Goal: Task Accomplishment & Management: Complete application form

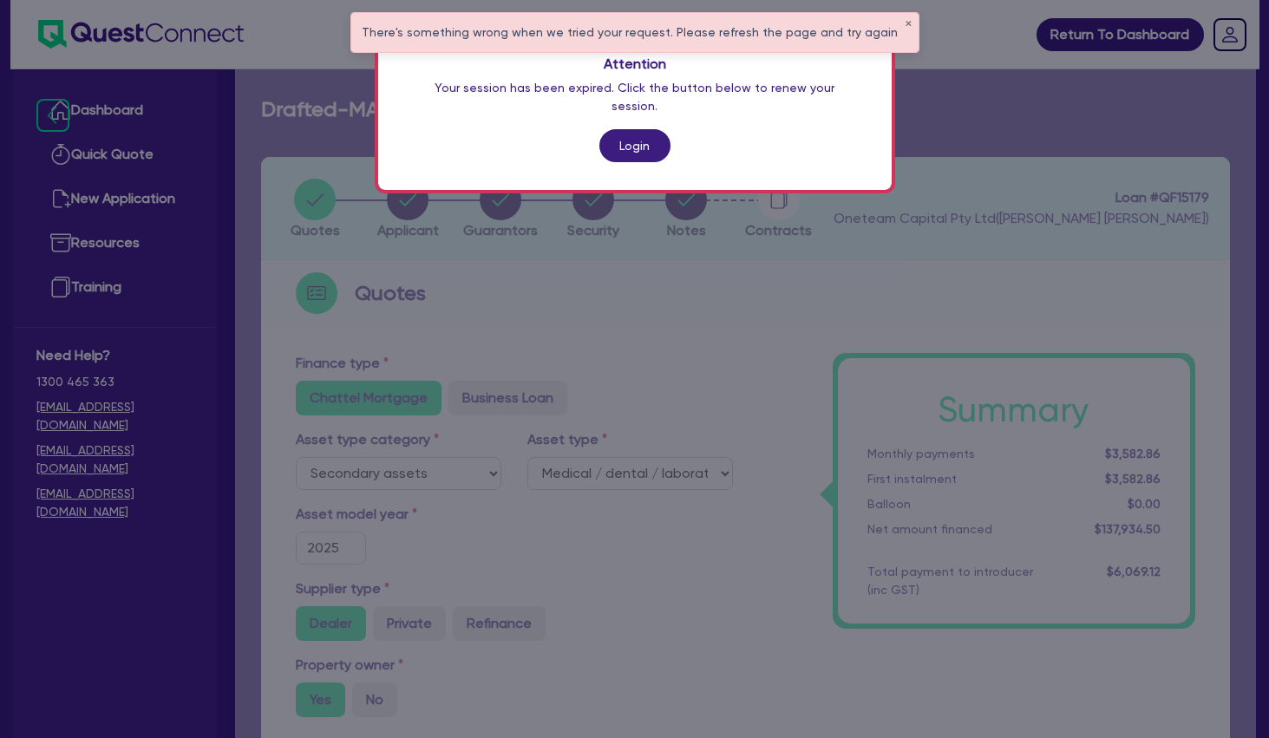
select select "SECONDARY_ASSETS"
select select "MEDICAL_DENTAL_LABORATORY_EQUIPMENT"
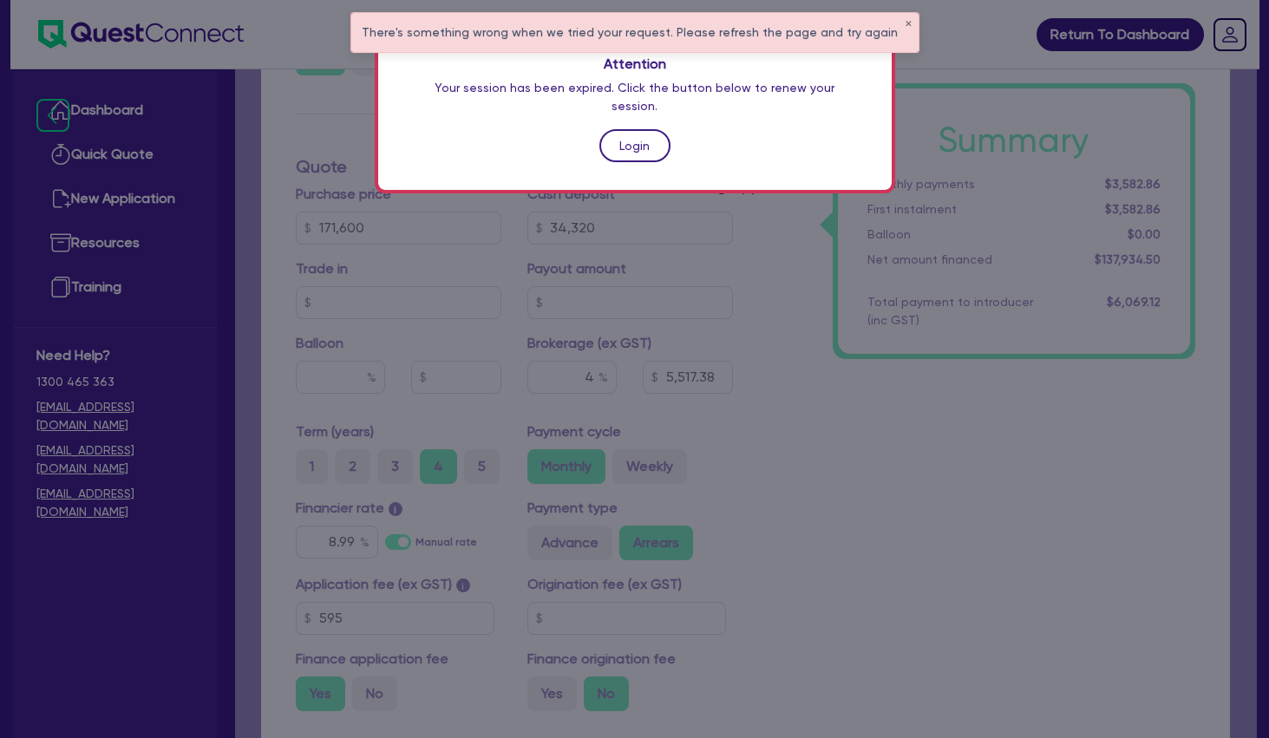
click at [633, 131] on link "Login" at bounding box center [635, 145] width 71 height 33
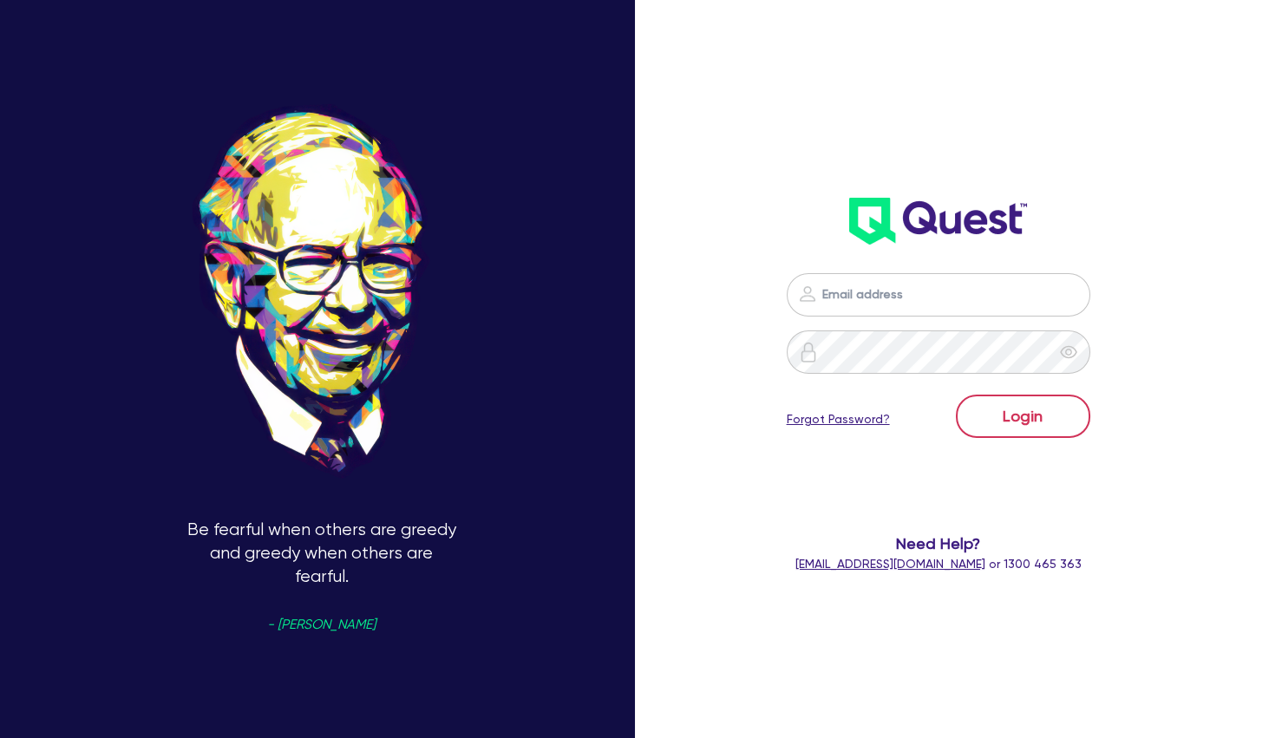
type input "[PERSON_NAME][EMAIL_ADDRESS][PERSON_NAME][DOMAIN_NAME]"
click at [1046, 429] on button "Login" at bounding box center [1023, 416] width 134 height 43
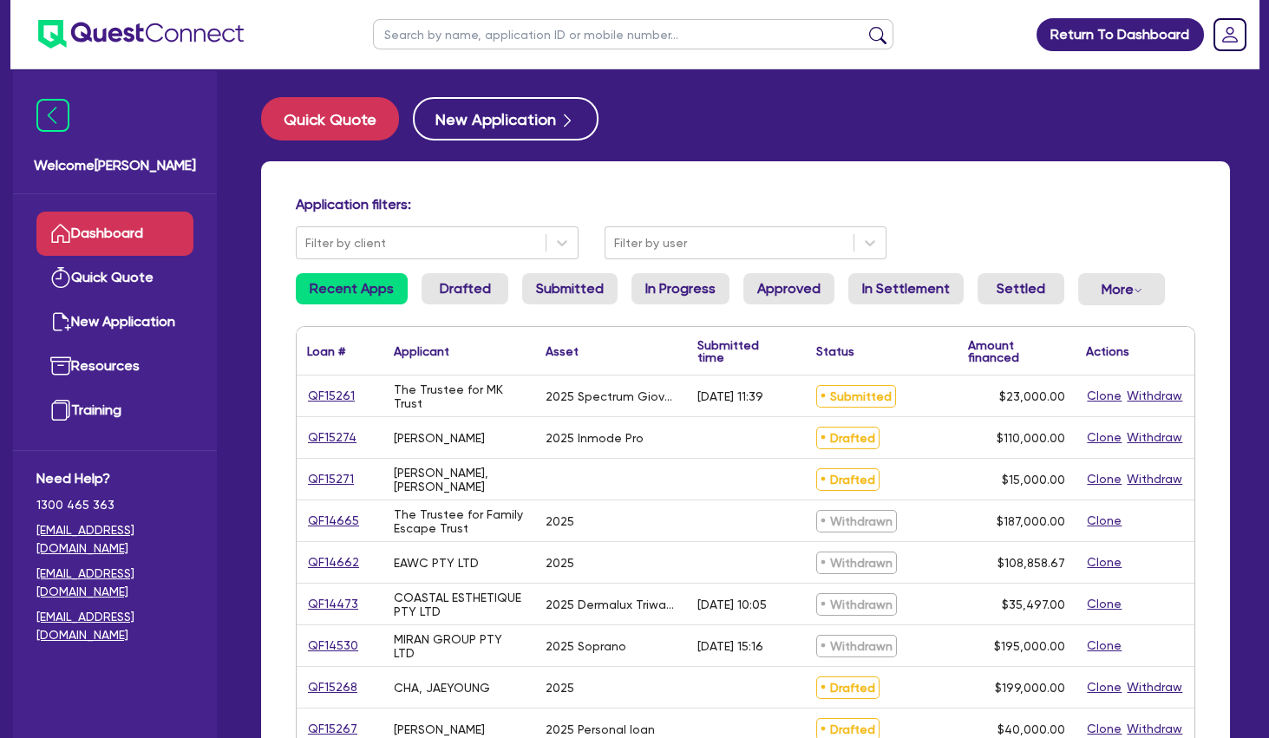
click at [466, 35] on input "text" at bounding box center [633, 34] width 521 height 30
type input "[GEOGRAPHIC_DATA]"
click at [864, 26] on button "submit" at bounding box center [878, 38] width 28 height 24
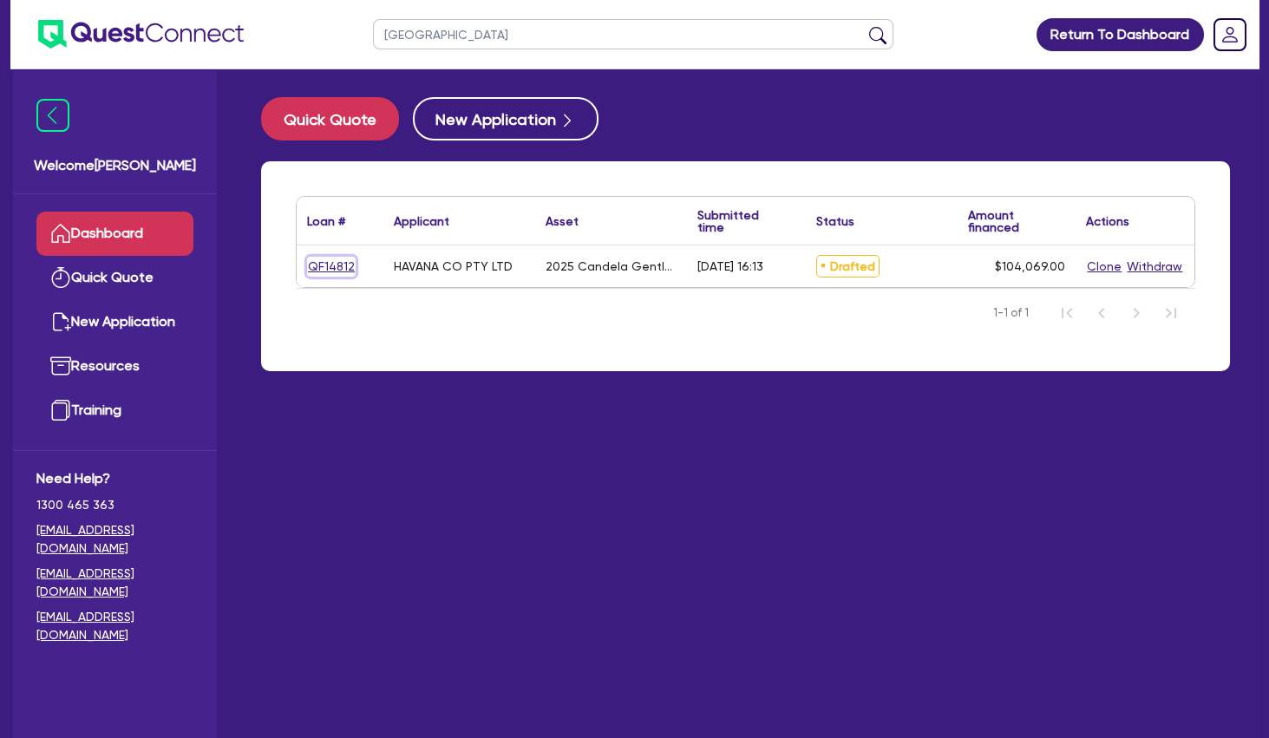
click at [342, 261] on link "QF14812" at bounding box center [331, 267] width 49 height 20
select select "TERTIARY_ASSETS"
select select "BEAUTY_EQUIPMENT"
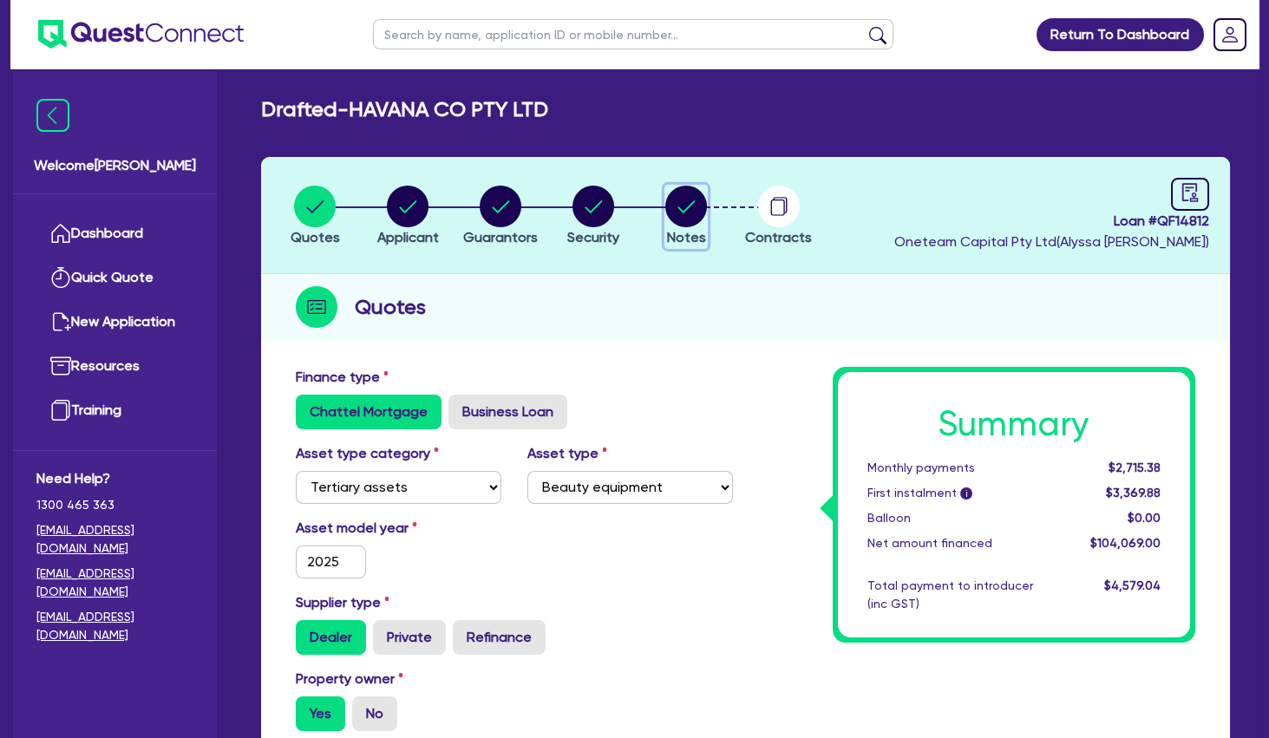
click at [698, 211] on circle "button" at bounding box center [686, 207] width 42 height 42
select select "Other"
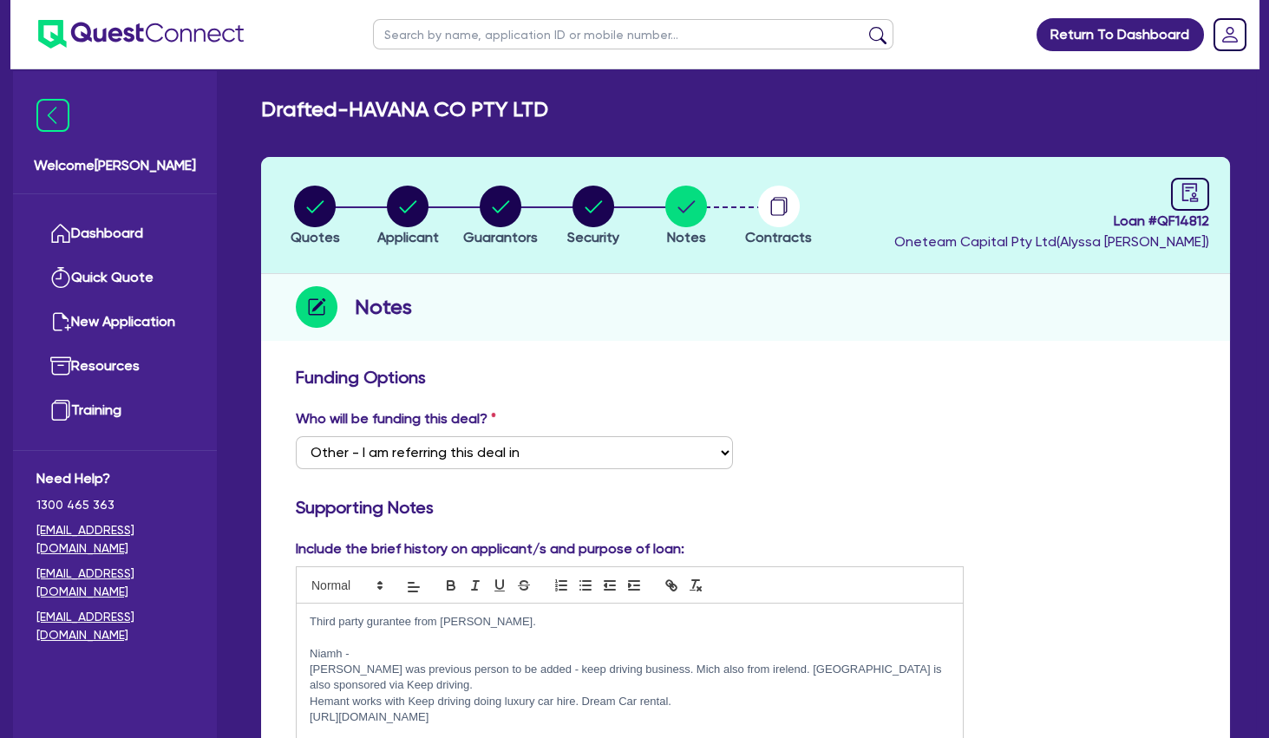
click at [752, 379] on h3 "Funding Options" at bounding box center [746, 377] width 900 height 21
drag, startPoint x: 1188, startPoint y: 190, endPoint x: 745, endPoint y: 309, distance: 458.2
click at [1186, 190] on icon "audit" at bounding box center [1191, 192] width 16 height 18
select select "DRAFTED_AMENDED"
select select "Other"
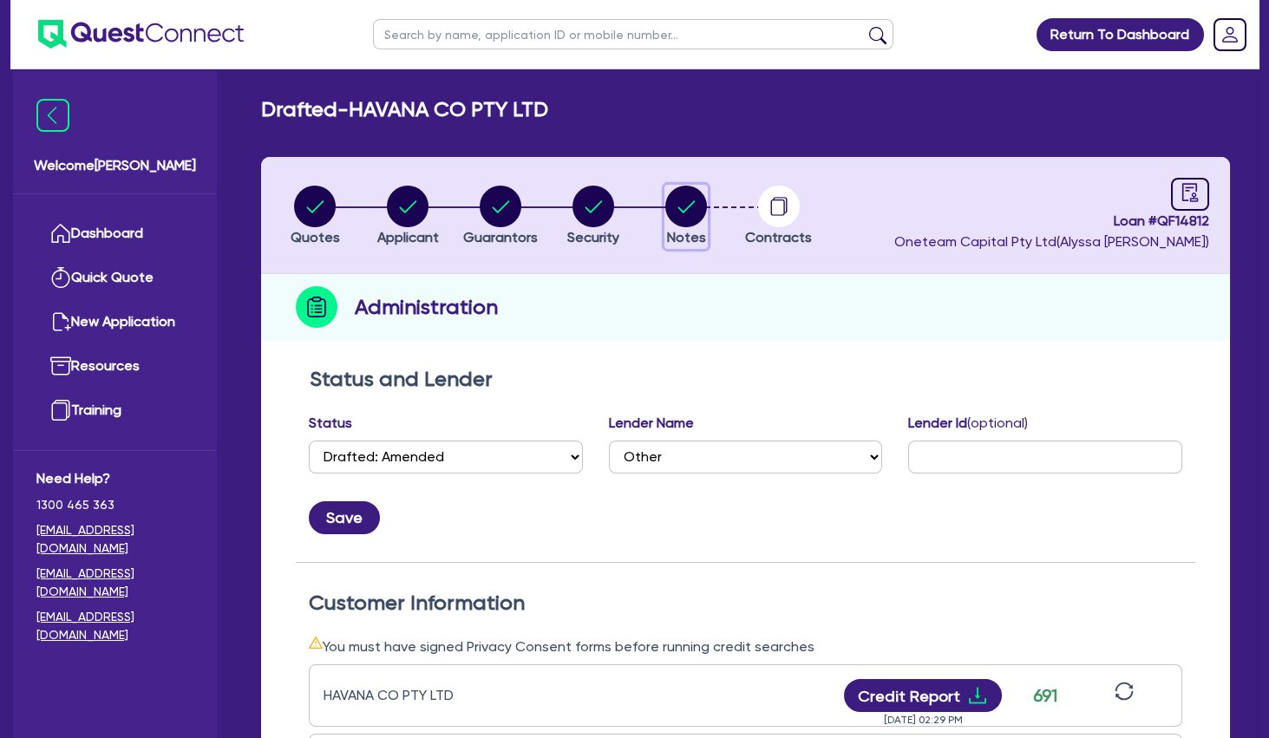
click at [684, 212] on icon "button" at bounding box center [686, 207] width 42 height 42
select select "Other"
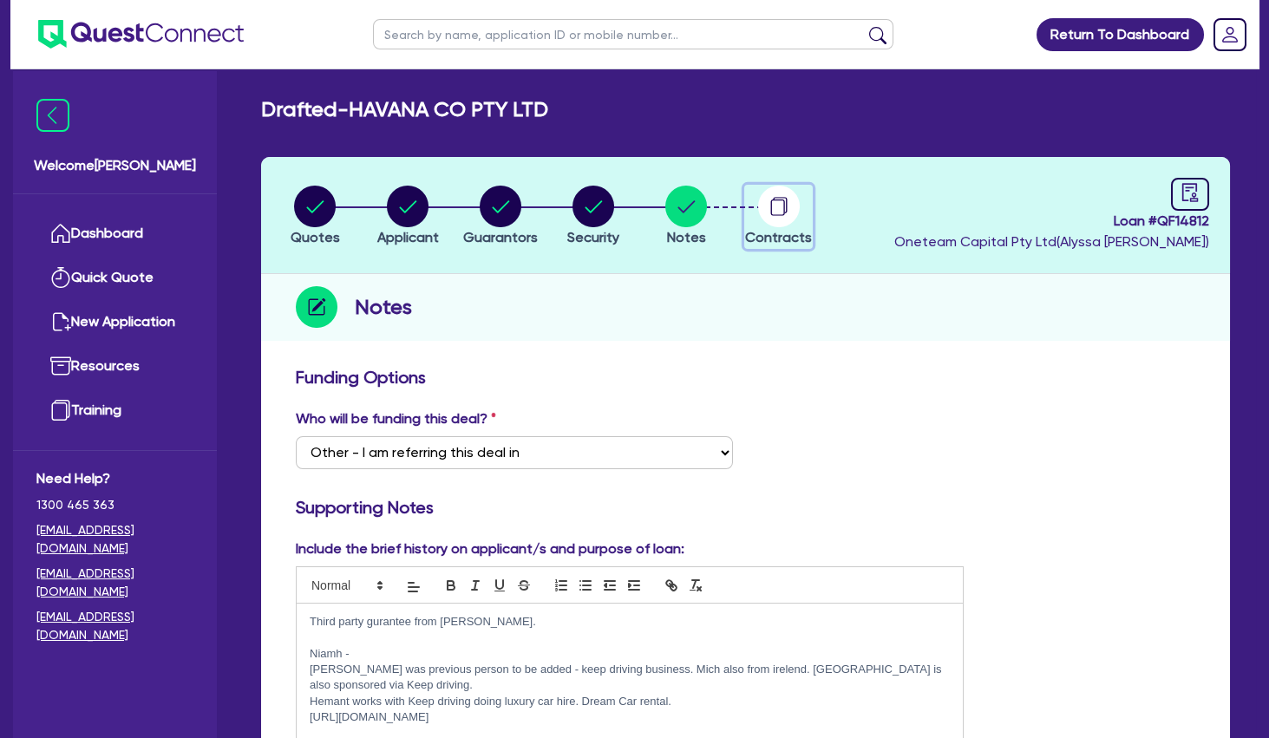
click at [793, 204] on circle "button" at bounding box center [779, 207] width 42 height 42
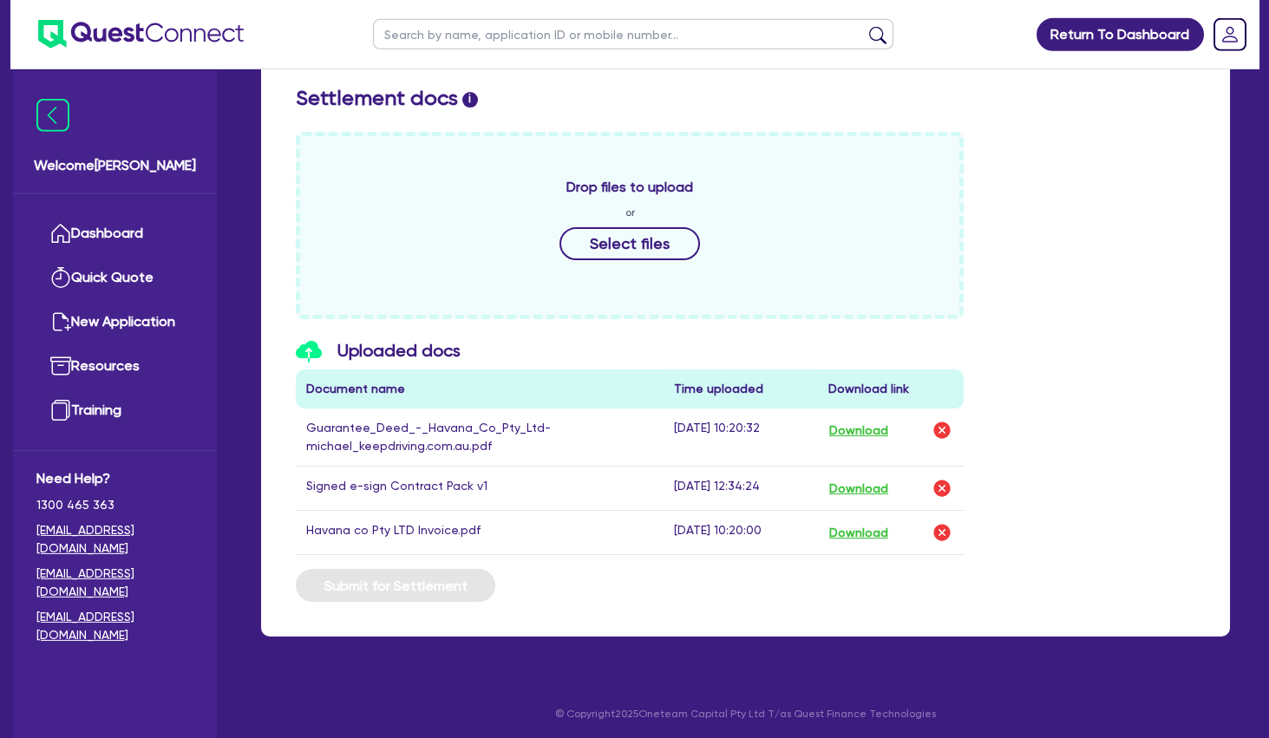
scroll to position [715, 0]
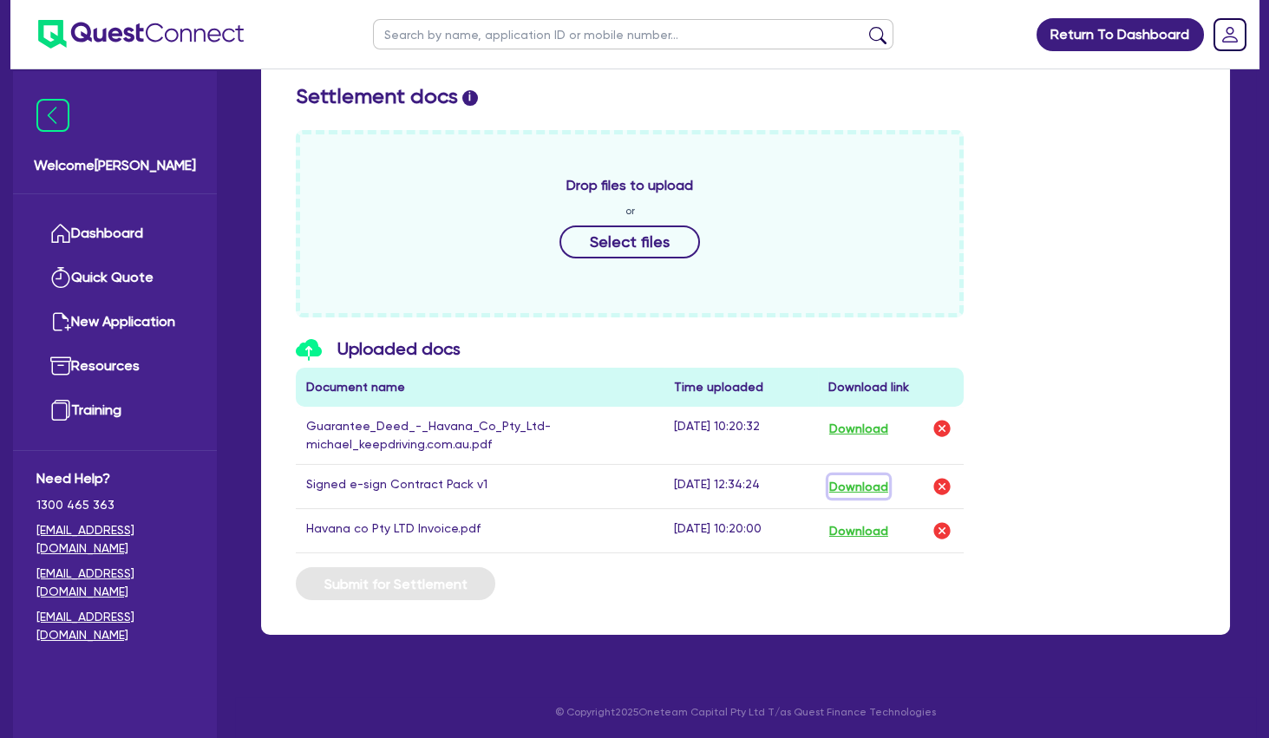
click at [858, 482] on button "Download" at bounding box center [859, 486] width 61 height 23
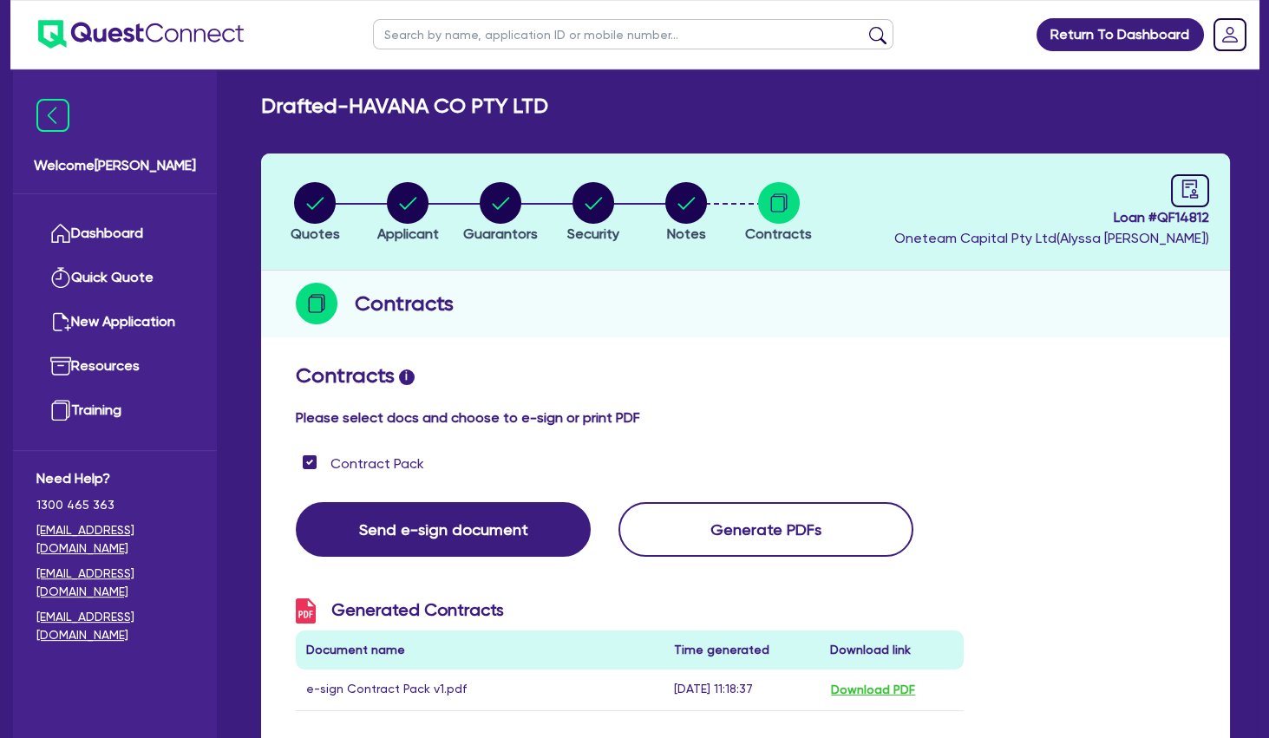
scroll to position [0, 0]
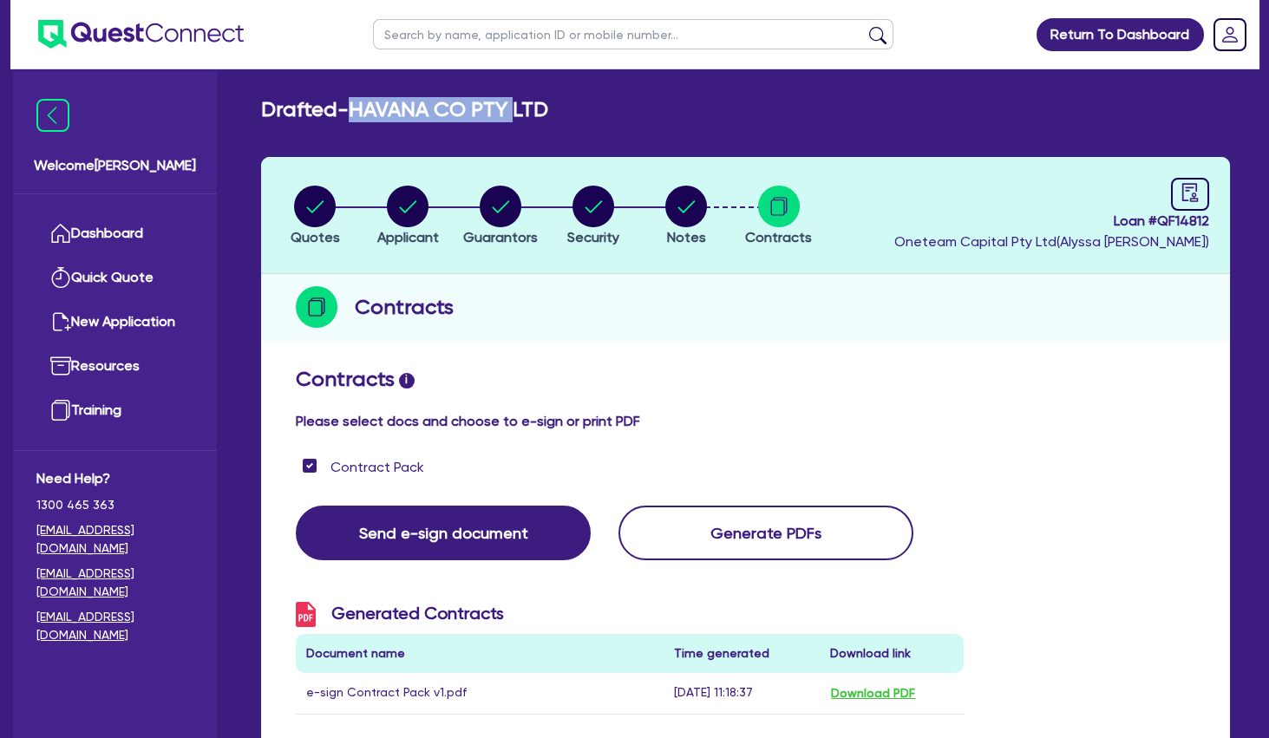
drag, startPoint x: 528, startPoint y: 109, endPoint x: 323, endPoint y: 112, distance: 205.6
click at [364, 112] on h2 "Drafted - HAVANA CO PTY LTD" at bounding box center [404, 109] width 287 height 25
drag, startPoint x: 594, startPoint y: 272, endPoint x: 508, endPoint y: 199, distance: 113.9
click at [568, 250] on header "Quotes Applicant [GEOGRAPHIC_DATA] Security Notes Contracts Loan # QF14812 Onet…" at bounding box center [745, 215] width 969 height 117
click at [507, 198] on circle "button" at bounding box center [501, 207] width 42 height 42
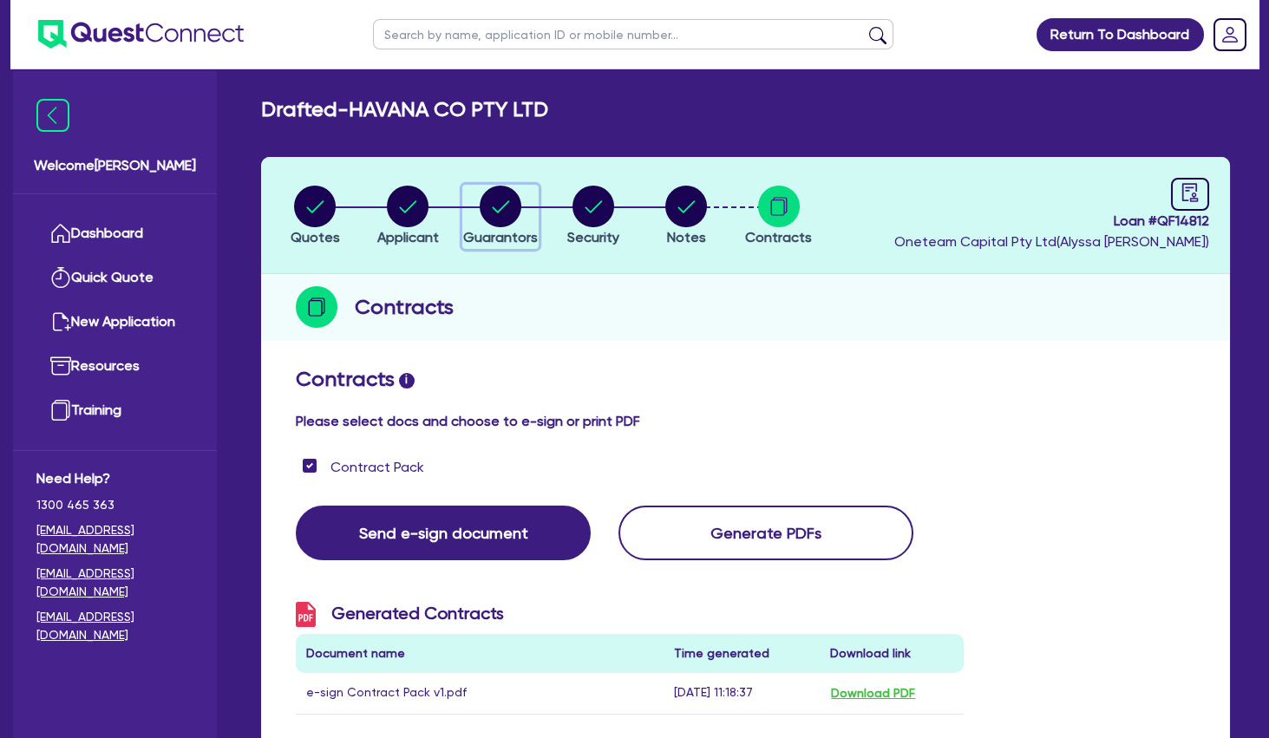
select select "MISS"
select select "WA"
select select "SINGLE"
select select "VEHICLE"
select select "MR"
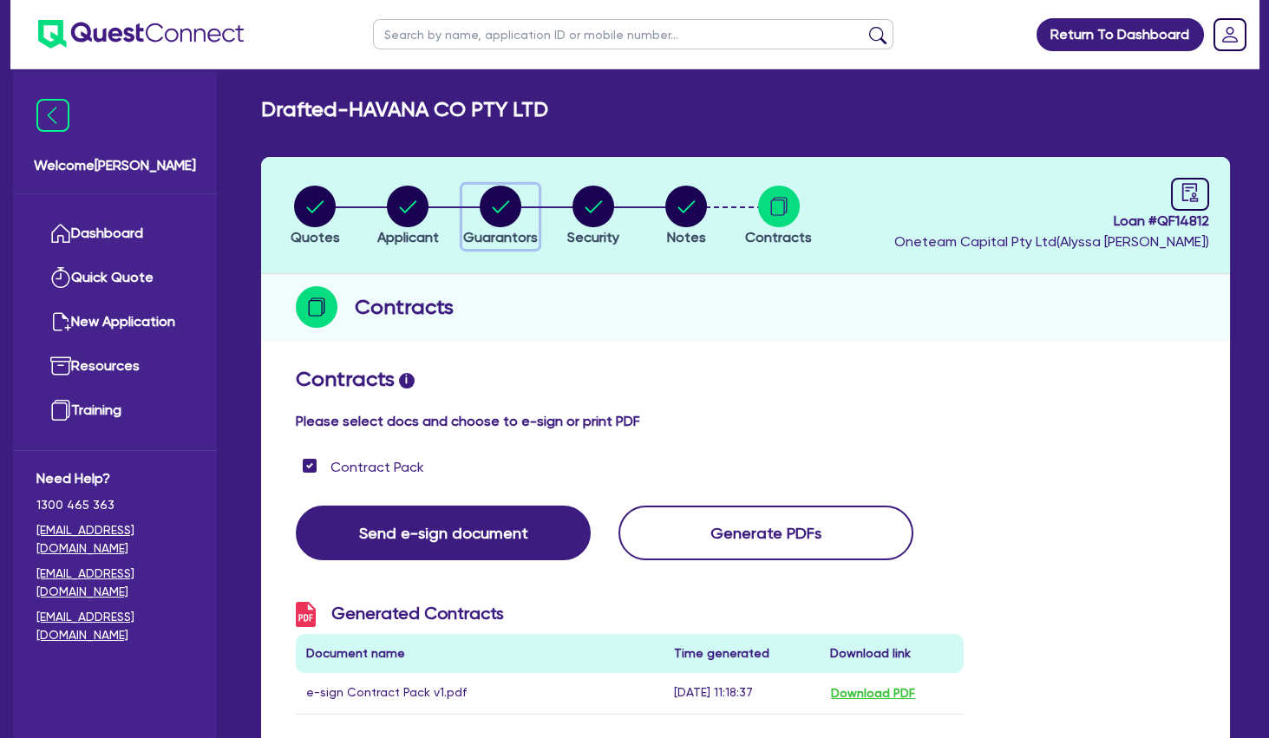
select select "WA"
select select "MARRIED"
select select "PROPERTY"
select select "INVESTMENT_PROPERTY"
select select "CASH"
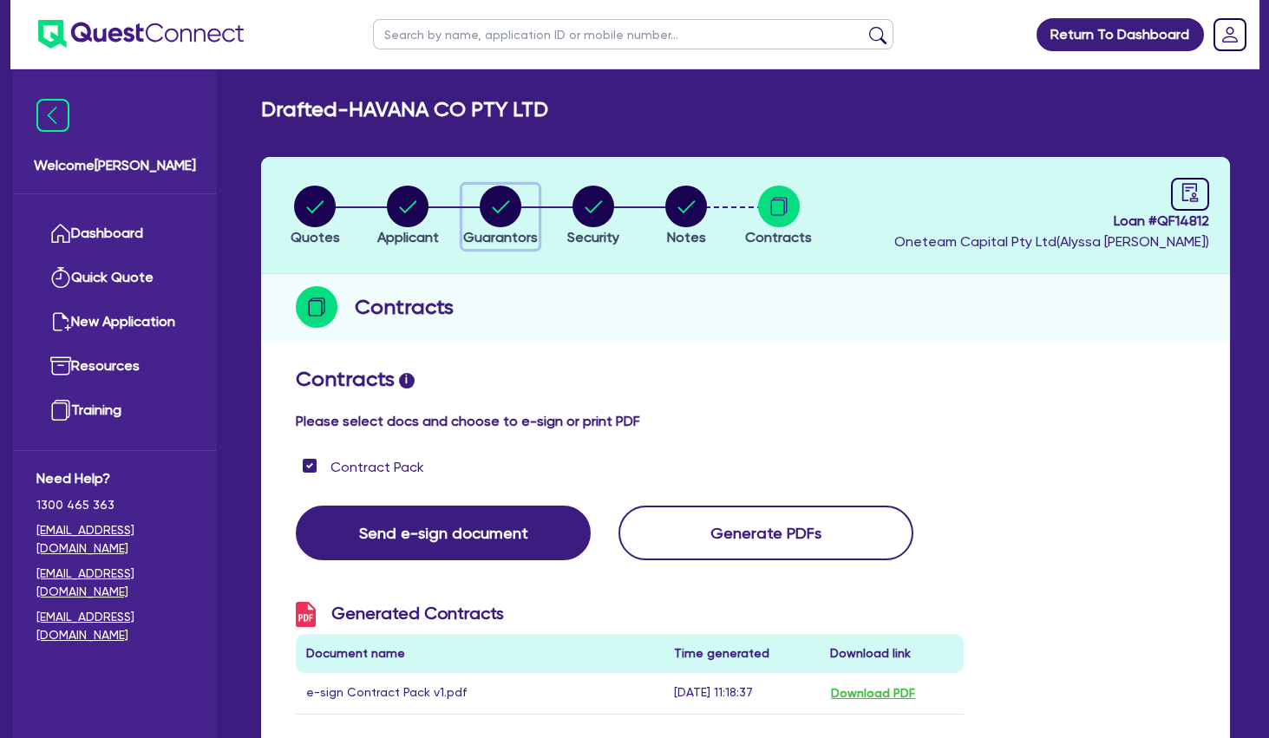
select select "VEHICLE"
select select "MORTGAGE"
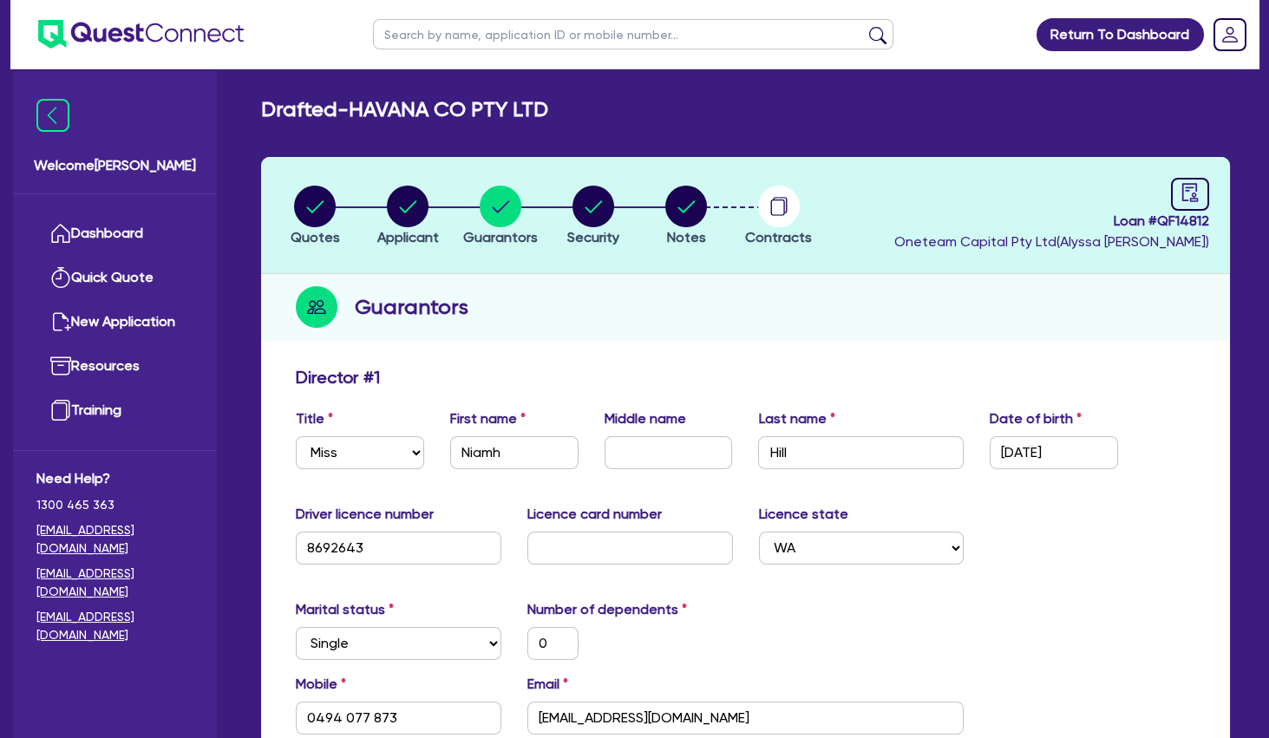
click at [502, 33] on input "text" at bounding box center [633, 34] width 521 height 30
type input "luxe glo"
click button "submit" at bounding box center [878, 38] width 28 height 24
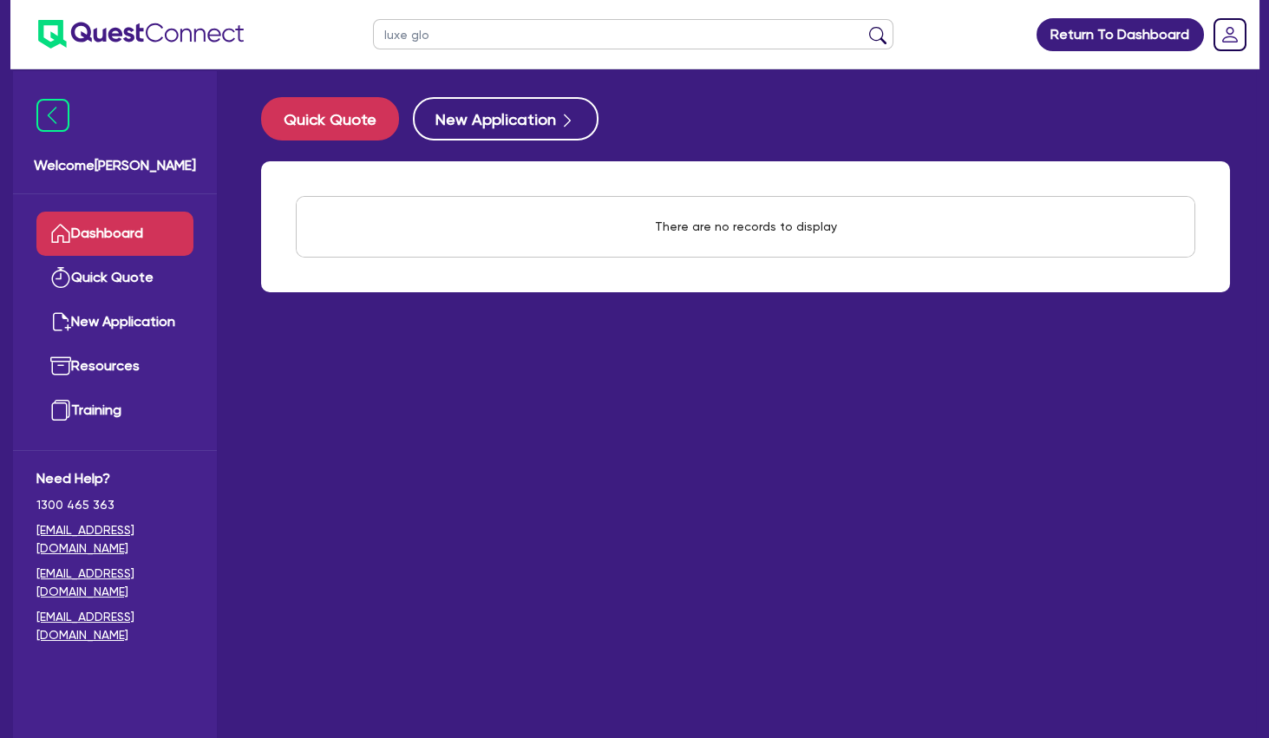
click at [456, 39] on input "luxe glo" at bounding box center [633, 34] width 521 height 30
type input "luxe"
click at [864, 26] on button "submit" at bounding box center [878, 38] width 28 height 24
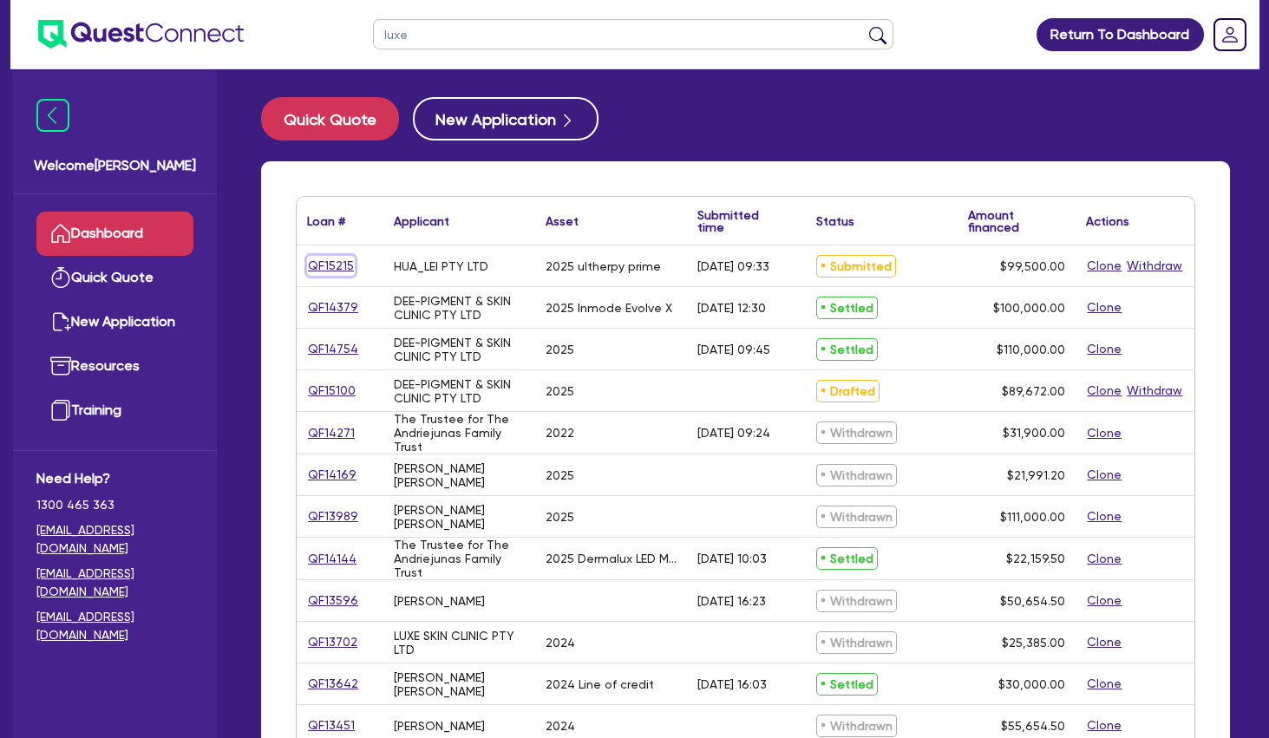
click at [329, 269] on link "QF15215" at bounding box center [331, 266] width 48 height 20
select select "SECONDARY_ASSETS"
select select "MEDICAL_DENTAL_LABORATORY_EQUIPMENT"
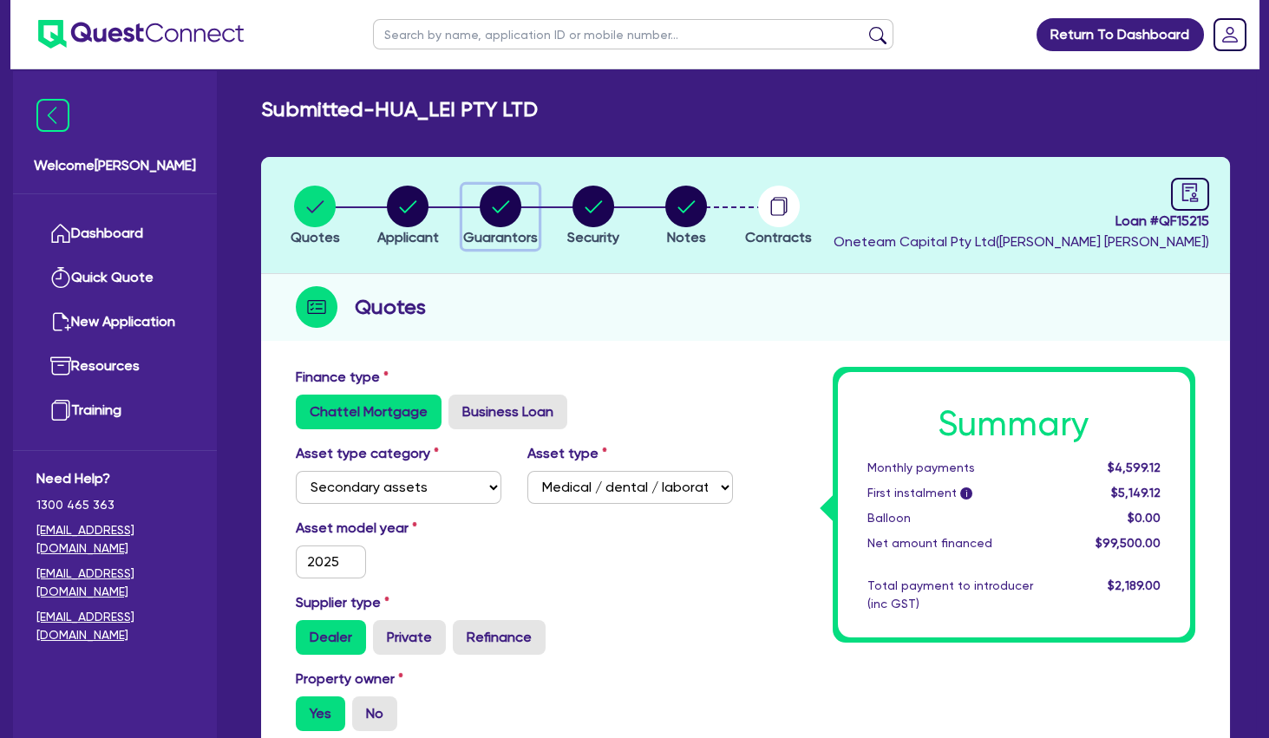
click at [496, 203] on circle "button" at bounding box center [501, 207] width 42 height 42
select select "MR"
select select "WA"
select select "MARRIED"
select select "PROPERTY"
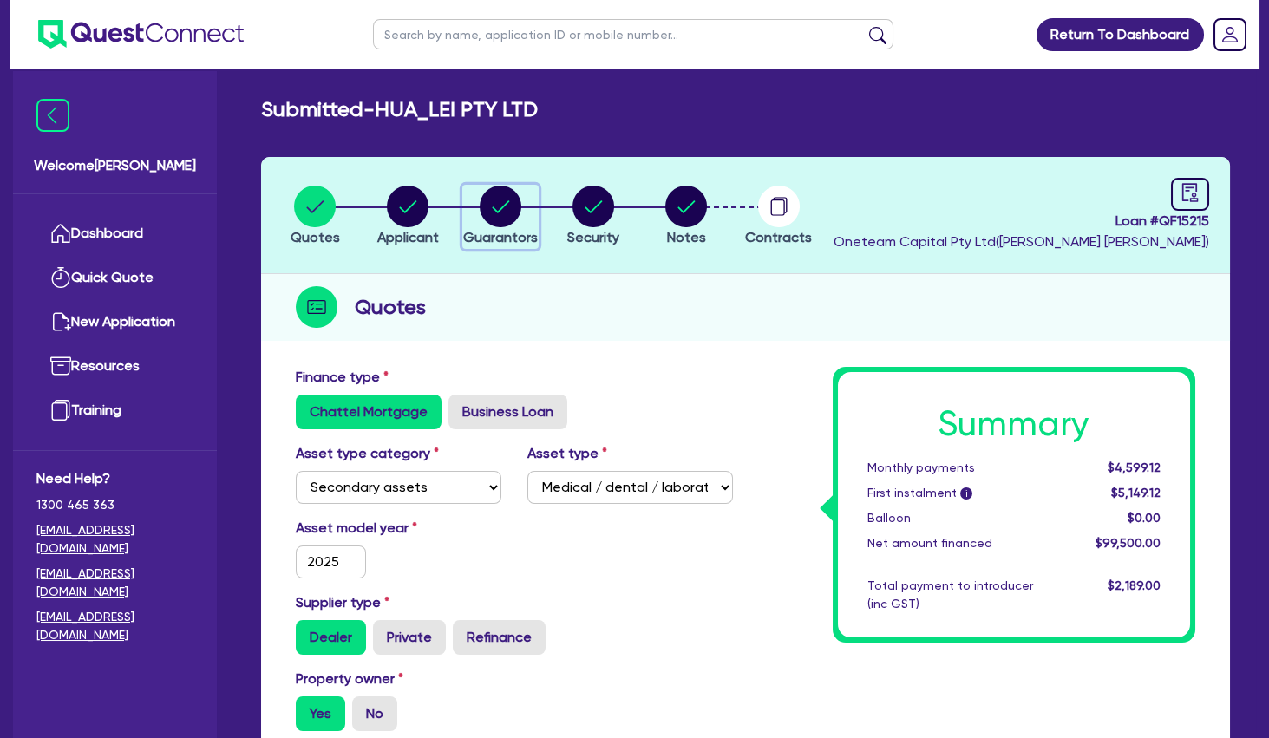
select select "CASH"
select select "VEHICLE"
select select "HOUSEHOLD_PERSONAL"
select select "OTHER"
select select "MORTGAGE"
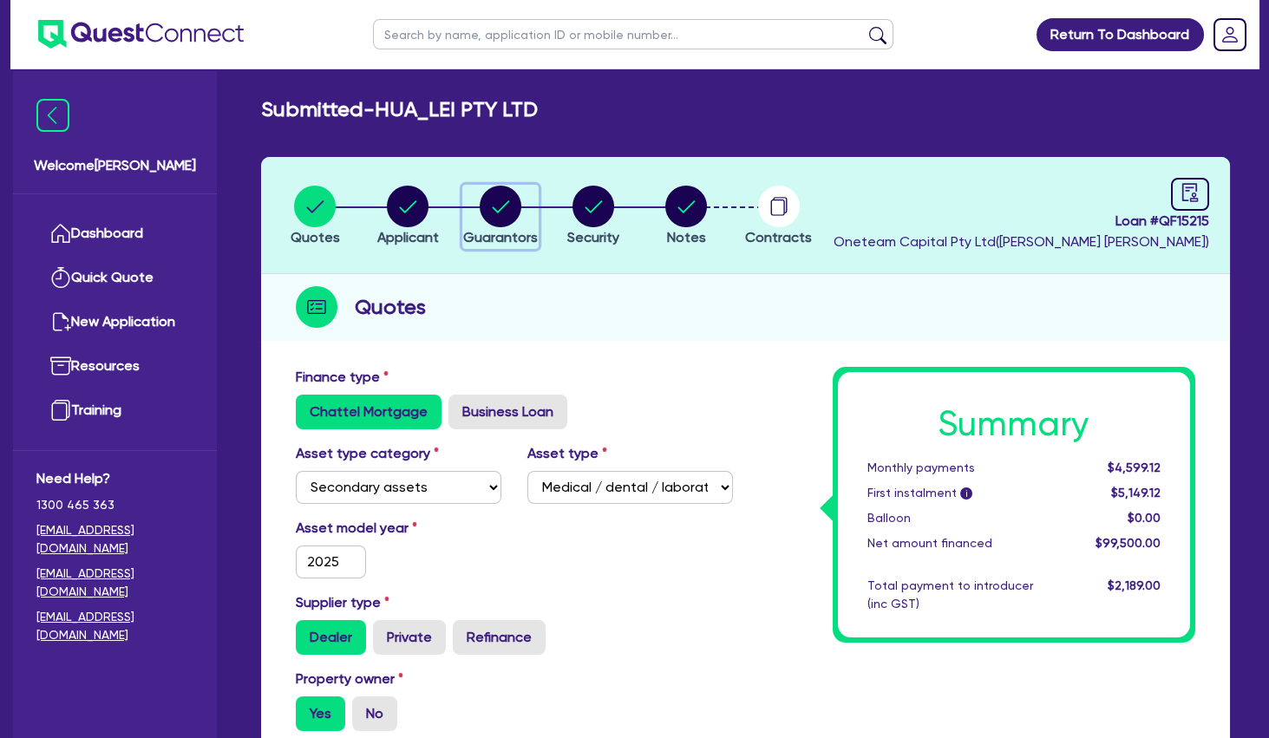
select select "MS"
select select "WA"
select select "MARRIED"
select select "PROPERTY"
select select "CASH"
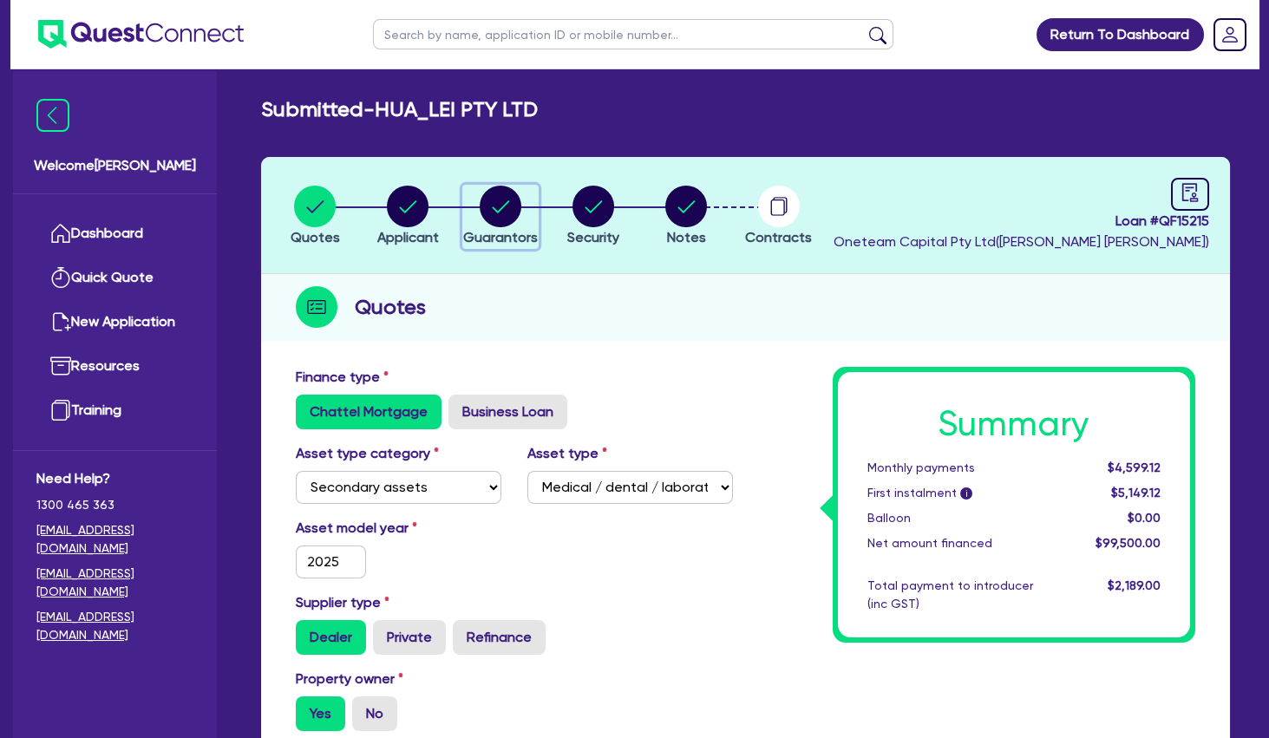
select select "VEHICLE"
select select "HOUSEHOLD_PERSONAL"
select select "OTHER"
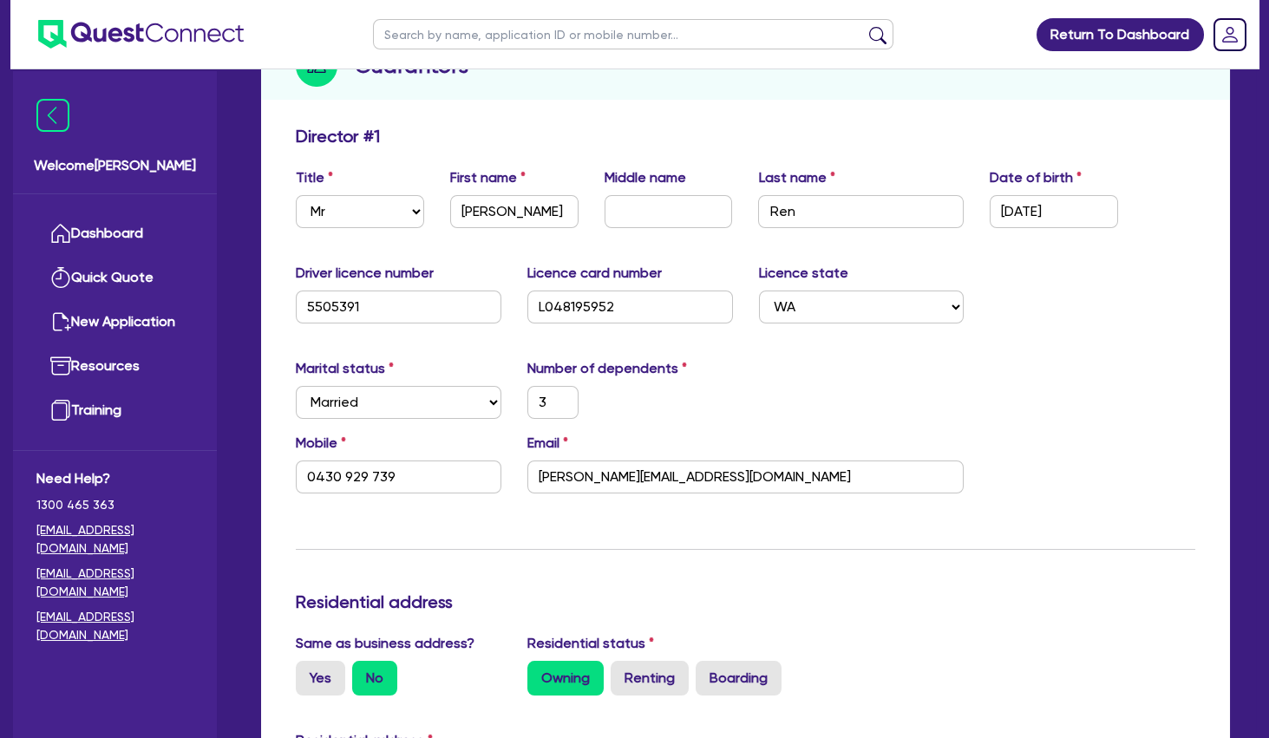
scroll to position [94, 0]
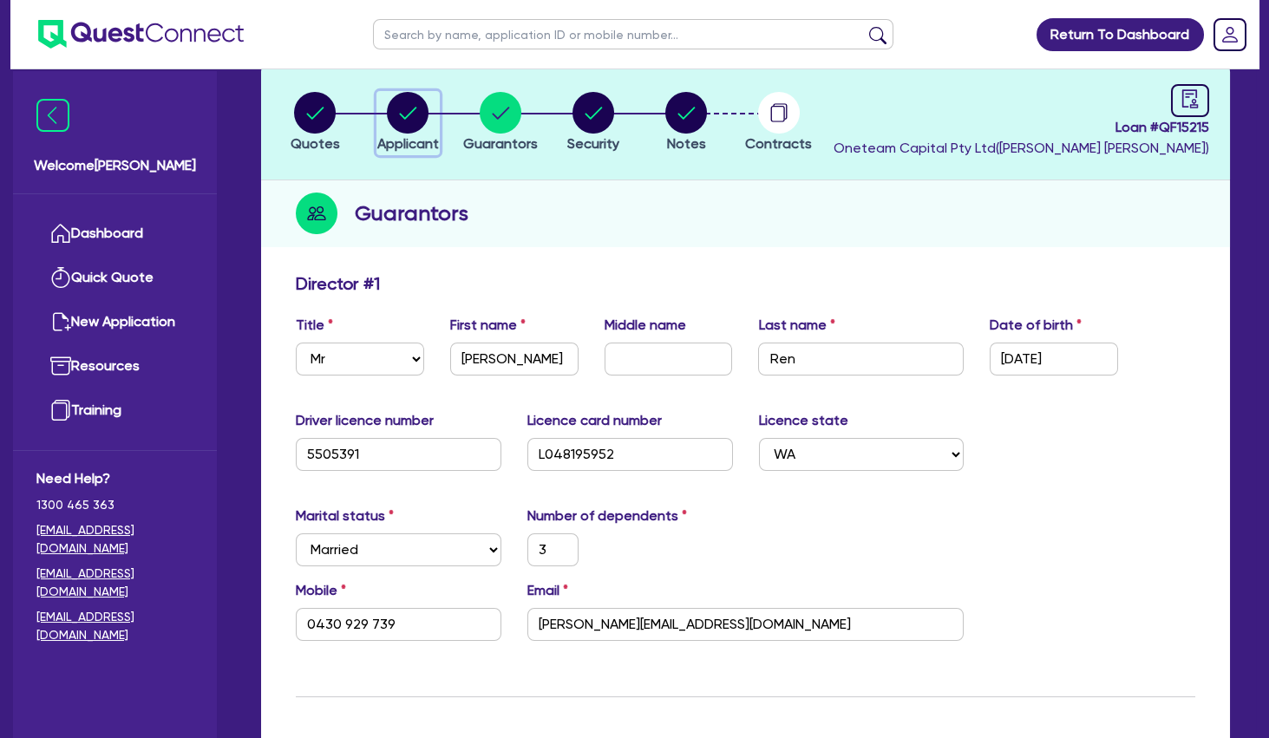
click at [413, 117] on circle "button" at bounding box center [408, 113] width 42 height 42
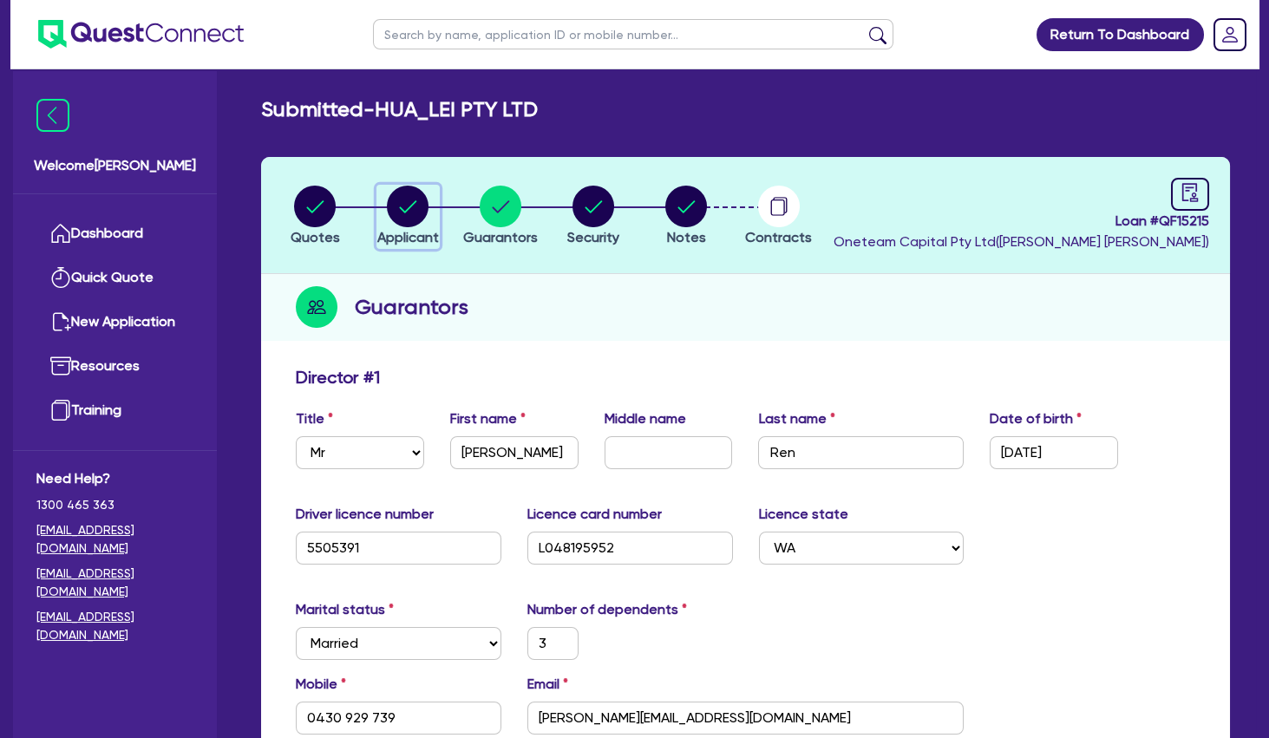
select select "COMPANY"
select select "HEALTH_BEAUTY"
select select "HAIR_BEAUTY_SALONS"
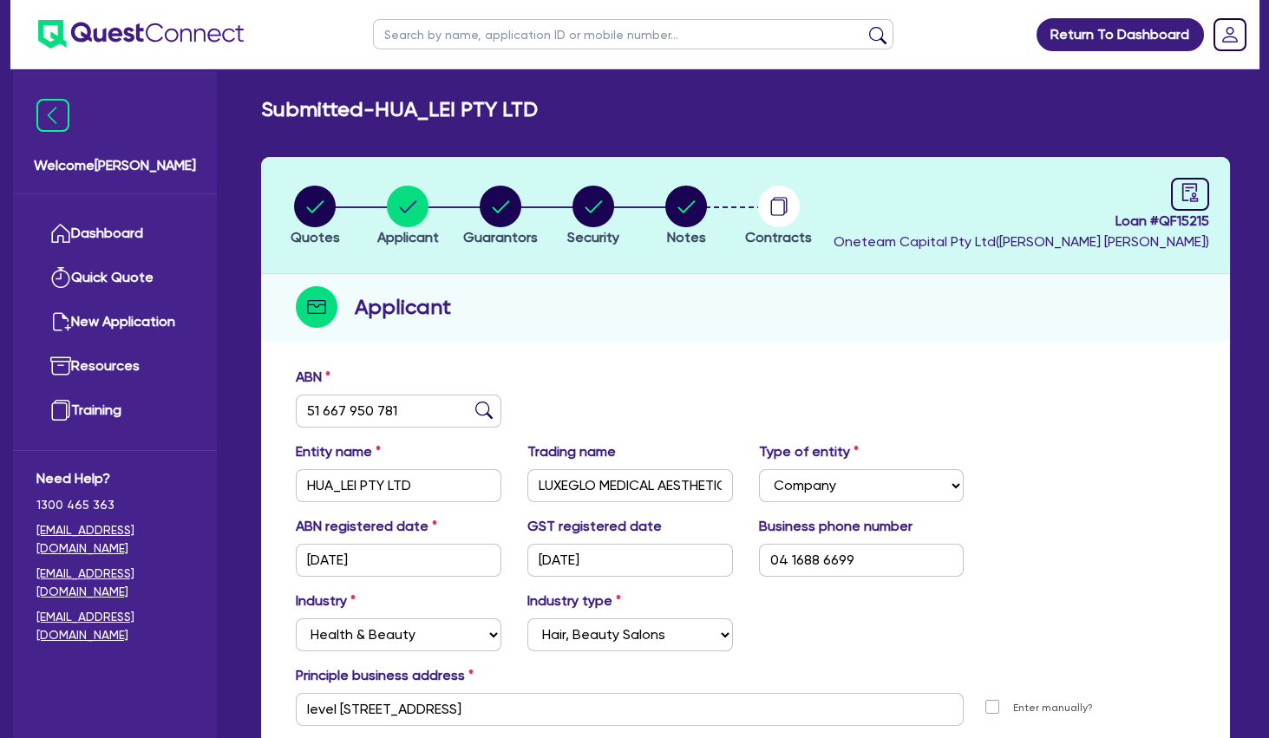
click at [621, 367] on div "ABN 51 667 950 781" at bounding box center [746, 404] width 926 height 75
click at [683, 299] on div "Applicant" at bounding box center [745, 307] width 969 height 67
click at [694, 203] on circle "button" at bounding box center [686, 207] width 42 height 42
select select "Other"
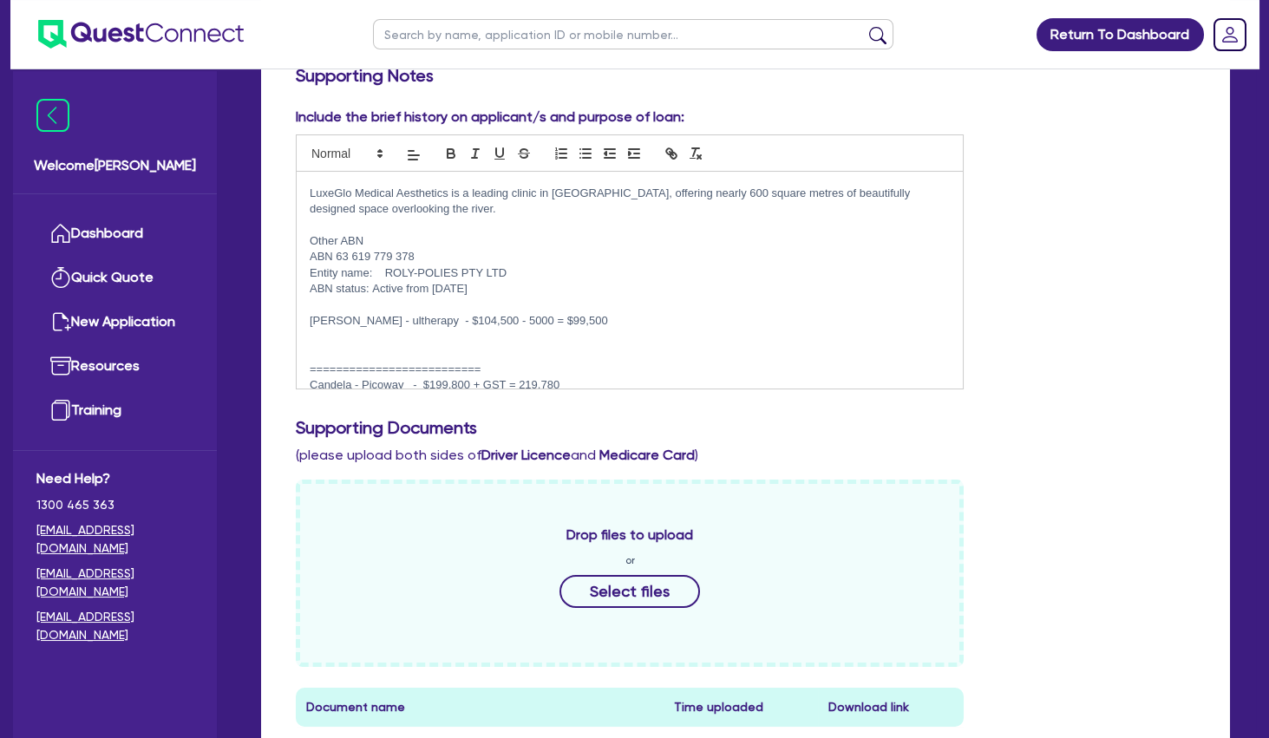
scroll to position [469, 0]
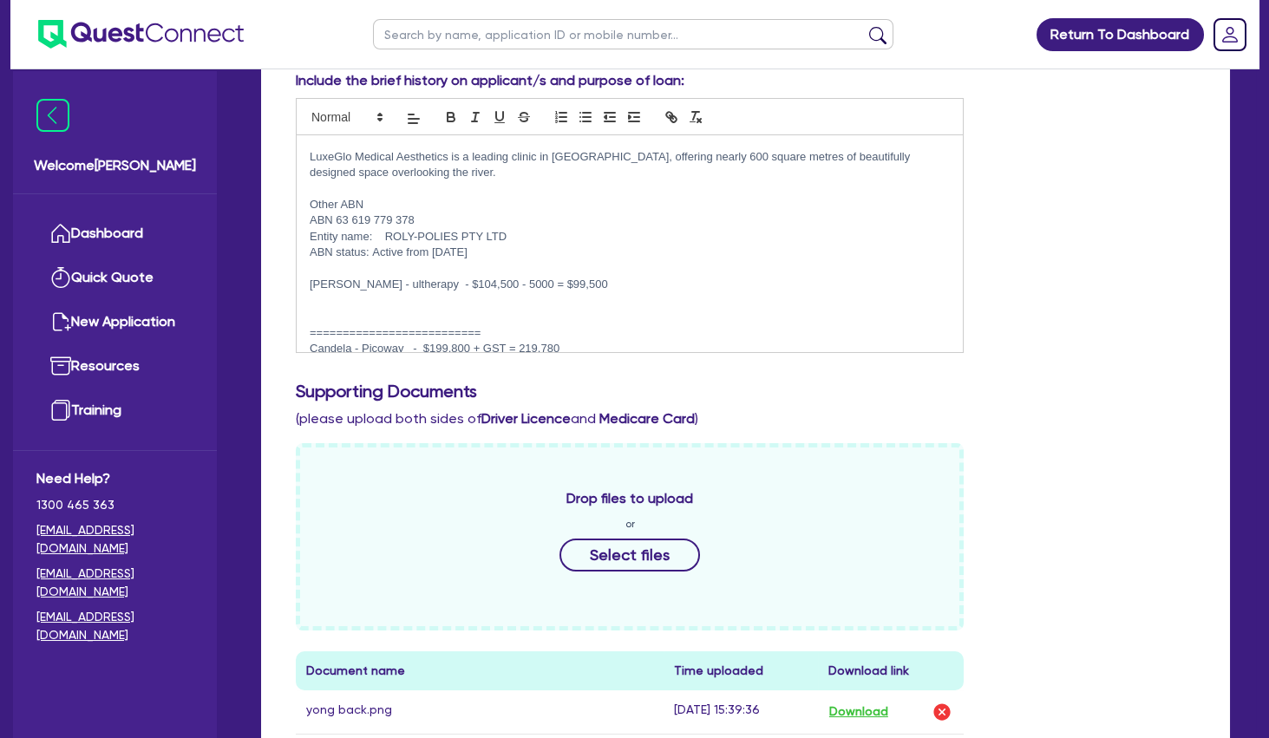
click at [710, 341] on p "Candela - Picoway - $199,800 + GST = 219,780" at bounding box center [630, 349] width 640 height 16
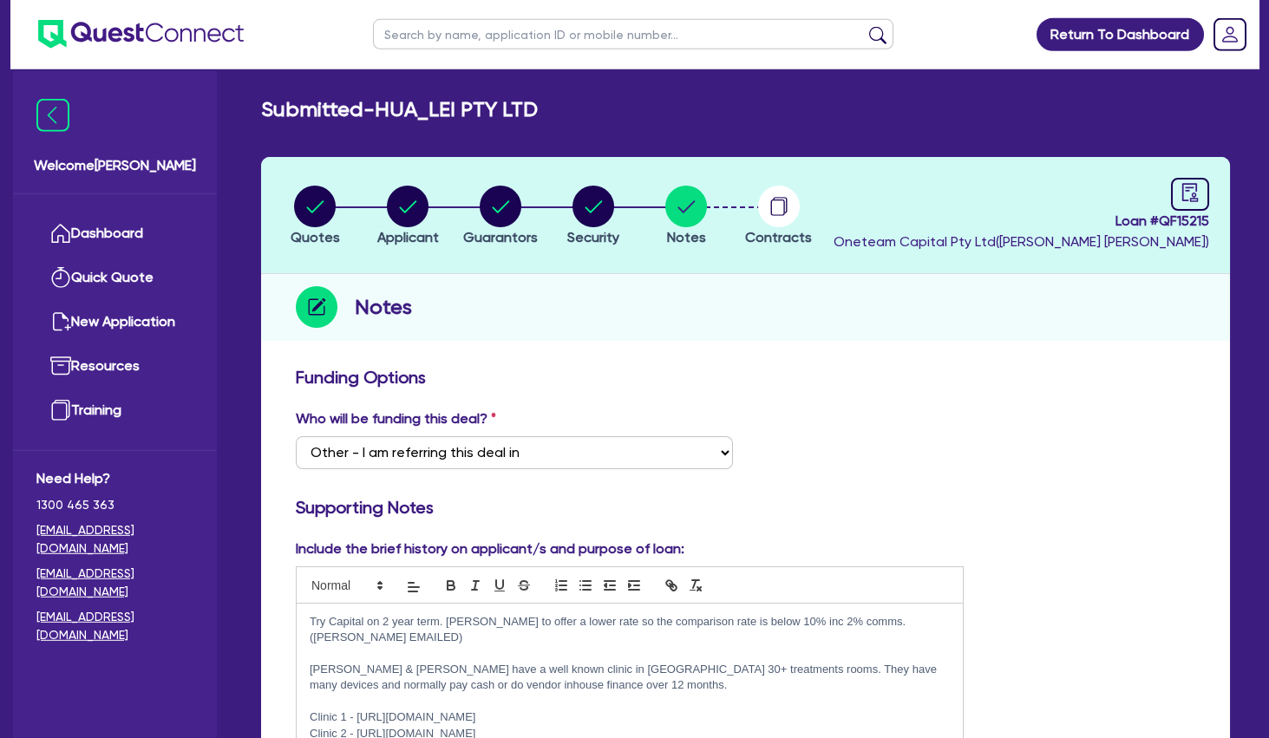
scroll to position [0, 0]
click at [403, 211] on circle "button" at bounding box center [408, 207] width 42 height 42
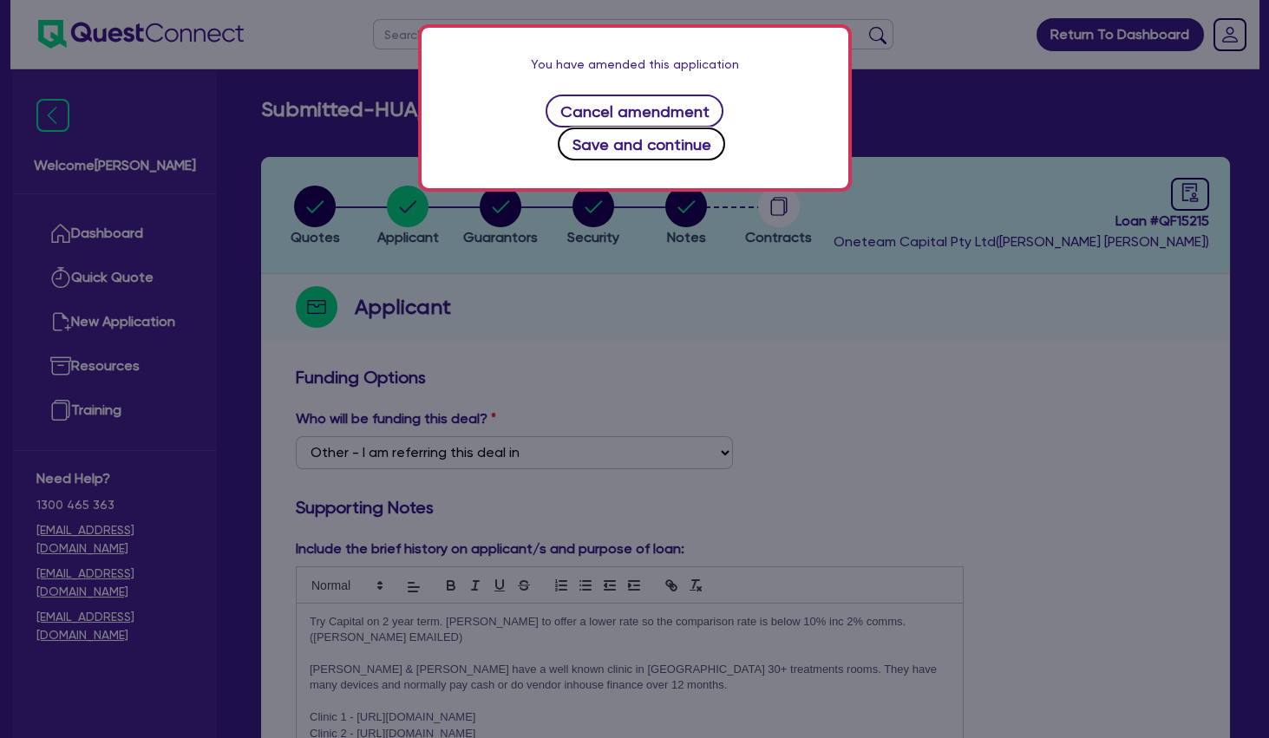
click at [635, 147] on button "Save and continue" at bounding box center [641, 144] width 167 height 33
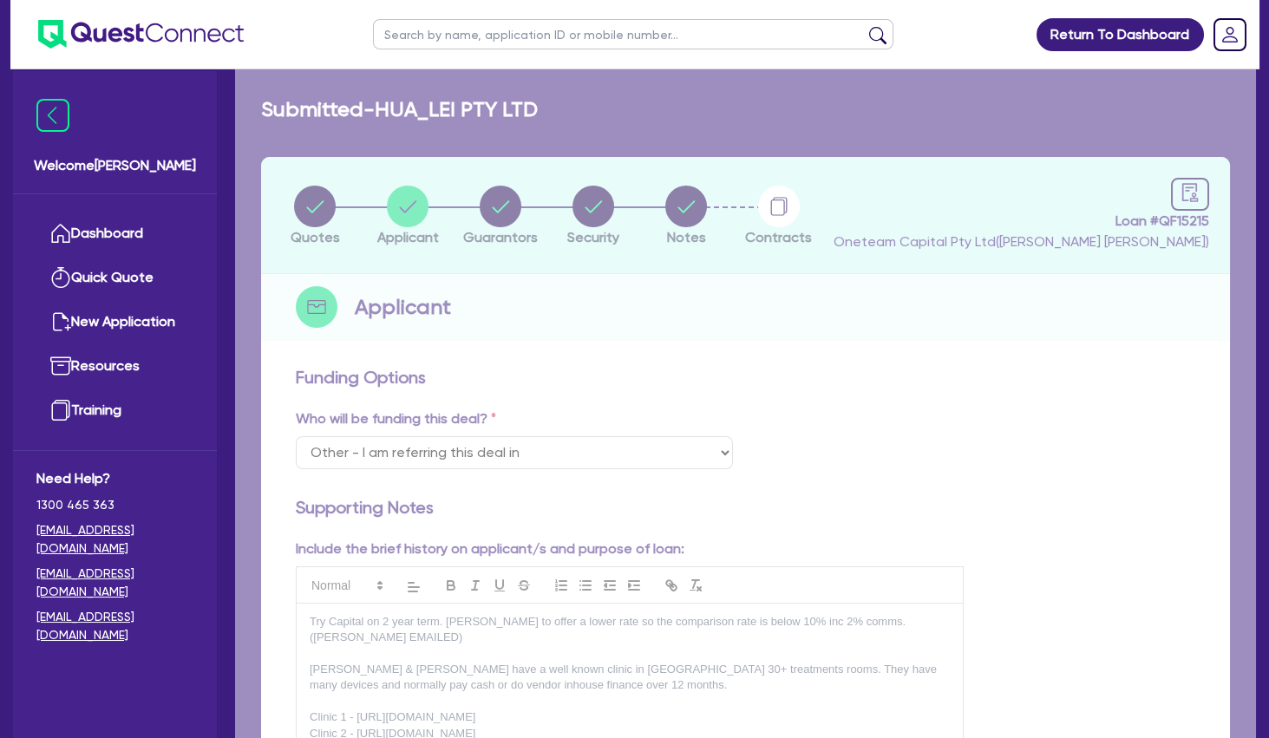
select select "COMPANY"
select select "HEALTH_BEAUTY"
select select "HAIR_BEAUTY_SALONS"
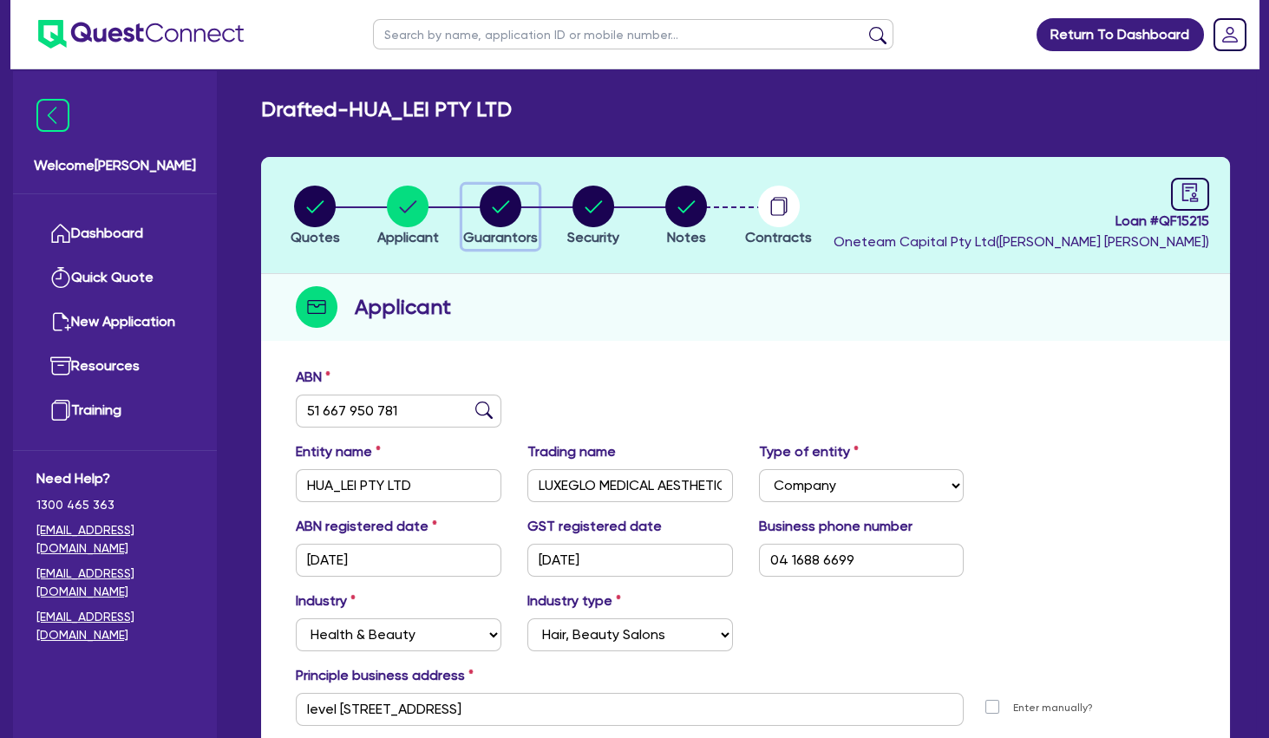
click at [513, 200] on circle "button" at bounding box center [501, 207] width 42 height 42
select select "MR"
select select "WA"
select select "MARRIED"
select select "PROPERTY"
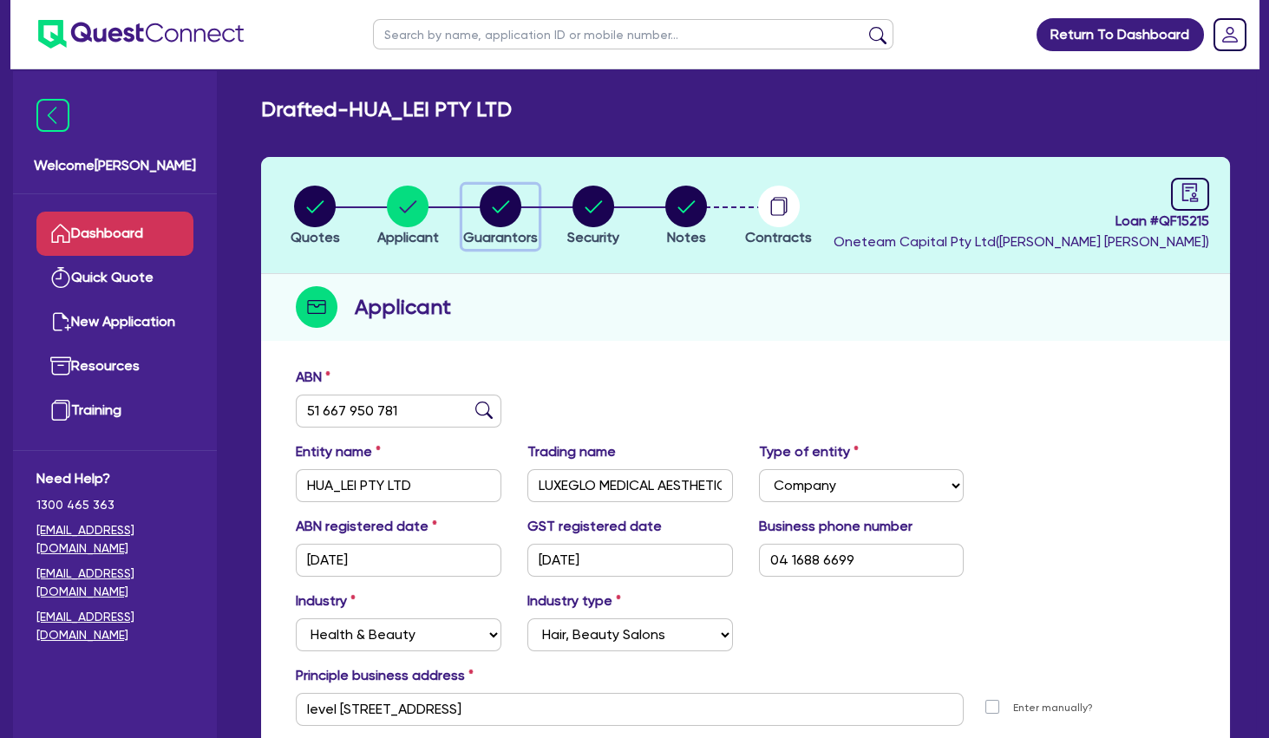
select select "CASH"
select select "VEHICLE"
select select "HOUSEHOLD_PERSONAL"
select select "OTHER"
select select "MORTGAGE"
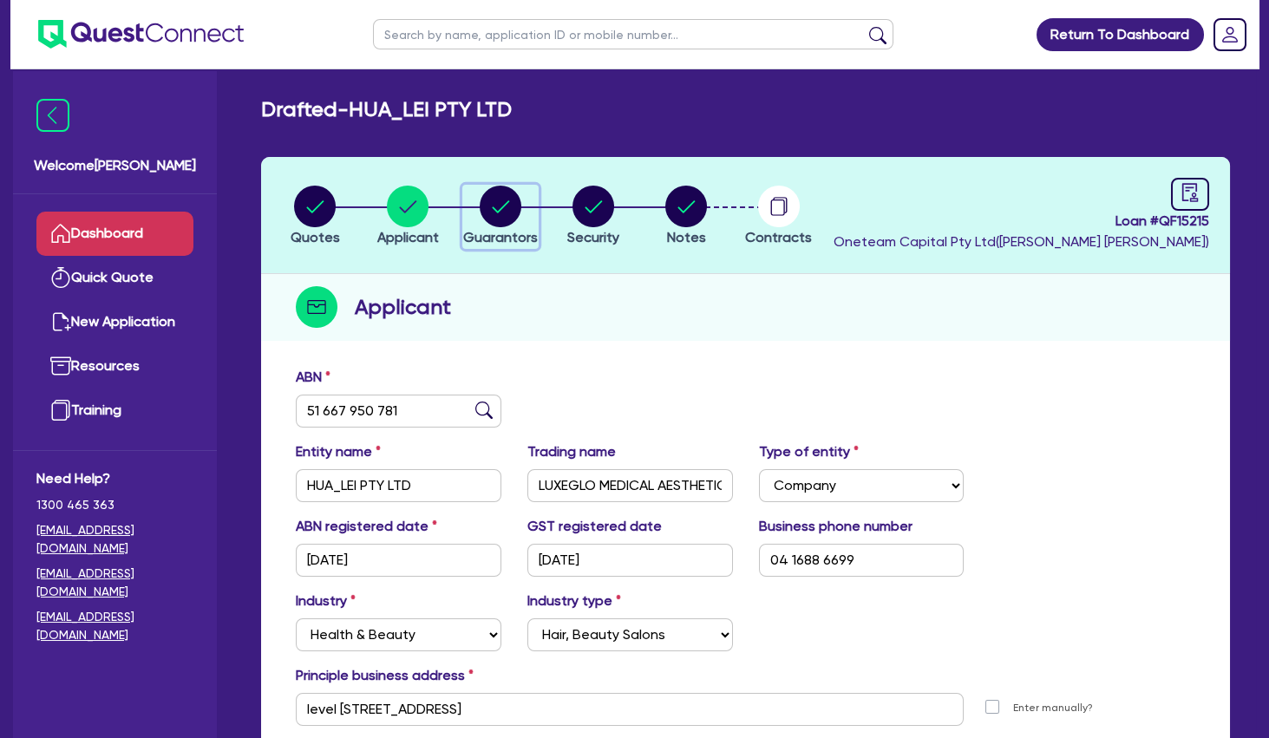
select select "MS"
select select "WA"
select select "MARRIED"
select select "PROPERTY"
select select "CASH"
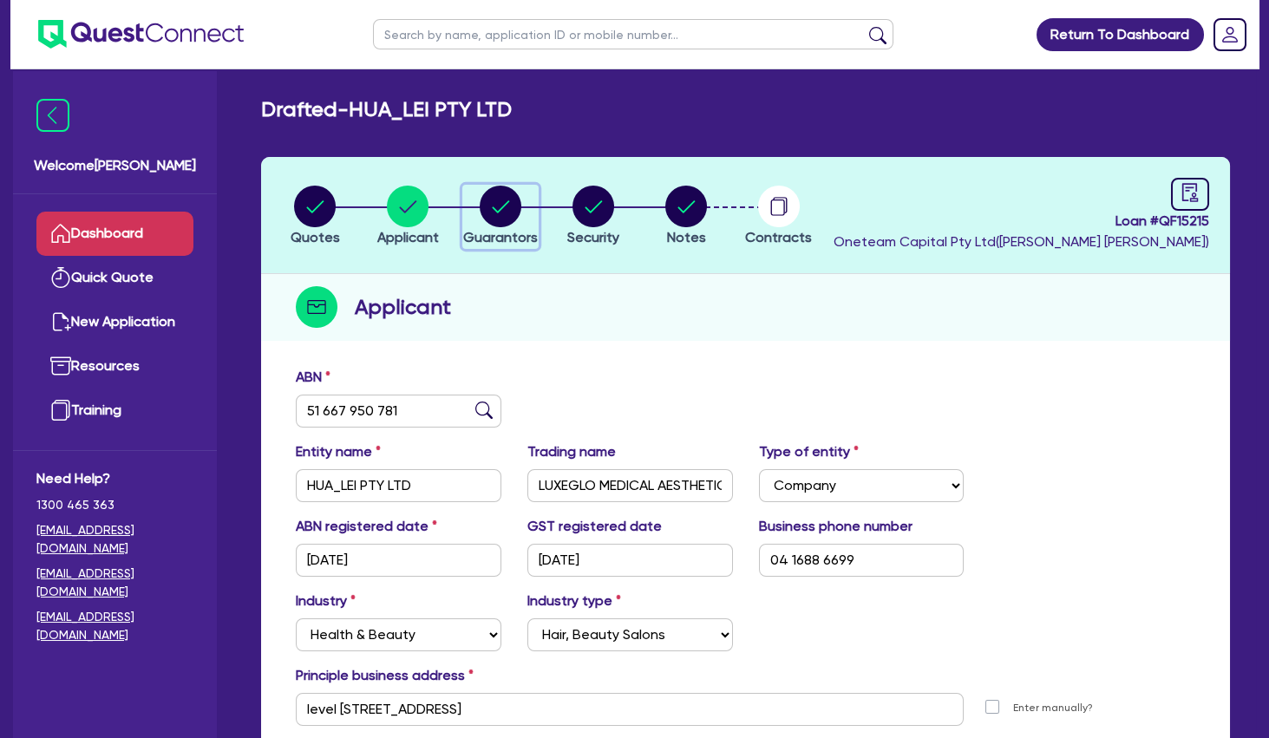
select select "VEHICLE"
select select "HOUSEHOLD_PERSONAL"
select select "OTHER"
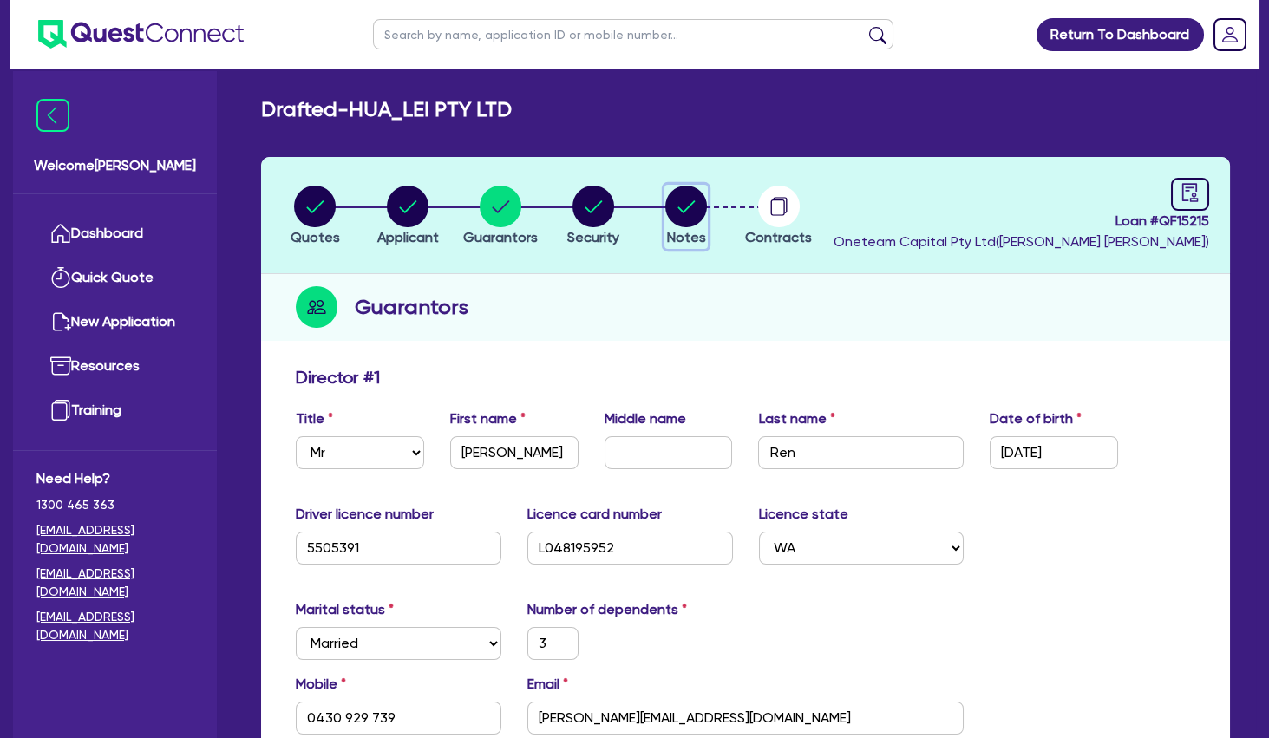
click at [696, 207] on circle "button" at bounding box center [686, 207] width 42 height 42
select select "Other"
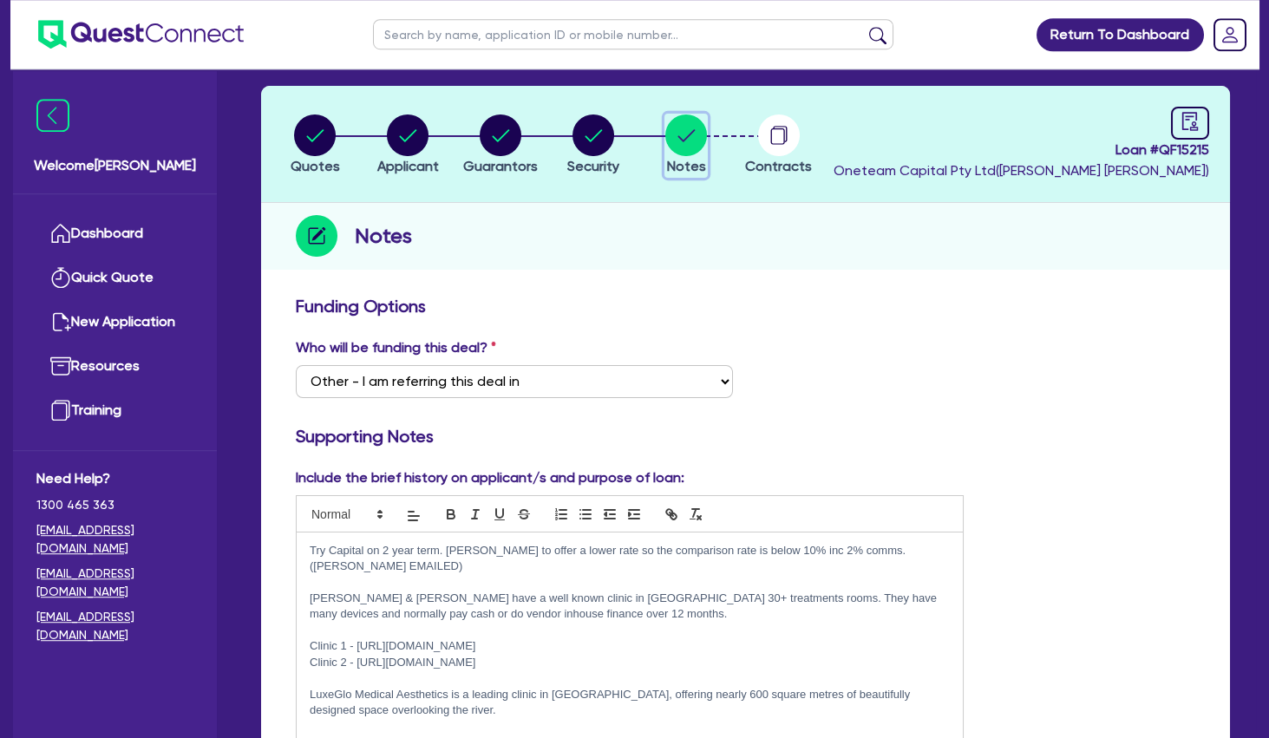
scroll to position [187, 0]
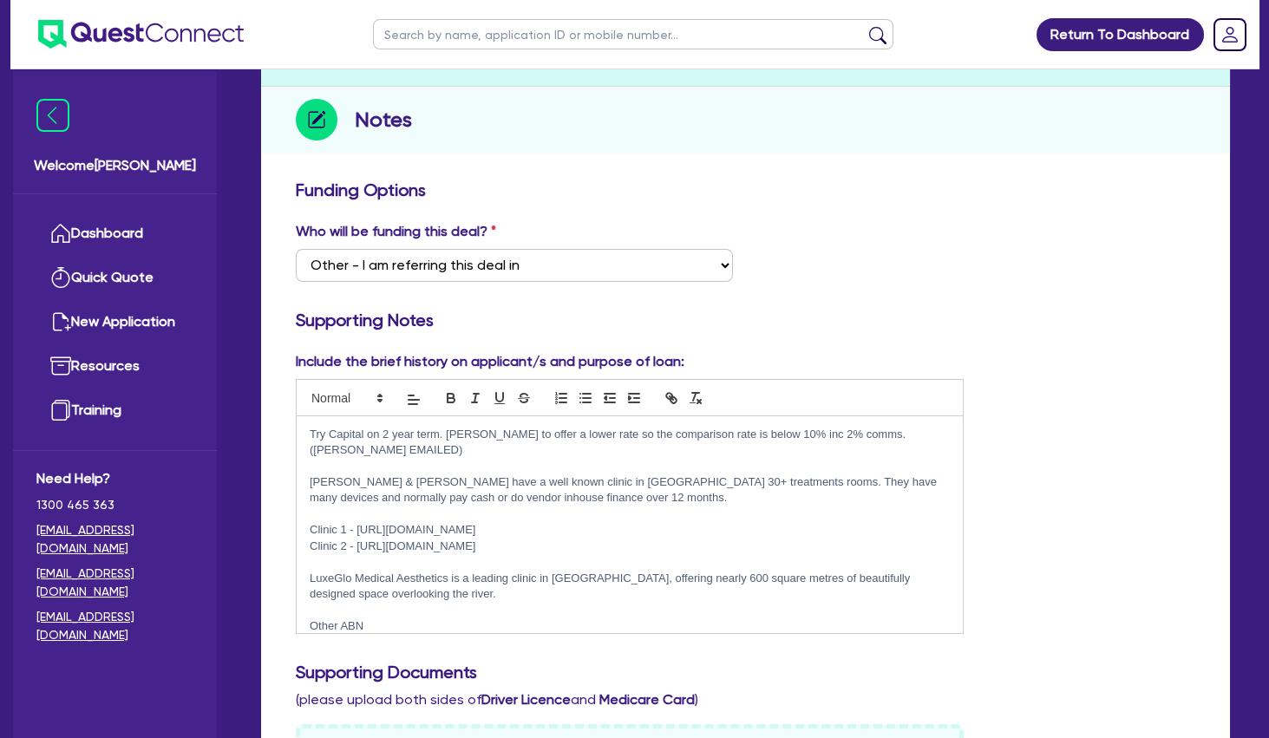
click at [458, 507] on p at bounding box center [630, 515] width 640 height 16
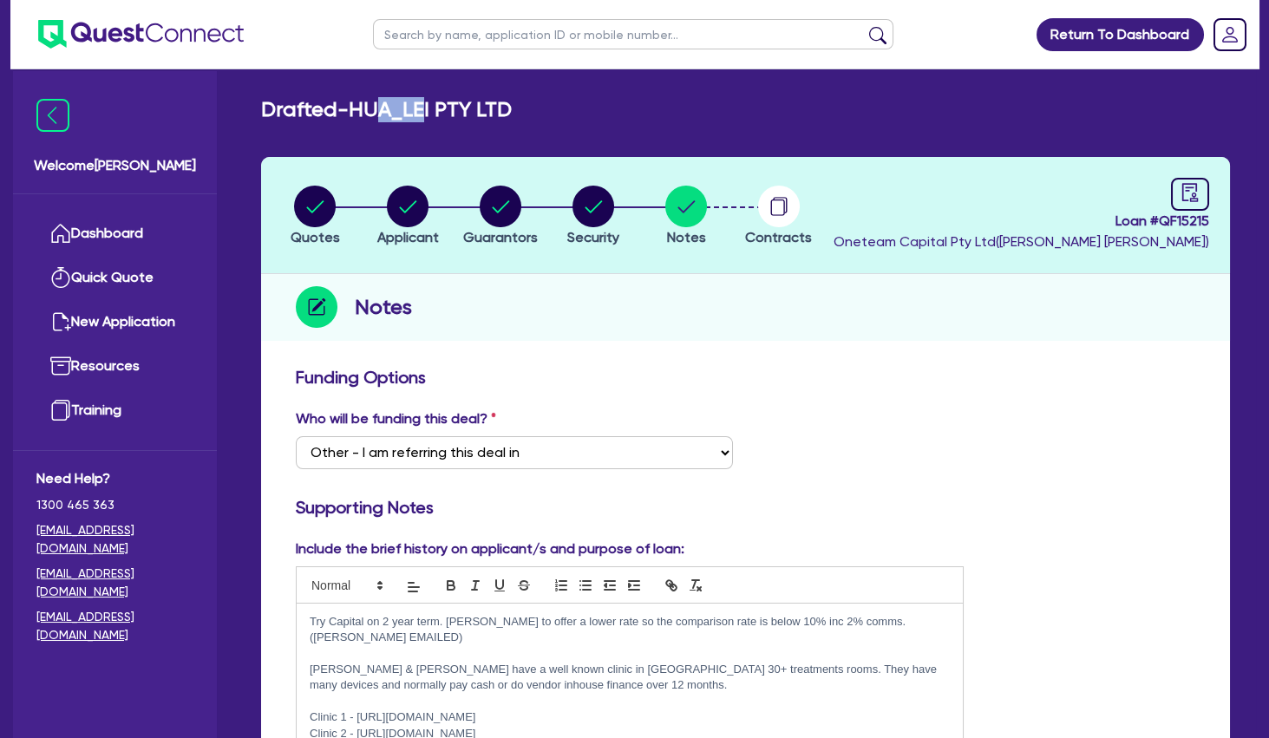
drag, startPoint x: 387, startPoint y: 102, endPoint x: 457, endPoint y: 105, distance: 70.3
click at [457, 105] on h2 "Drafted - HUA_LEI PTY LTD" at bounding box center [386, 109] width 251 height 25
drag, startPoint x: 394, startPoint y: 108, endPoint x: 429, endPoint y: 111, distance: 35.7
click at [425, 110] on h2 "Drafted - HUA_LEI PTY LTD" at bounding box center [386, 109] width 251 height 25
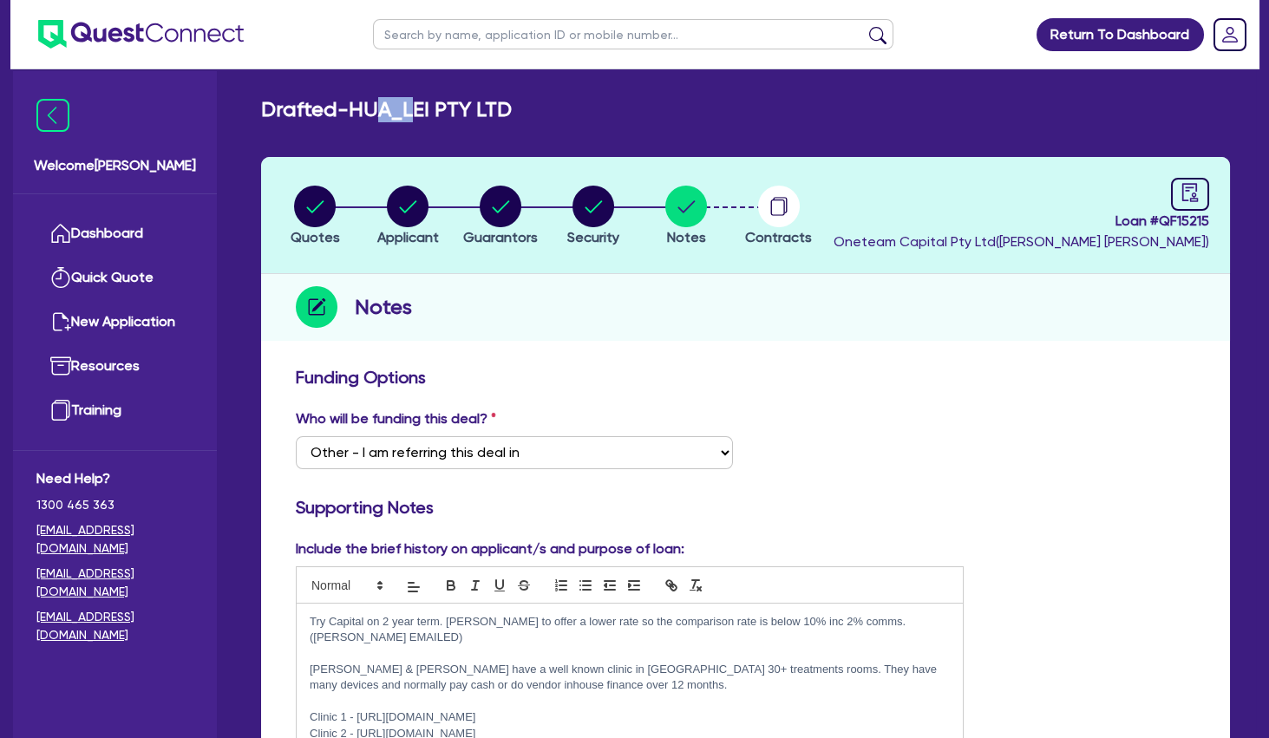
click at [429, 111] on h2 "Drafted - HUA_LEI PTY LTD" at bounding box center [386, 109] width 251 height 25
click at [397, 203] on circle "button" at bounding box center [408, 207] width 42 height 42
select select "COMPANY"
select select "HEALTH_BEAUTY"
select select "HAIR_BEAUTY_SALONS"
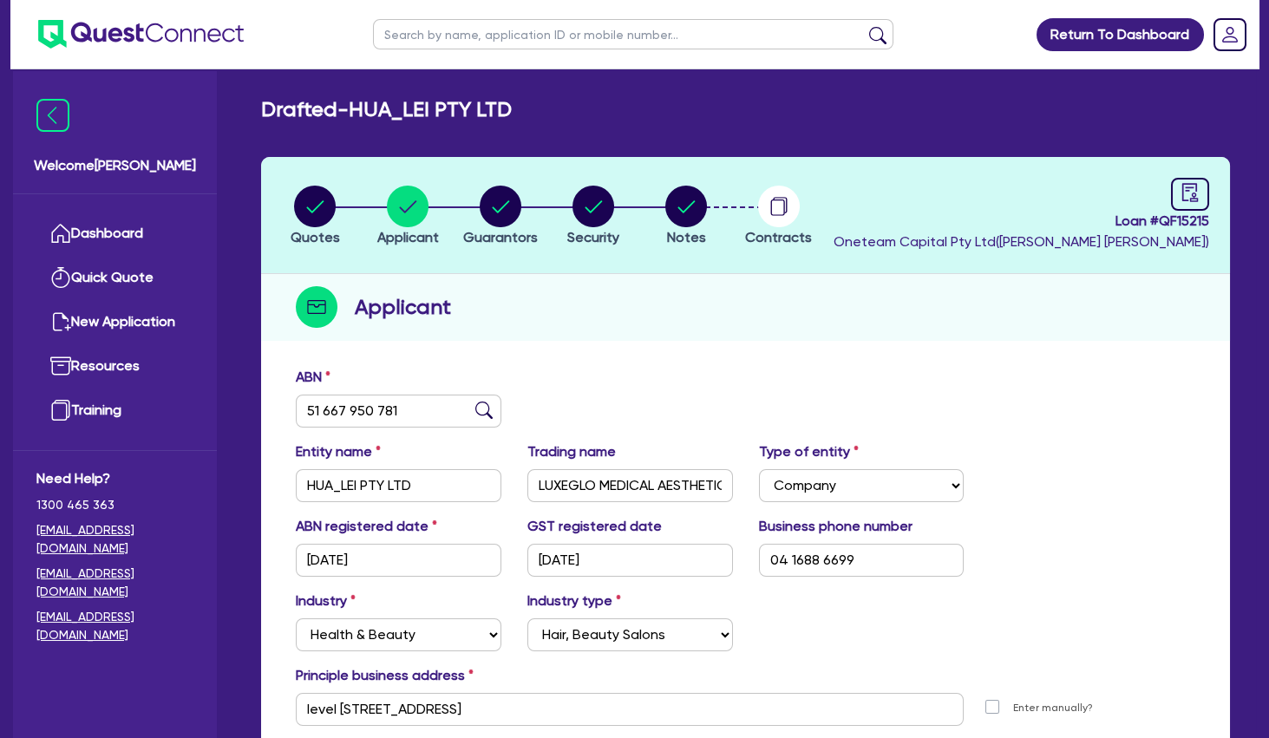
click at [602, 383] on div "ABN 51 667 950 781" at bounding box center [746, 404] width 926 height 75
click at [507, 211] on circle "button" at bounding box center [501, 207] width 42 height 42
select select "MR"
select select "WA"
select select "MARRIED"
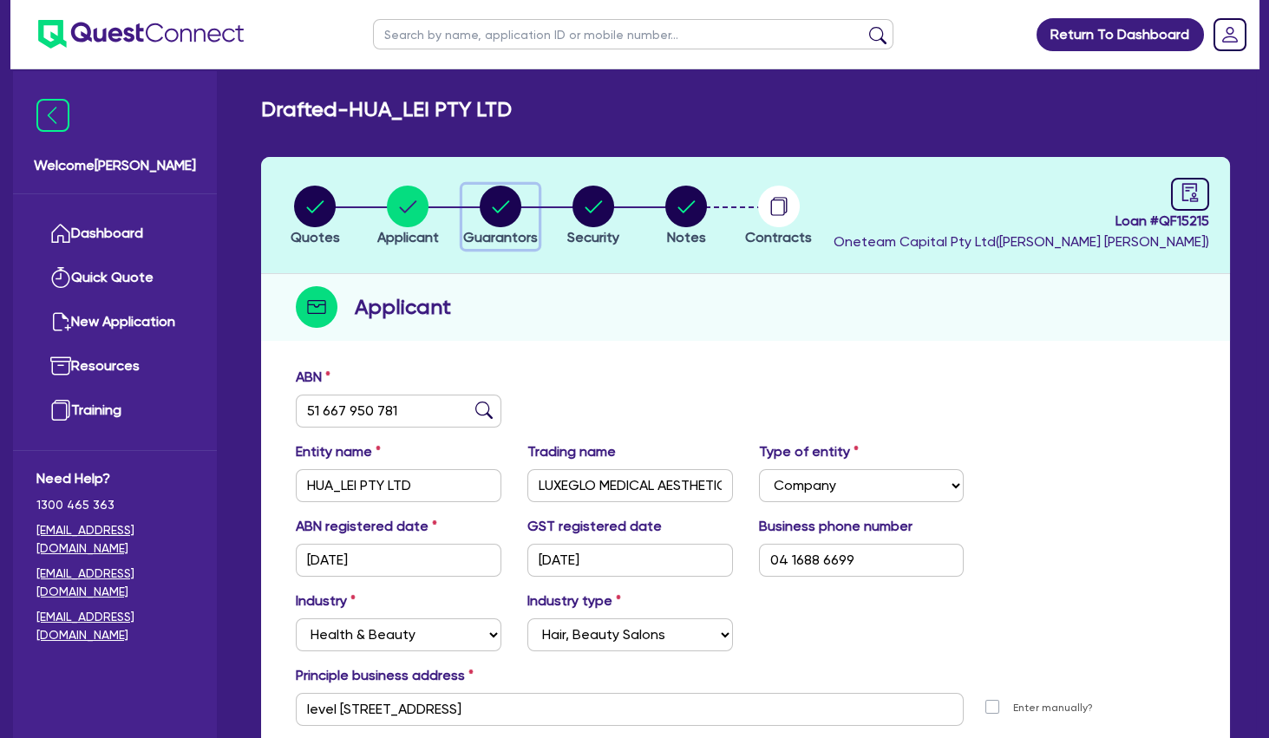
select select "PROPERTY"
select select "CASH"
select select "VEHICLE"
select select "HOUSEHOLD_PERSONAL"
select select "OTHER"
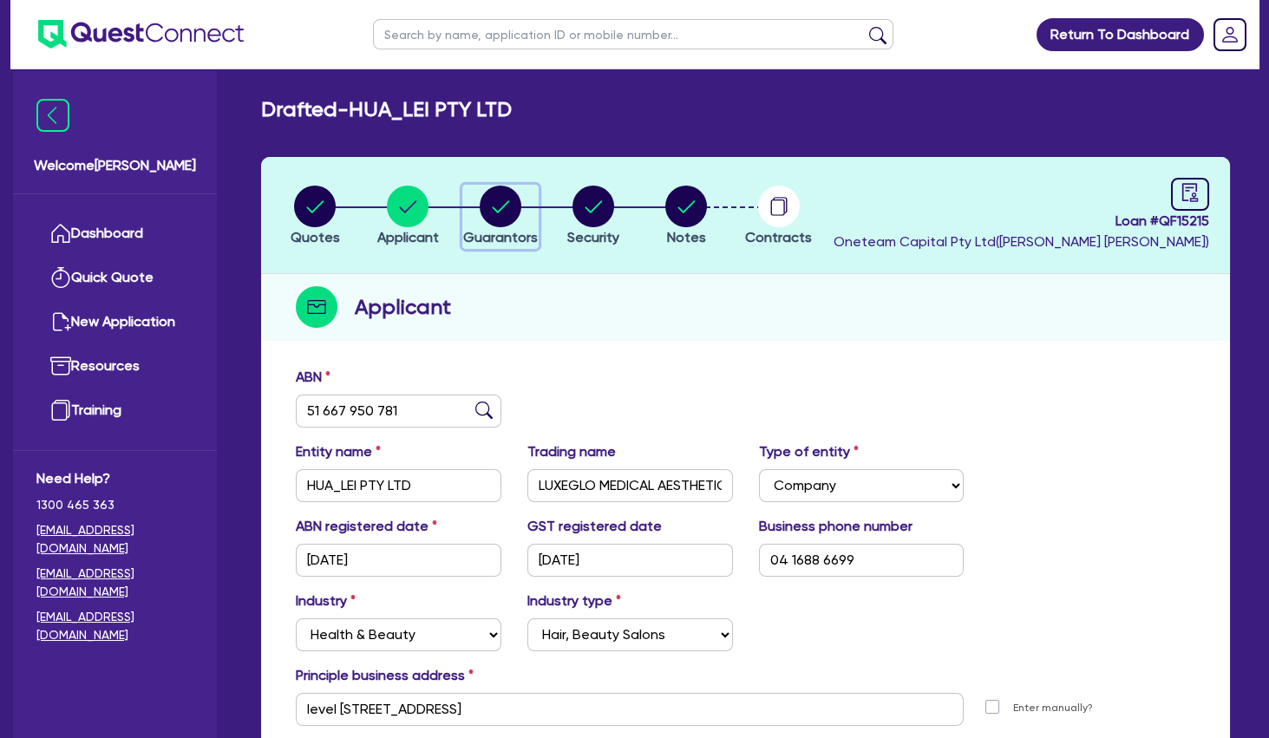
select select "MORTGAGE"
select select "MS"
select select "WA"
select select "MARRIED"
select select "PROPERTY"
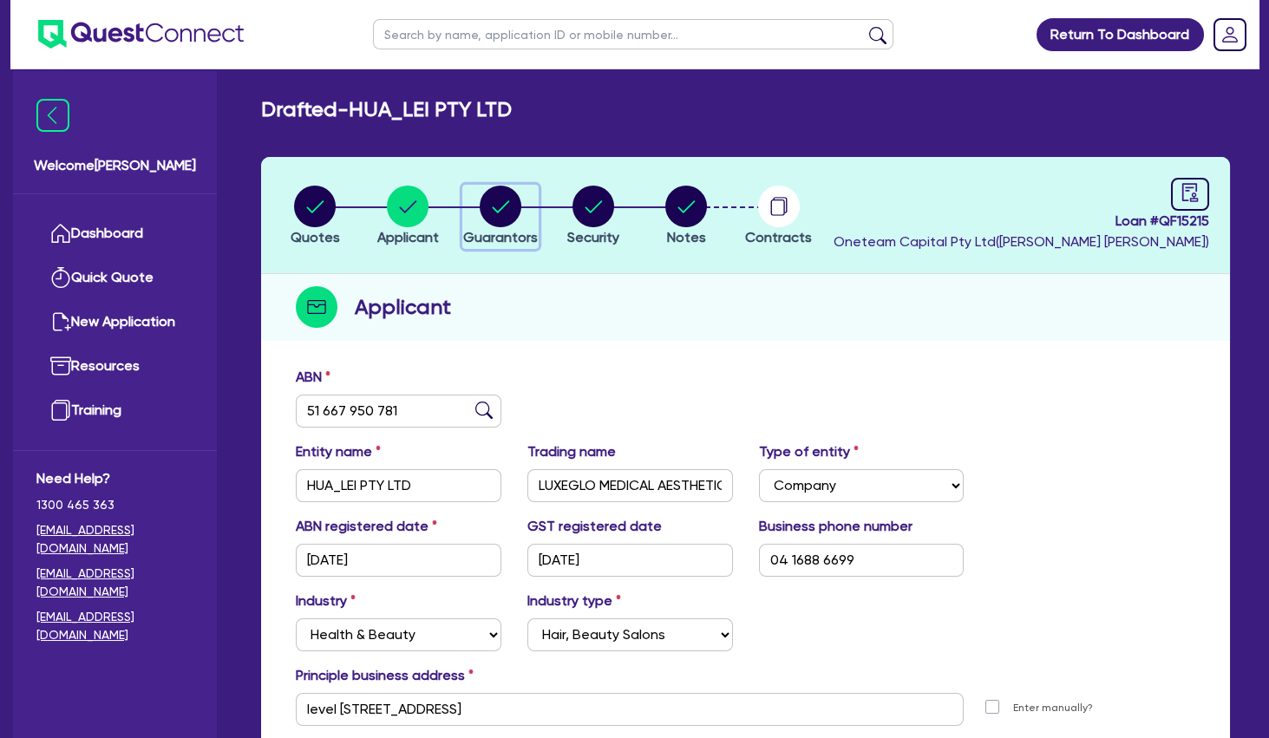
select select "CASH"
select select "VEHICLE"
select select "HOUSEHOLD_PERSONAL"
select select "OTHER"
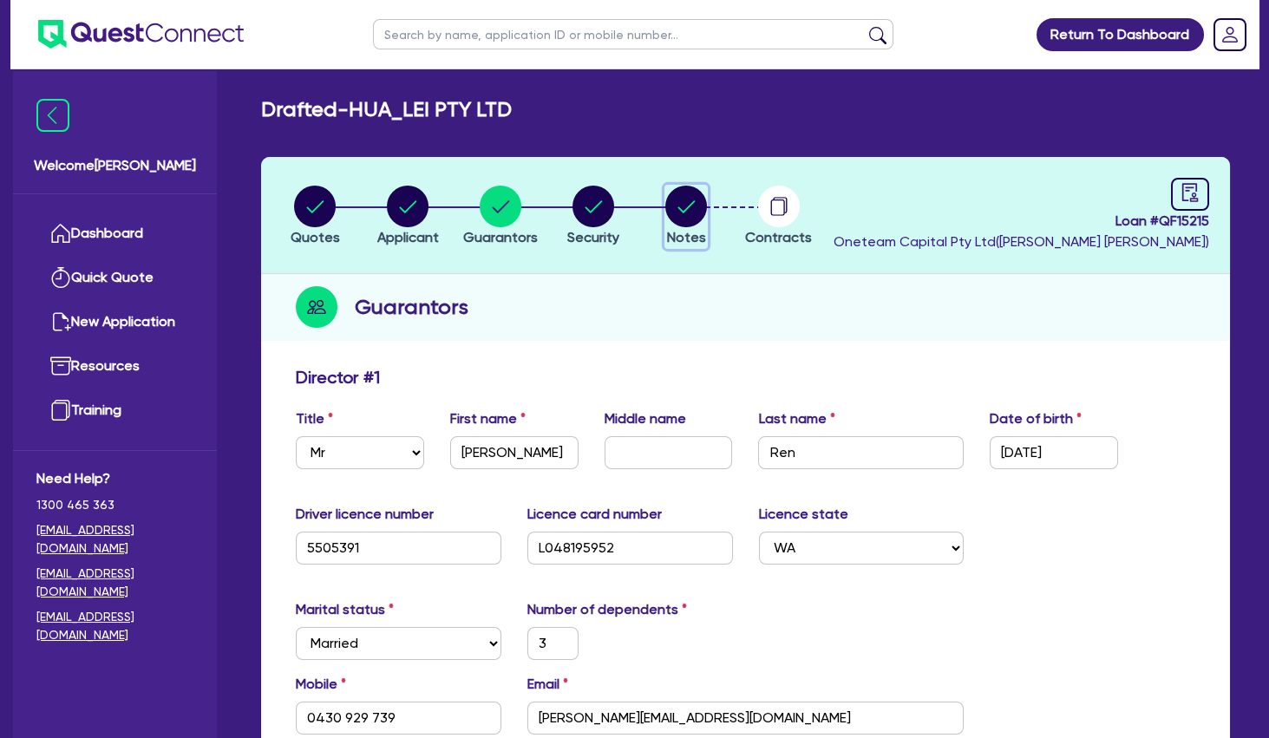
click at [684, 207] on circle "button" at bounding box center [686, 207] width 42 height 42
select select "Other"
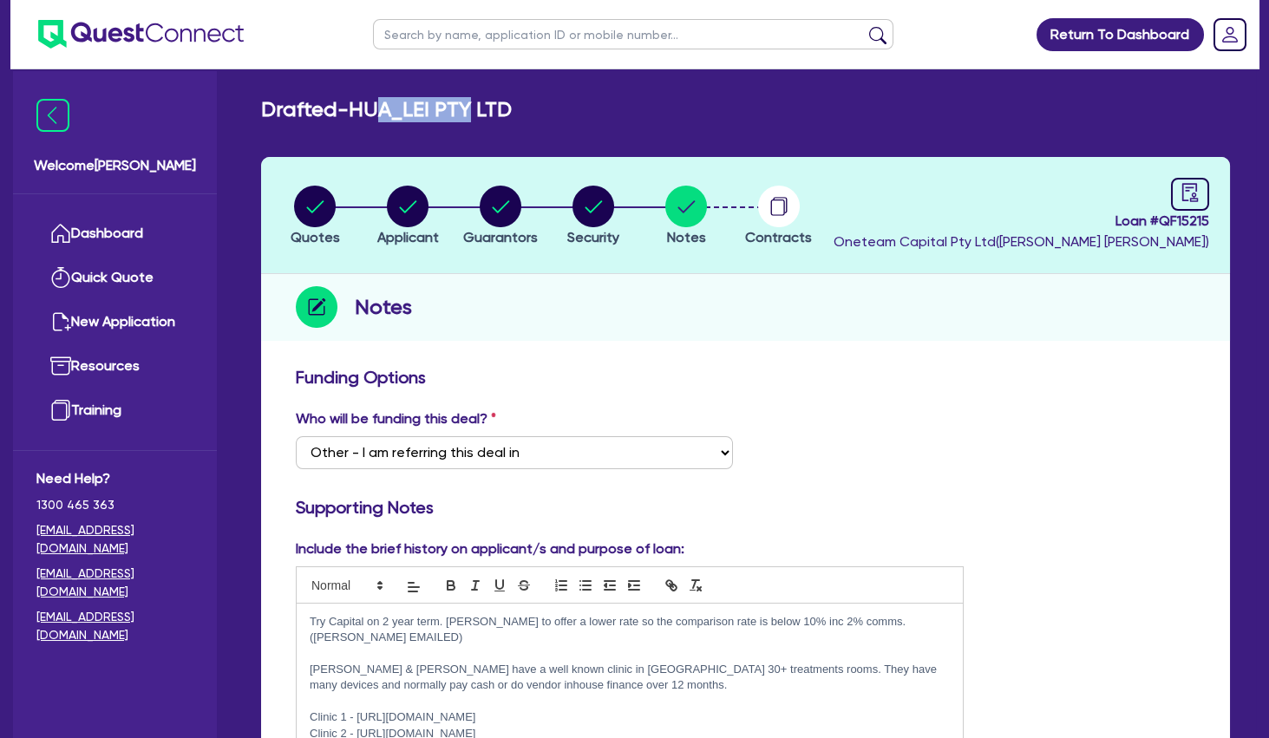
drag, startPoint x: 391, startPoint y: 110, endPoint x: 521, endPoint y: 114, distance: 129.3
click at [512, 114] on h2 "Drafted - HUA_LEI PTY LTD" at bounding box center [386, 109] width 251 height 25
click at [406, 203] on circle "button" at bounding box center [408, 207] width 42 height 42
select select "COMPANY"
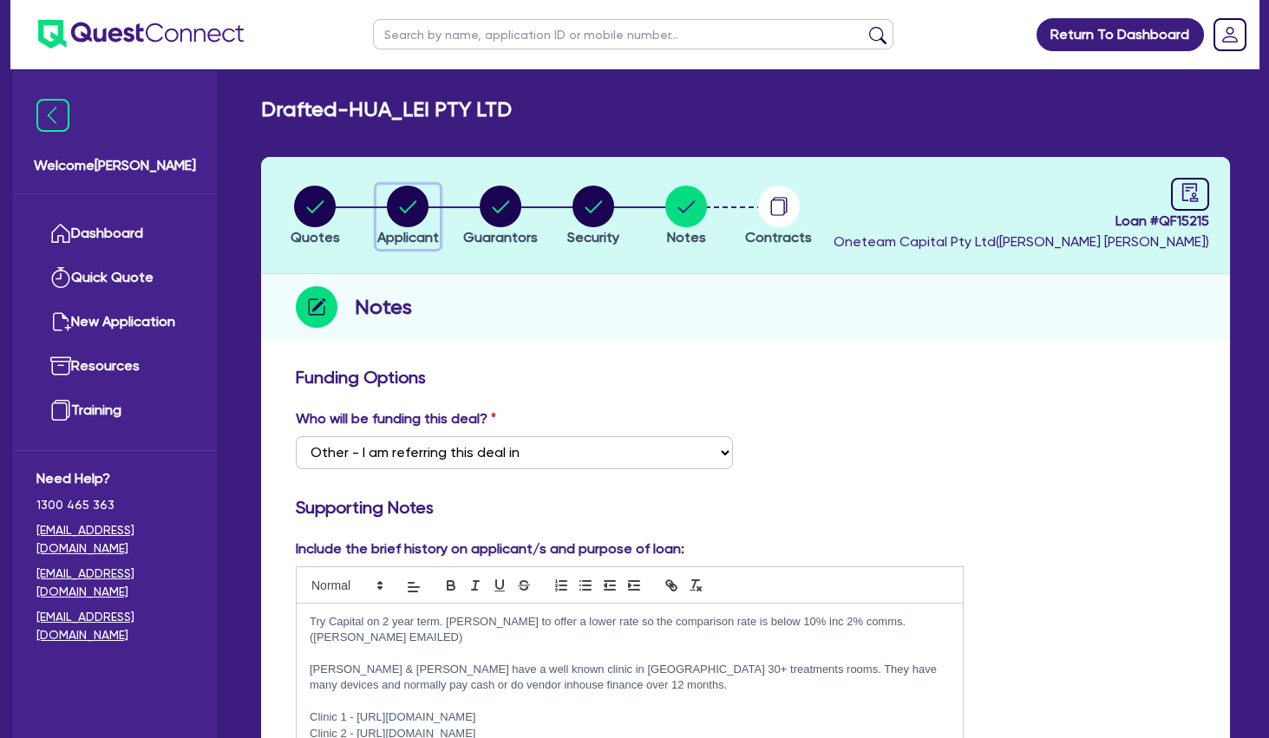
select select "HEALTH_BEAUTY"
select select "HAIR_BEAUTY_SALONS"
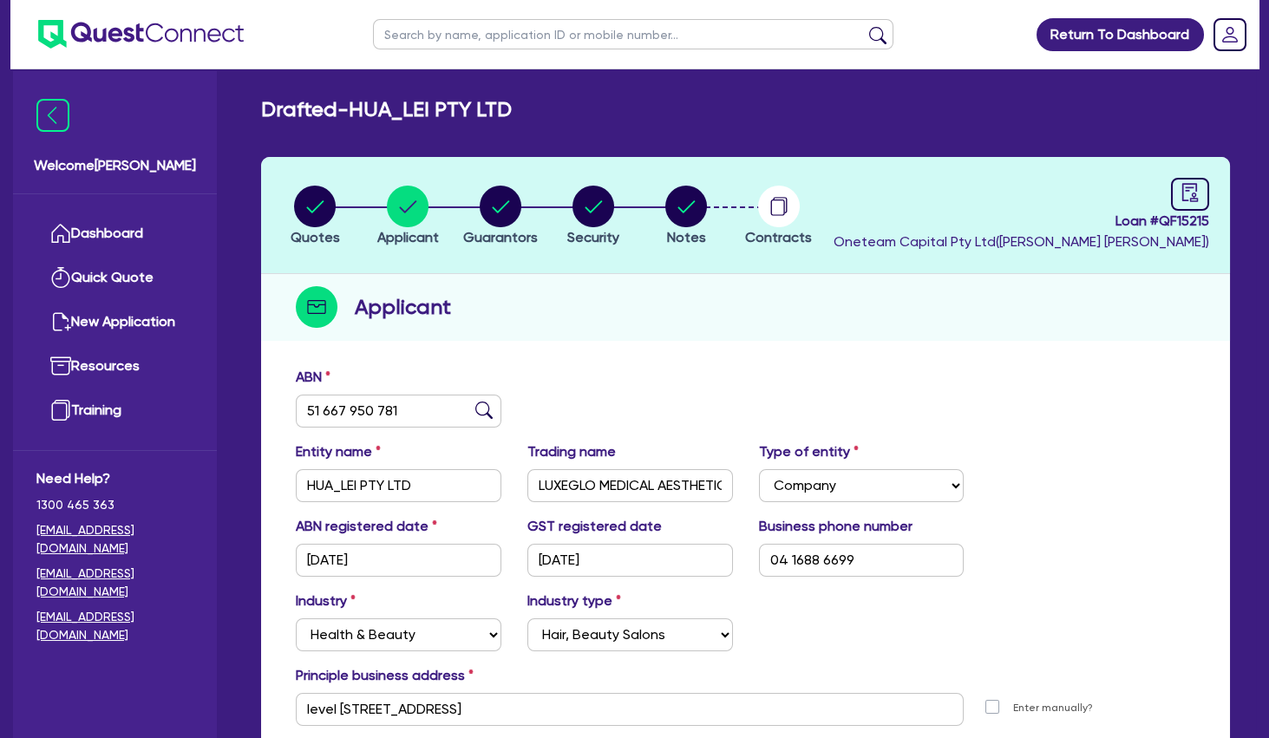
click at [659, 352] on div "Quotes Applicant [GEOGRAPHIC_DATA] Security Notes Contracts Loan # QF15215 Onet…" at bounding box center [745, 486] width 969 height 658
click at [659, 361] on div "ABN 51 667 950 781 Entity name HUA_LEI PTY LTD Trading name LUXEGLO MEDICAL AES…" at bounding box center [745, 586] width 969 height 456
click at [555, 409] on div "ABN 51 667 950 781" at bounding box center [746, 404] width 926 height 75
click at [622, 402] on div "ABN 51 667 950 781" at bounding box center [746, 404] width 926 height 75
click at [842, 360] on div "ABN 51 667 950 781 Entity name HUA_LEI PTY LTD Trading name LUXEGLO MEDICAL AES…" at bounding box center [745, 586] width 969 height 456
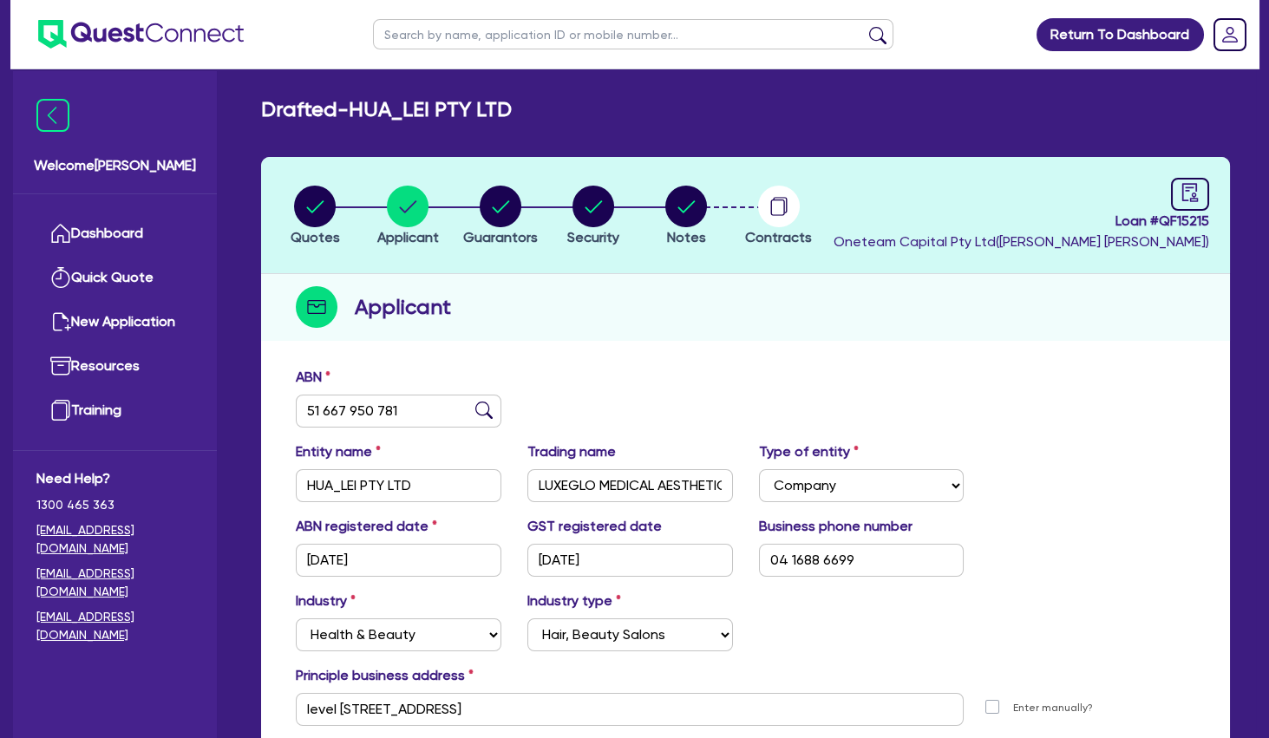
click at [602, 275] on div "Applicant" at bounding box center [745, 307] width 969 height 67
click at [435, 37] on input "text" at bounding box center [633, 34] width 521 height 30
type input "achi"
click button "submit" at bounding box center [878, 38] width 28 height 24
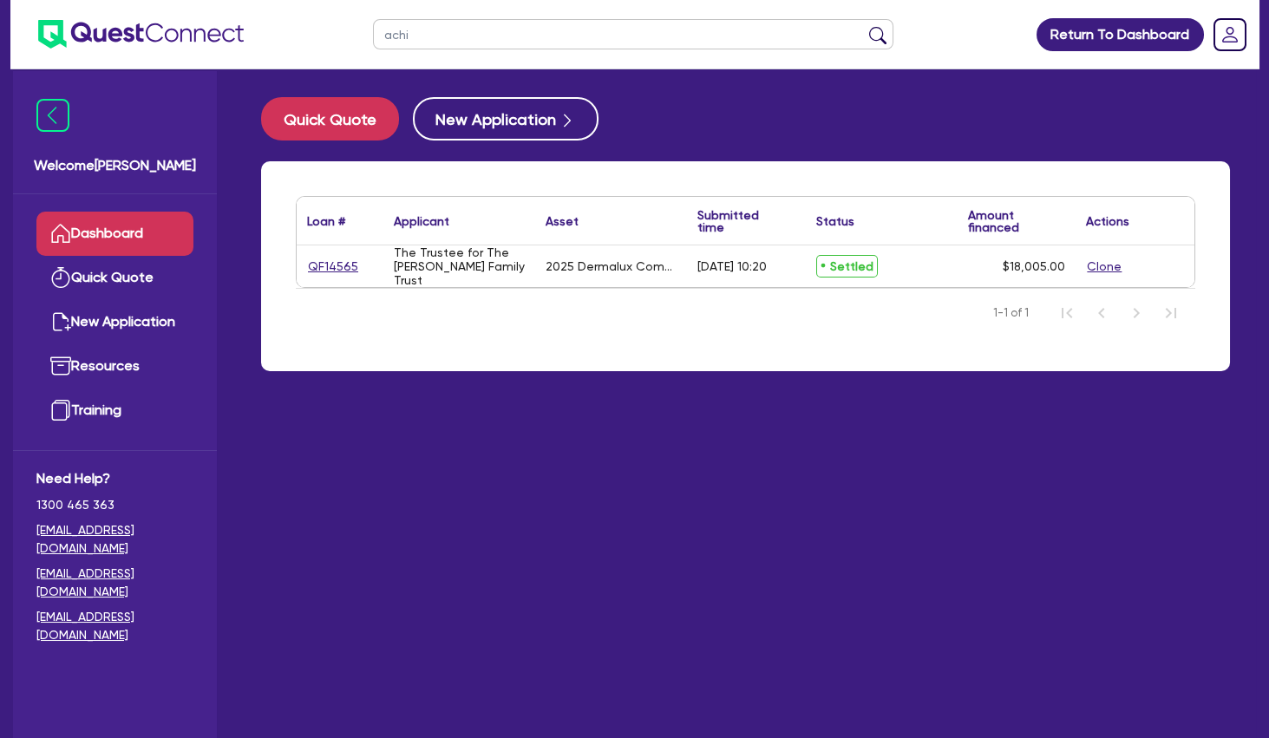
drag, startPoint x: 407, startPoint y: 33, endPoint x: 315, endPoint y: 32, distance: 92.0
click at [373, 33] on input "achi" at bounding box center [633, 34] width 521 height 30
click at [490, 23] on input "text" at bounding box center [633, 34] width 521 height 30
click at [864, 26] on button "submit" at bounding box center [878, 38] width 28 height 24
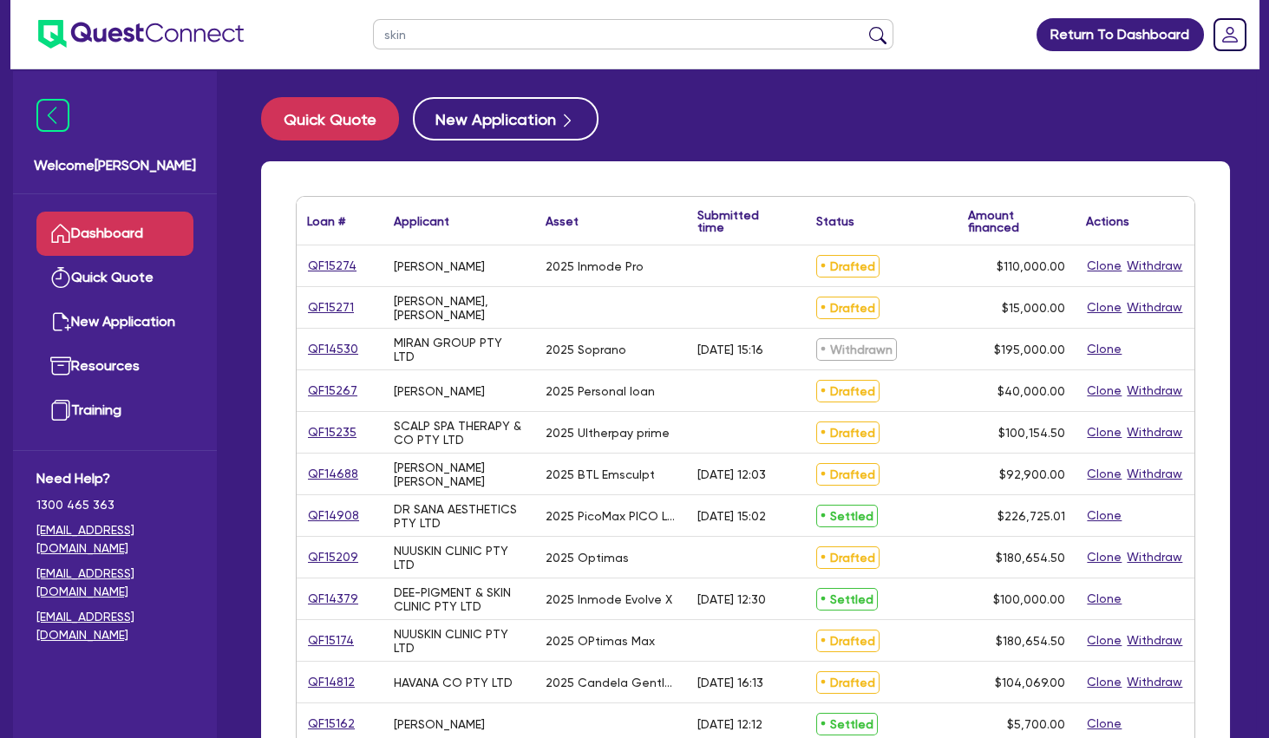
drag, startPoint x: 458, startPoint y: 40, endPoint x: 322, endPoint y: 33, distance: 136.4
click at [373, 33] on input "skin" at bounding box center [633, 34] width 521 height 30
type input "myskin"
click at [864, 26] on button "submit" at bounding box center [878, 38] width 28 height 24
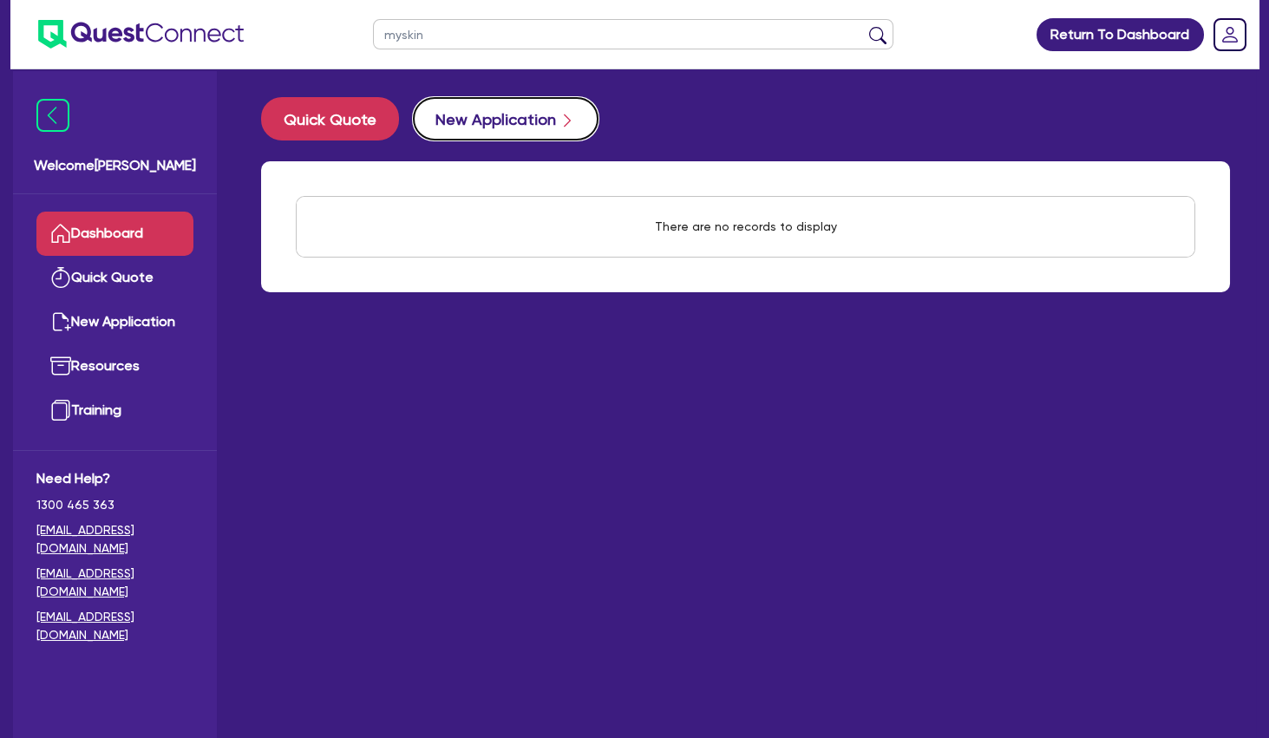
click at [491, 117] on button "New Application" at bounding box center [506, 118] width 186 height 43
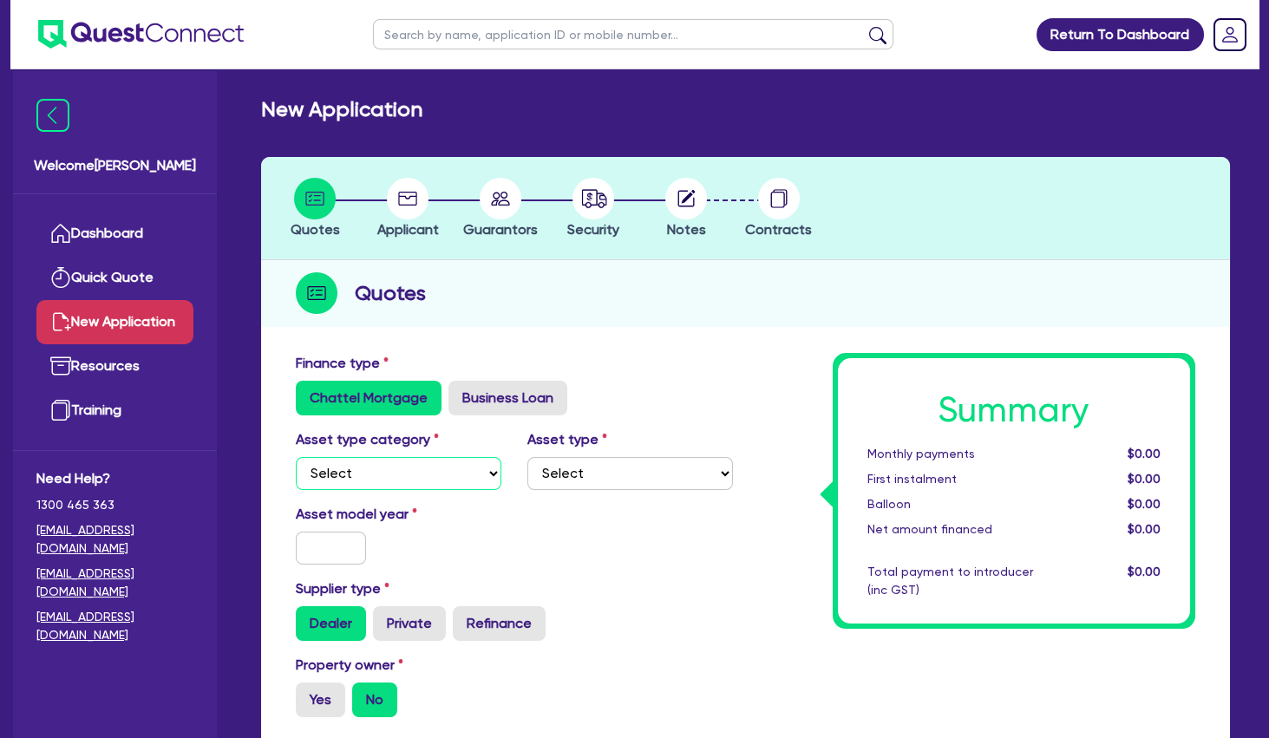
click at [296, 457] on select "Select Cars and light trucks Primary assets Secondary assets Tertiary assets" at bounding box center [399, 473] width 206 height 33
select select "TERTIARY_ASSETS"
click option "Tertiary assets" at bounding box center [0, 0] width 0 height 0
click at [528, 457] on select "Select Beauty equipment IT equipment IT software Watercraft Other" at bounding box center [631, 473] width 206 height 33
select select "BEAUTY_EQUIPMENT"
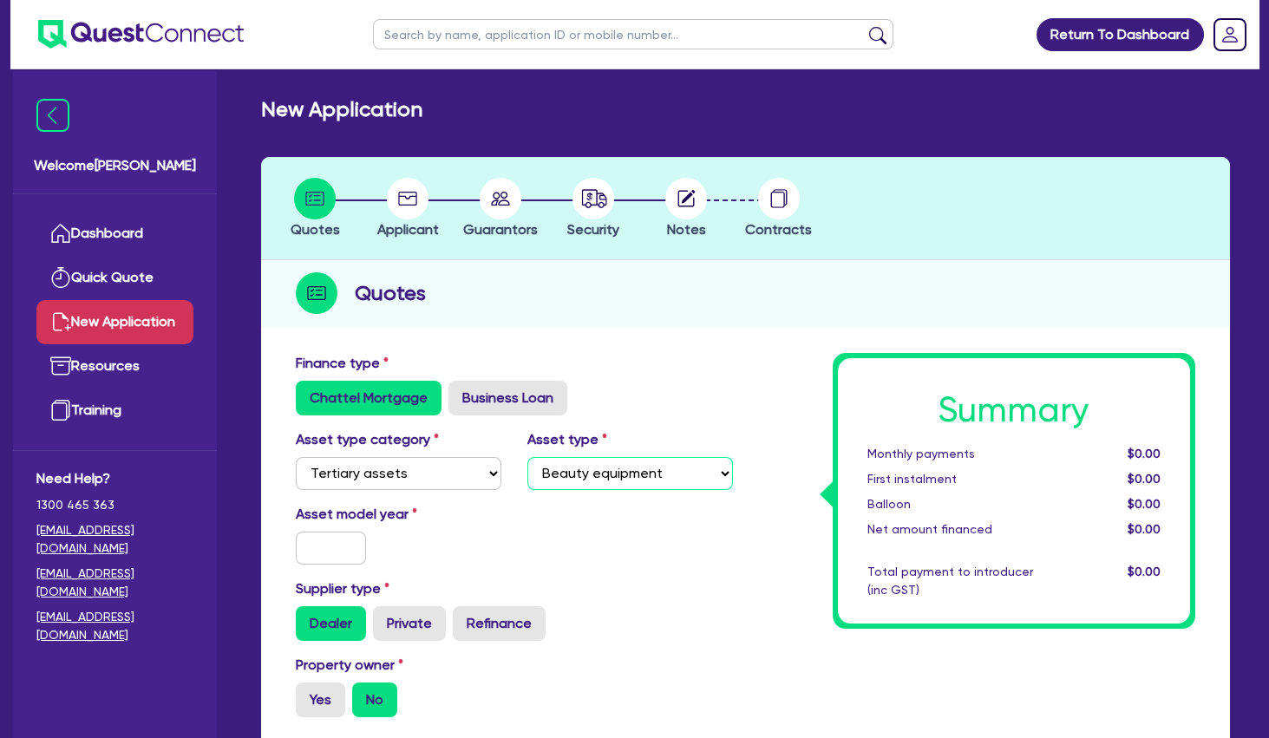
click option "Beauty equipment" at bounding box center [0, 0] width 0 height 0
click at [338, 545] on input "text" at bounding box center [331, 548] width 70 height 33
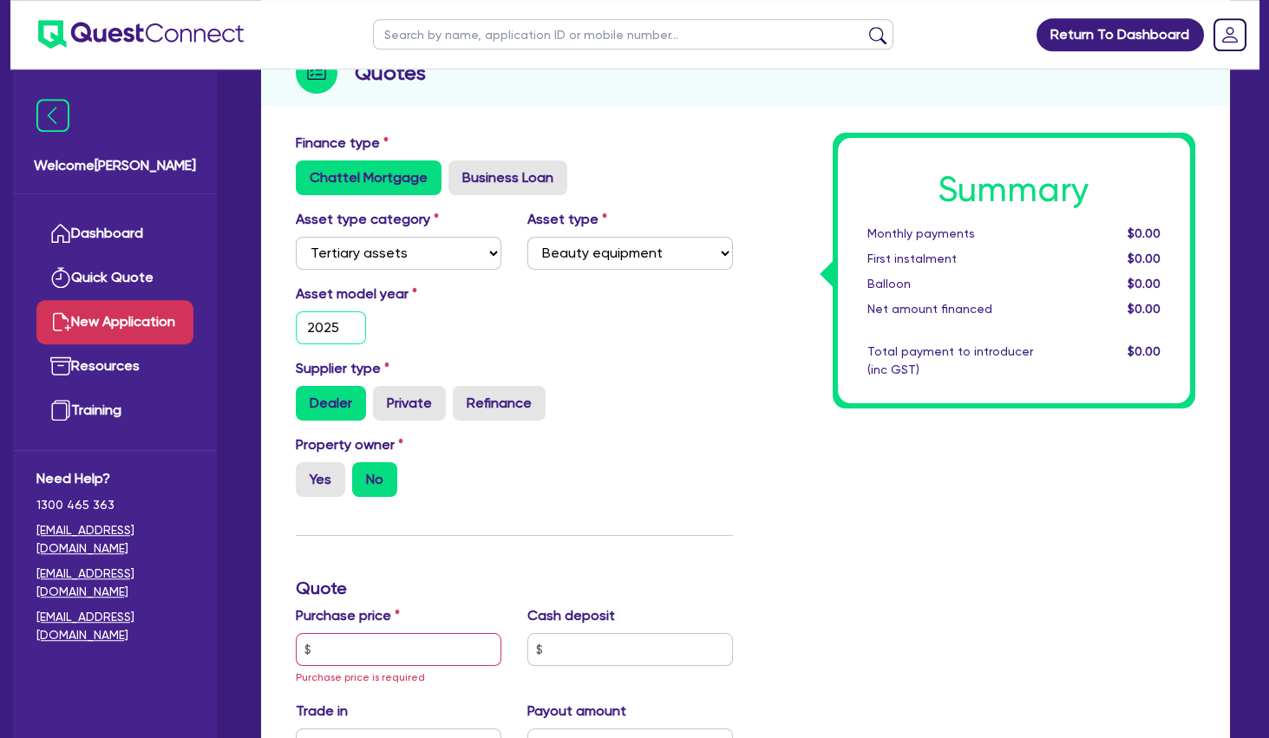
scroll to position [281, 0]
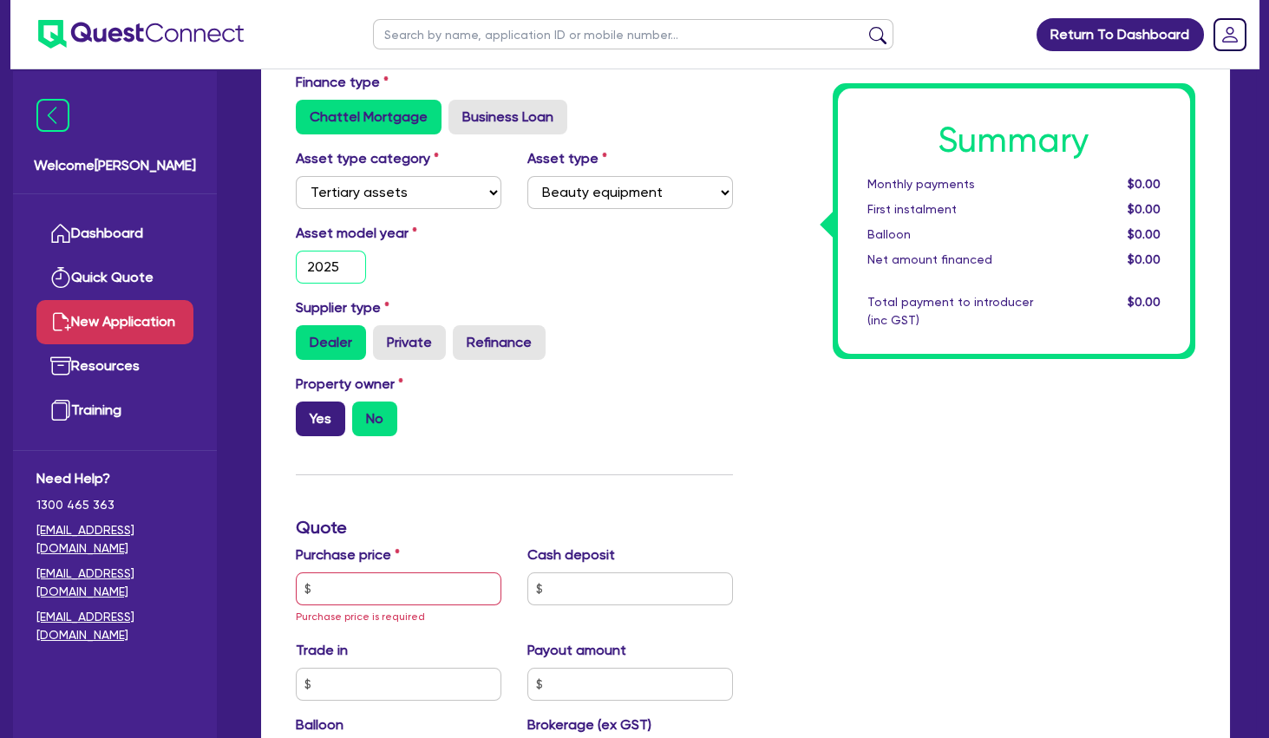
type input "2025"
click at [319, 416] on label "Yes" at bounding box center [320, 419] width 49 height 35
click at [307, 413] on input "Yes" at bounding box center [301, 407] width 11 height 11
radio input "true"
drag, startPoint x: 347, startPoint y: 593, endPoint x: 341, endPoint y: 571, distance: 22.5
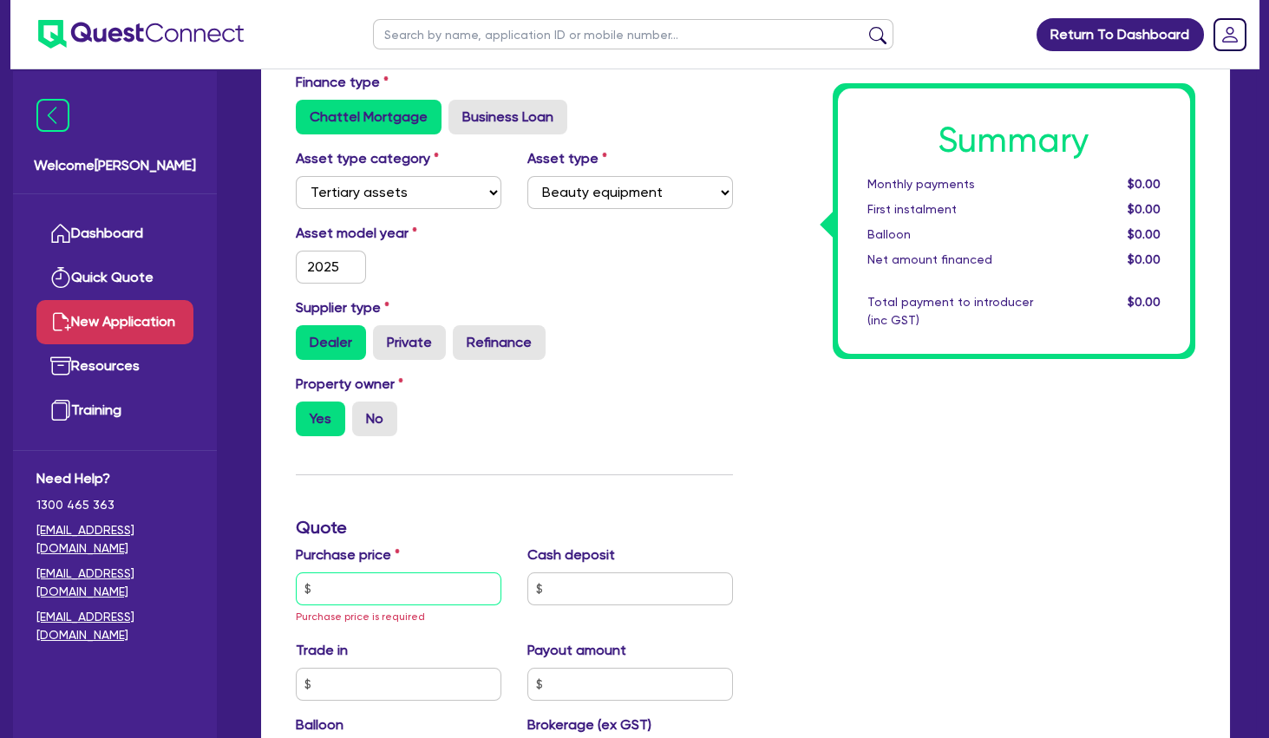
click at [347, 591] on input "text" at bounding box center [399, 589] width 206 height 33
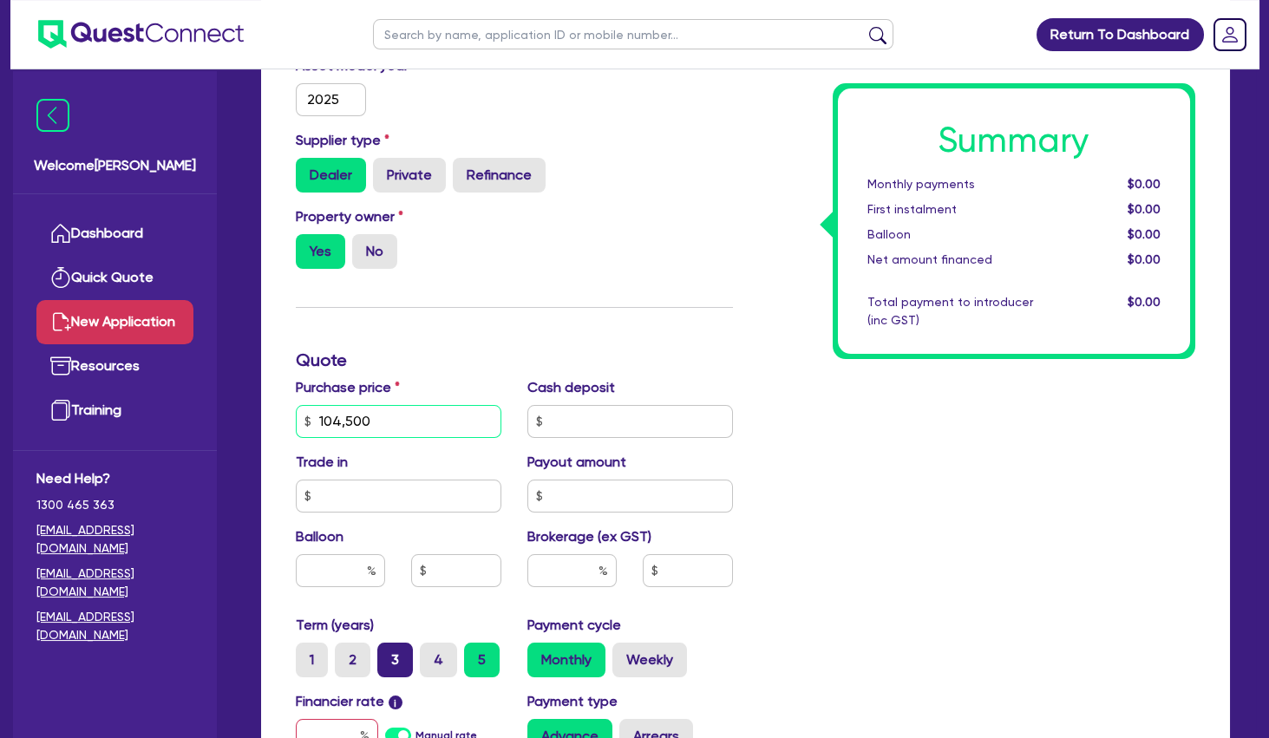
scroll to position [562, 0]
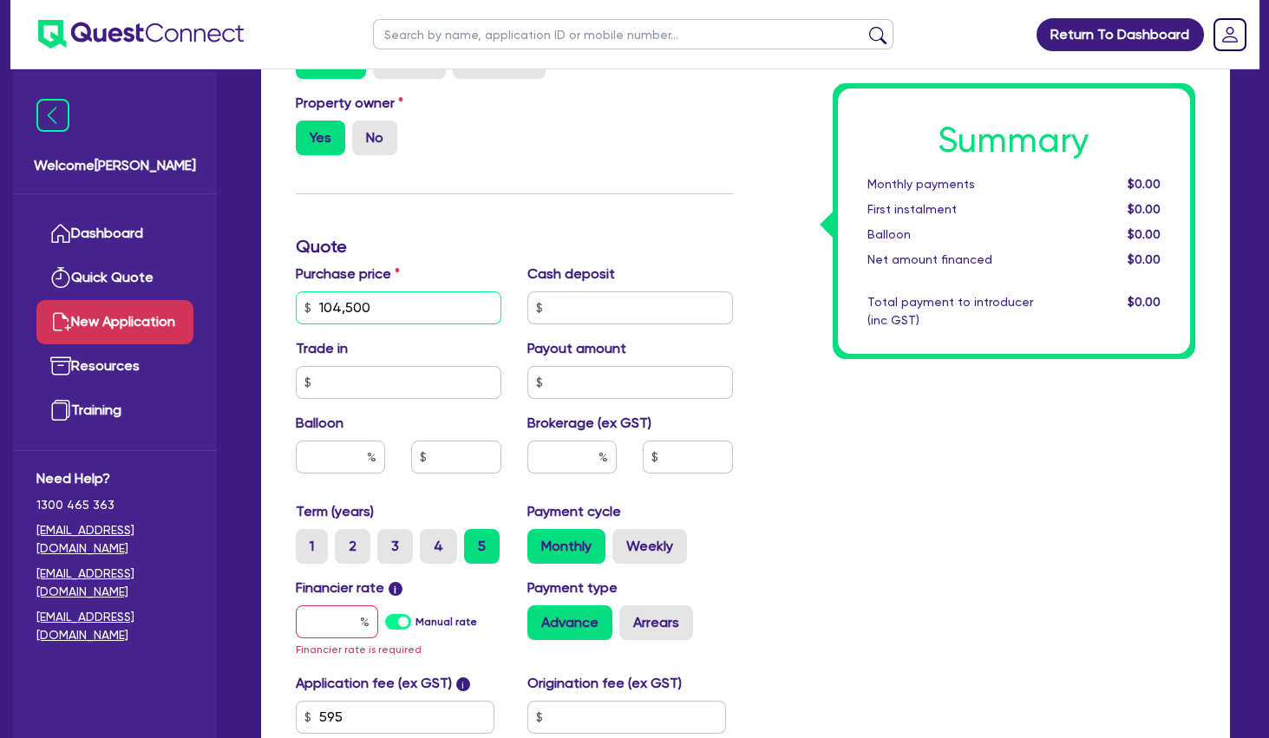
type input "104,500"
click at [568, 453] on input "text" at bounding box center [572, 457] width 89 height 33
type input "4"
click at [332, 622] on input "text" at bounding box center [337, 622] width 82 height 33
type input "1"
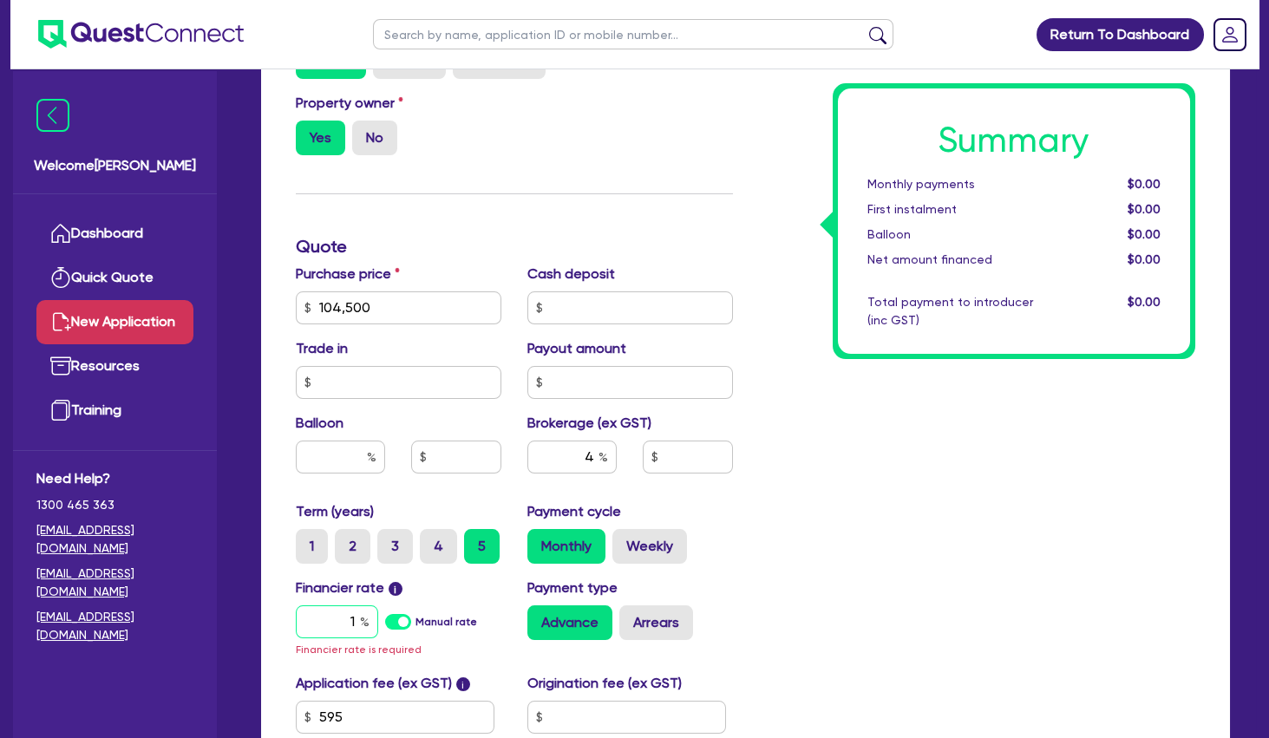
type input "4,206.18"
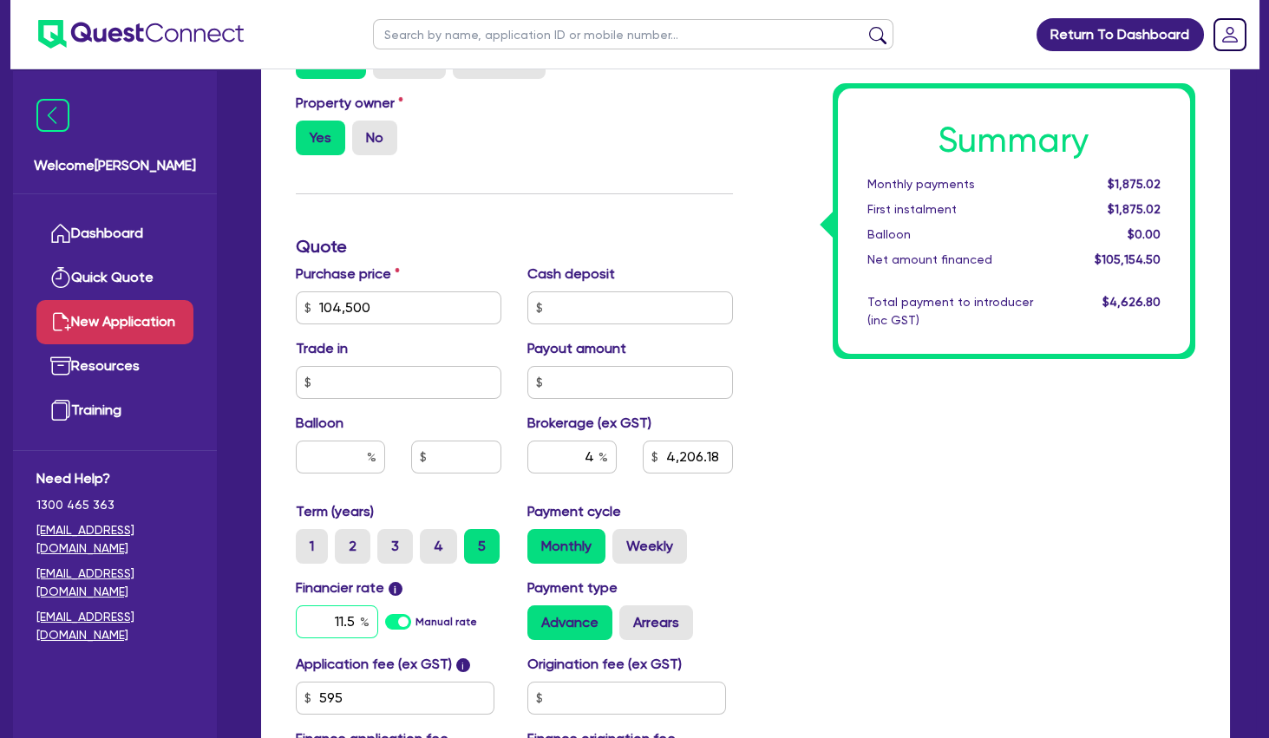
scroll to position [750, 0]
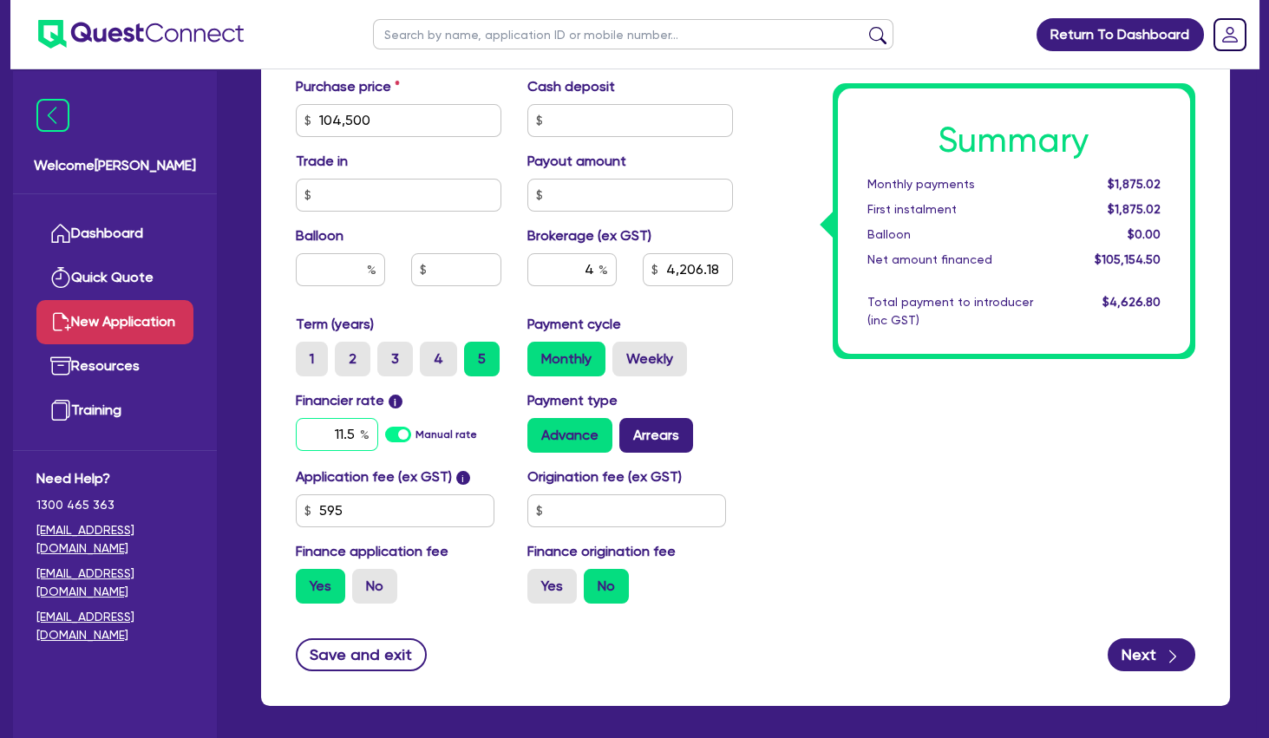
type input "11.5"
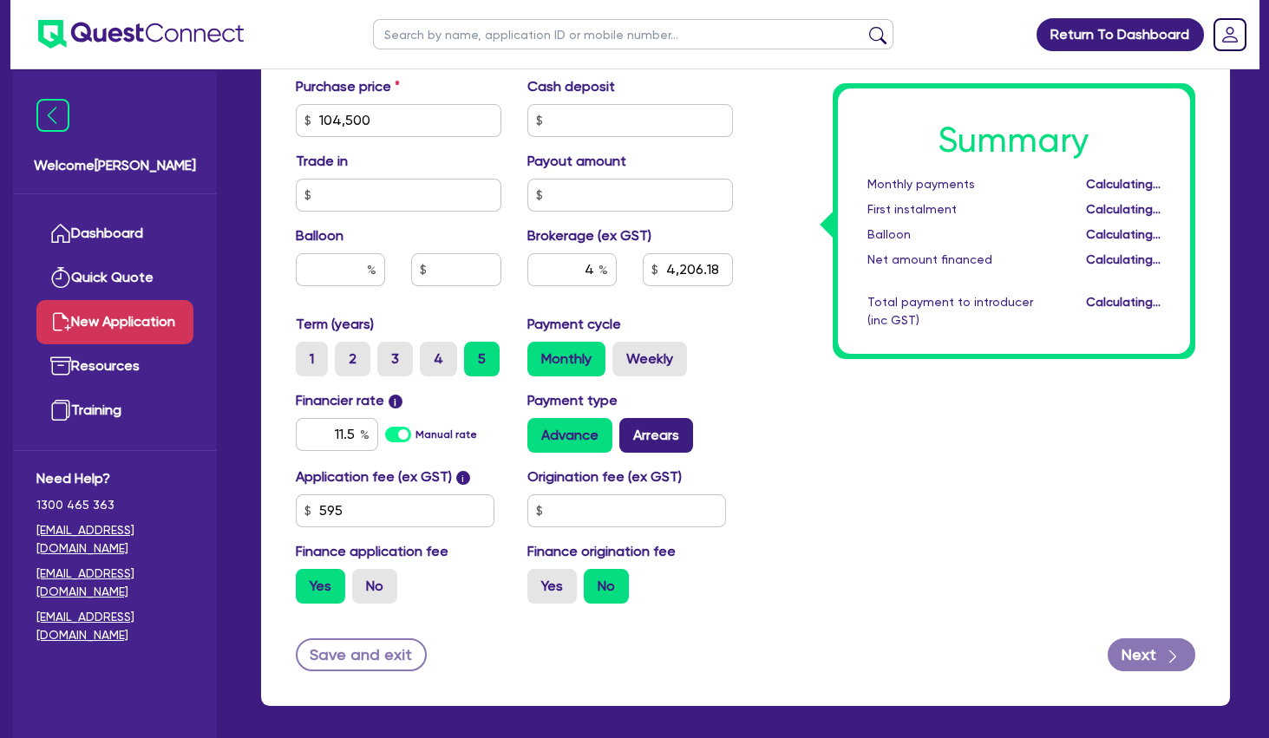
type input "4,206.18"
click at [672, 426] on label "Arrears" at bounding box center [656, 435] width 74 height 35
click at [631, 426] on input "Arrears" at bounding box center [624, 423] width 11 height 11
radio input "true"
type input "4,206.18"
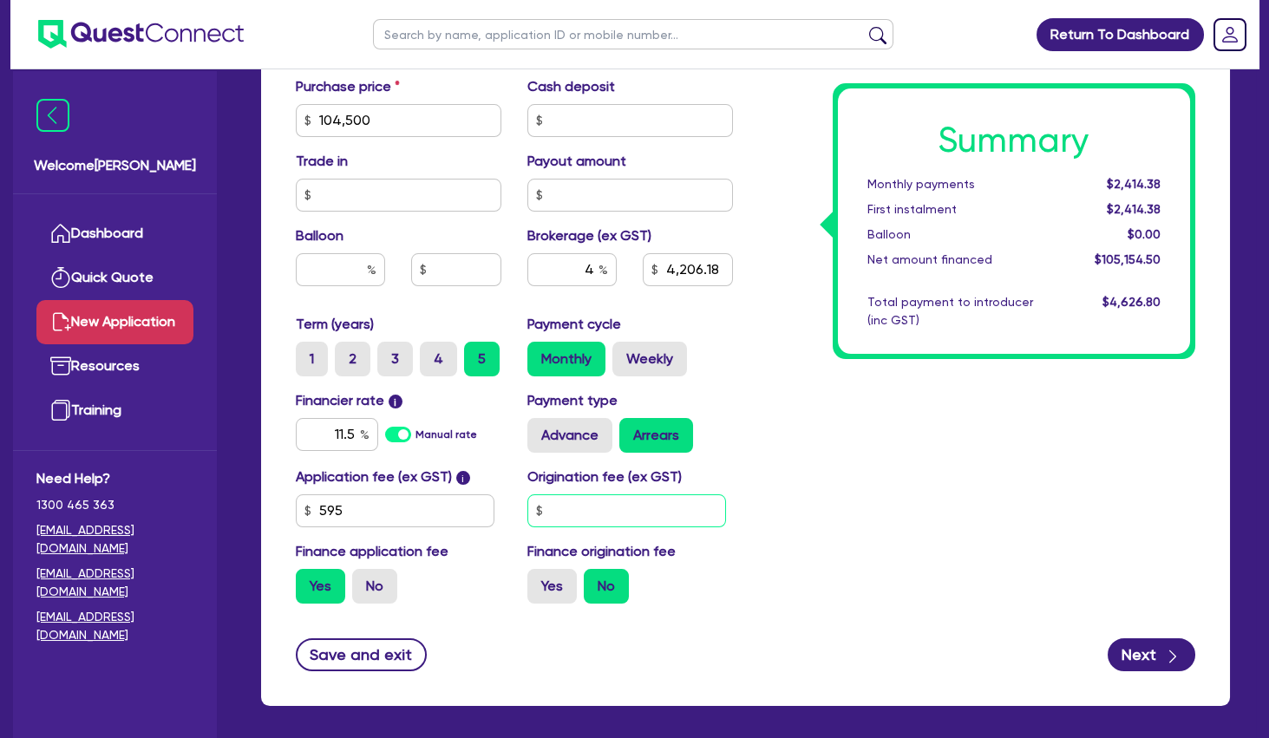
click at [693, 520] on input "text" at bounding box center [627, 511] width 199 height 33
type input "900"
type input "4,206.18"
click at [369, 573] on label "No" at bounding box center [374, 586] width 45 height 35
click at [364, 573] on input "No" at bounding box center [357, 574] width 11 height 11
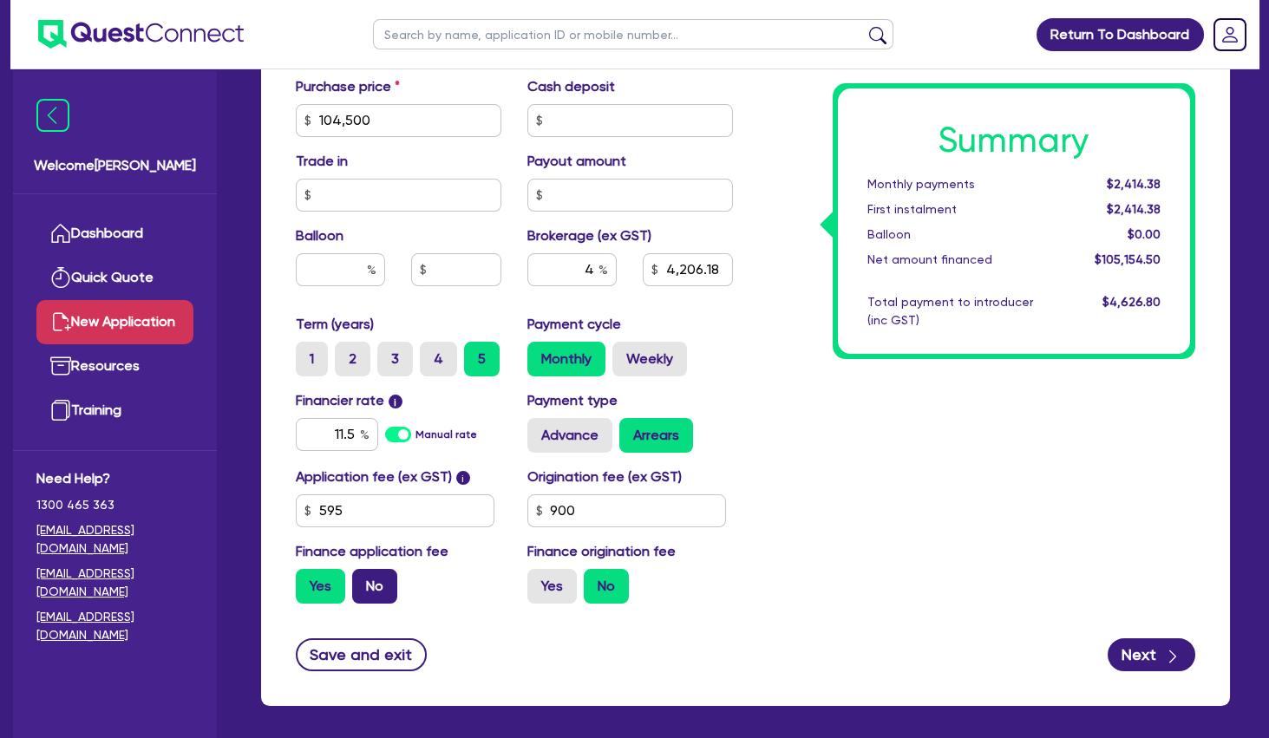
radio input "true"
drag, startPoint x: 842, startPoint y: 547, endPoint x: 1060, endPoint y: 622, distance: 231.3
click at [844, 547] on div "Summary Monthly payments $2,399.35 First instalment i $4,043.85 Balloon $0.00 N…" at bounding box center [977, 110] width 463 height 1014
click at [1131, 636] on form "Finance type Chattel Mortgage Business Loan Asset type category Select Cars and…" at bounding box center [746, 137] width 900 height 1068
click at [1143, 662] on button "Next" at bounding box center [1152, 655] width 88 height 33
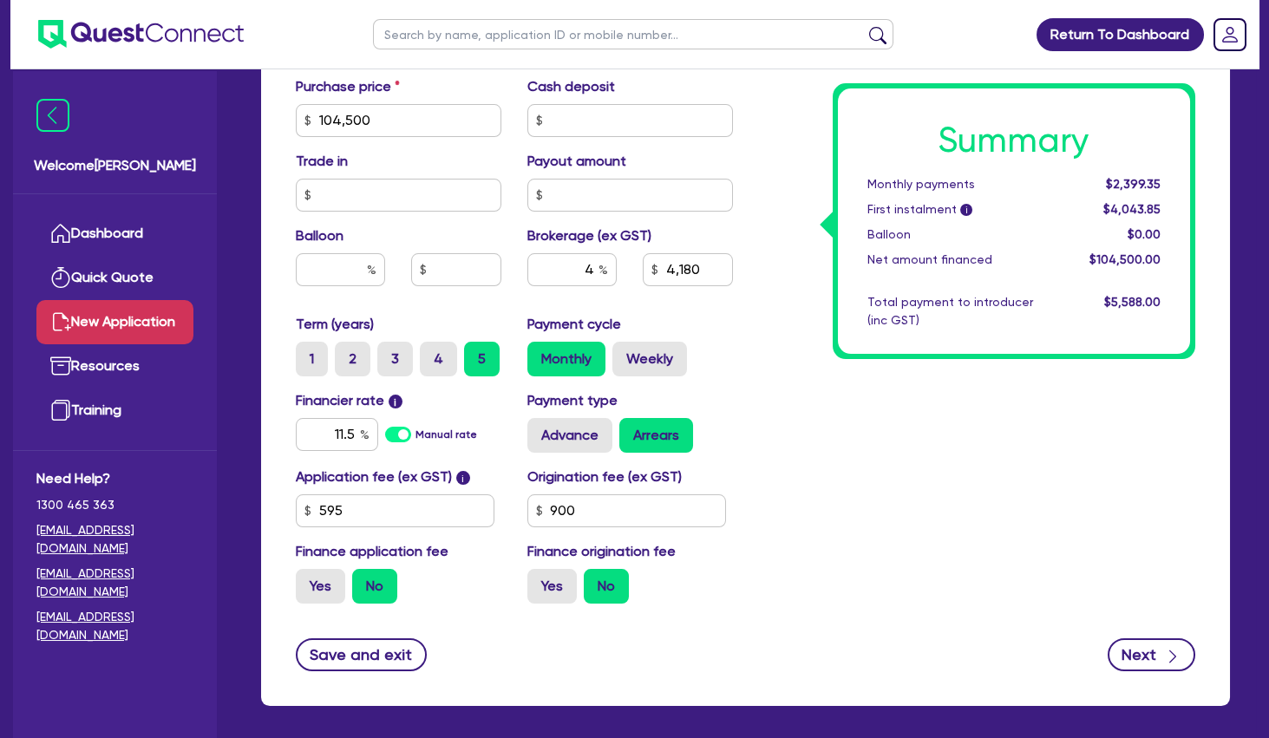
type input "4,180"
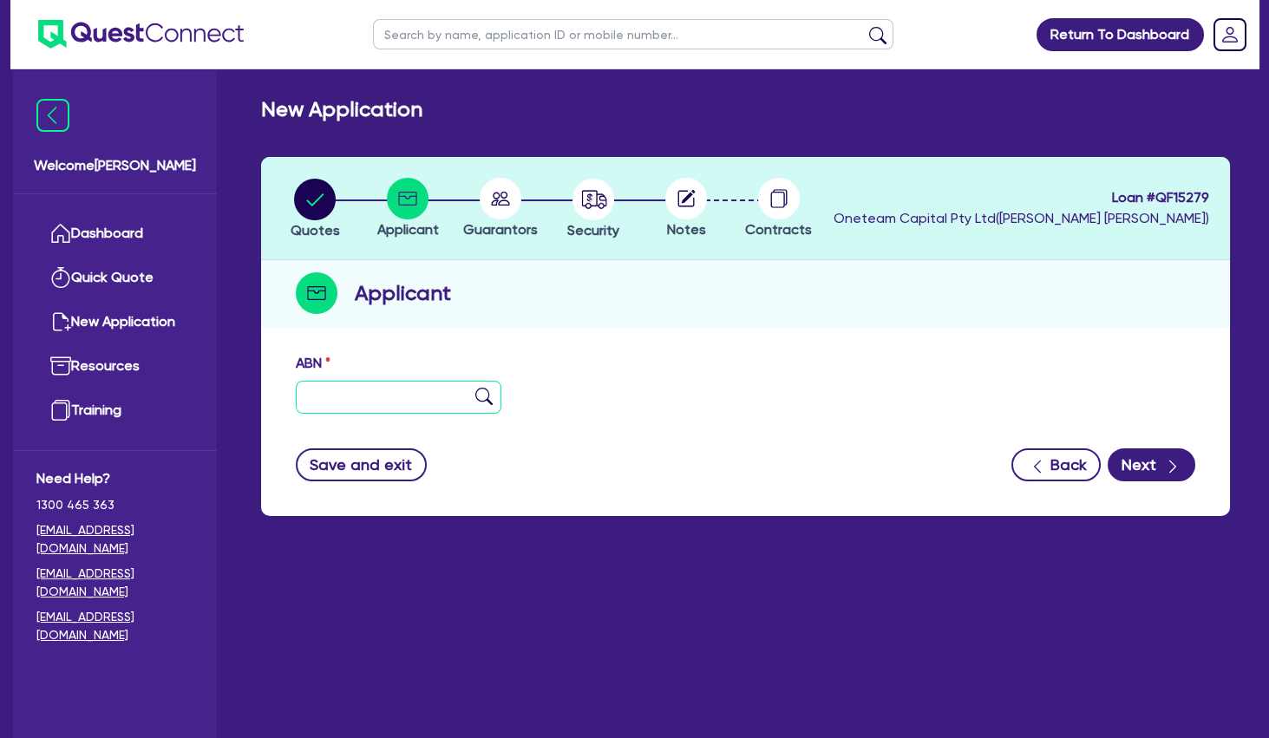
click at [422, 399] on input "text" at bounding box center [399, 397] width 206 height 33
paste input "28 674 253 644"
type input "28 674 253 644"
click at [482, 397] on img at bounding box center [483, 396] width 17 height 17
type input "MYSKIN SOLUTION CLINIC PTY LTD"
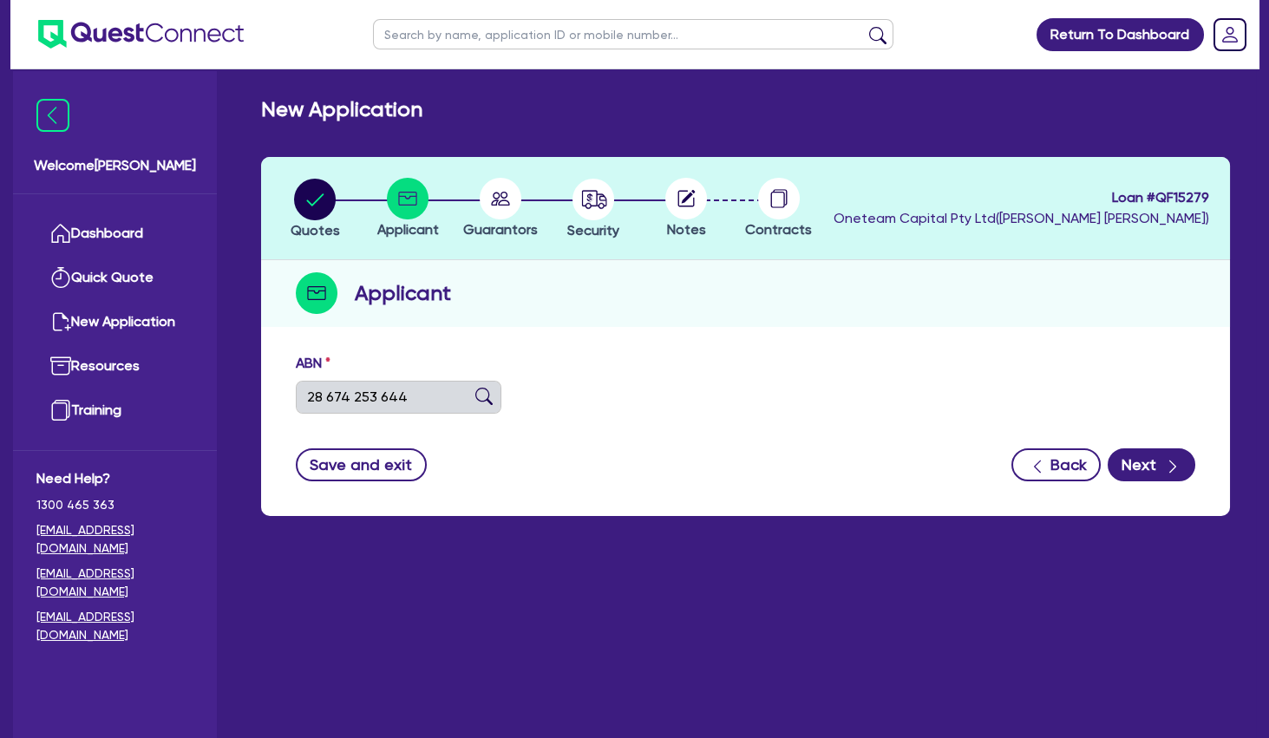
select select "COMPANY"
type input "[DATE]"
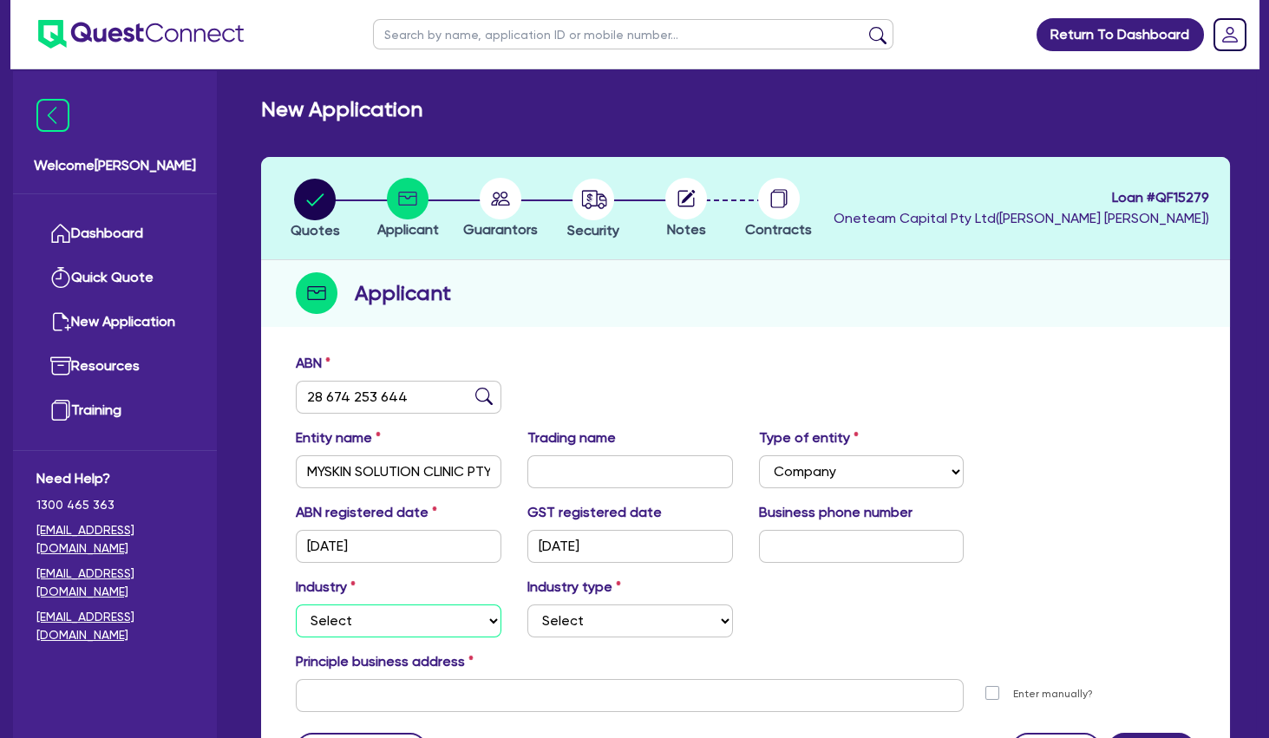
click at [296, 605] on select "Select Accomodation & Food Services Administrative & Support Services Agricultu…" at bounding box center [399, 621] width 206 height 33
select select "HEALTH_BEAUTY"
click option "Health & Beauty" at bounding box center [0, 0] width 0 height 0
click at [528, 605] on select "Select [MEDICAL_DATA], [MEDICAL_DATA] Services Cosmetics Supplies Day Spas, Hea…" at bounding box center [631, 621] width 206 height 33
select select "HAIR_BEAUTY_SALONS"
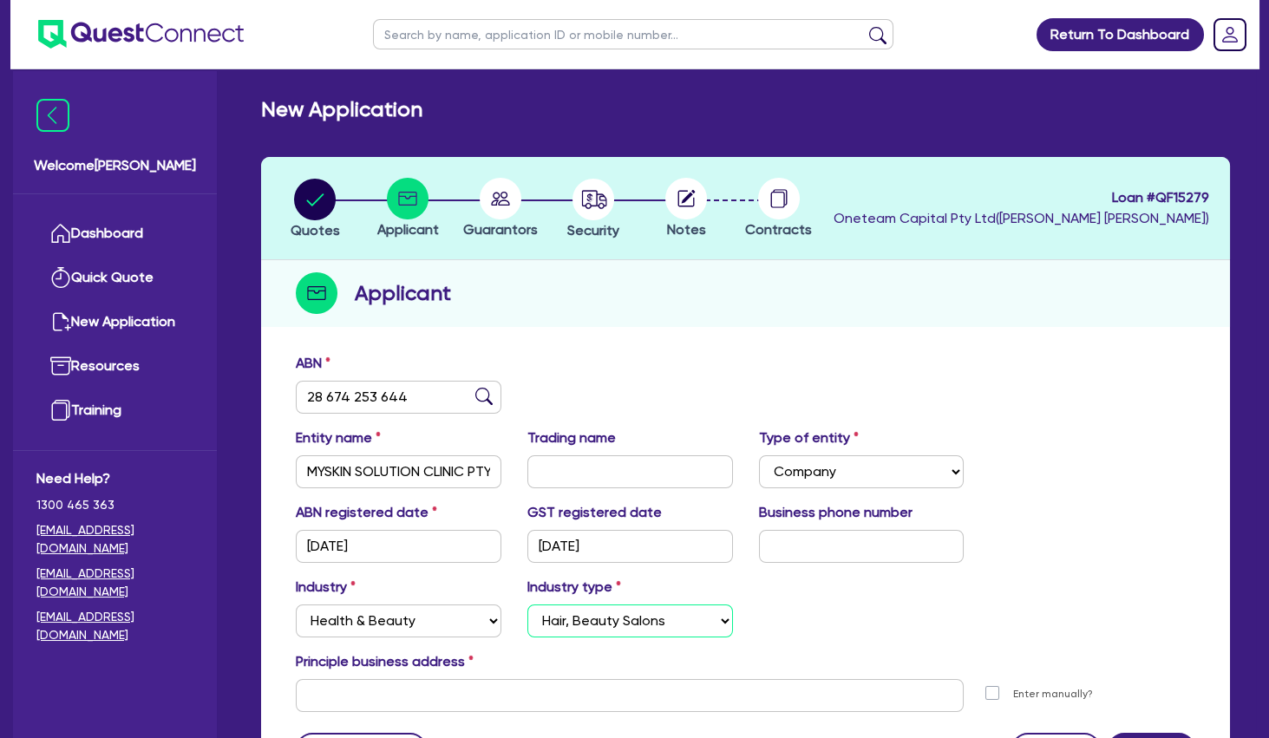
click option "Hair, Beauty Salons" at bounding box center [0, 0] width 0 height 0
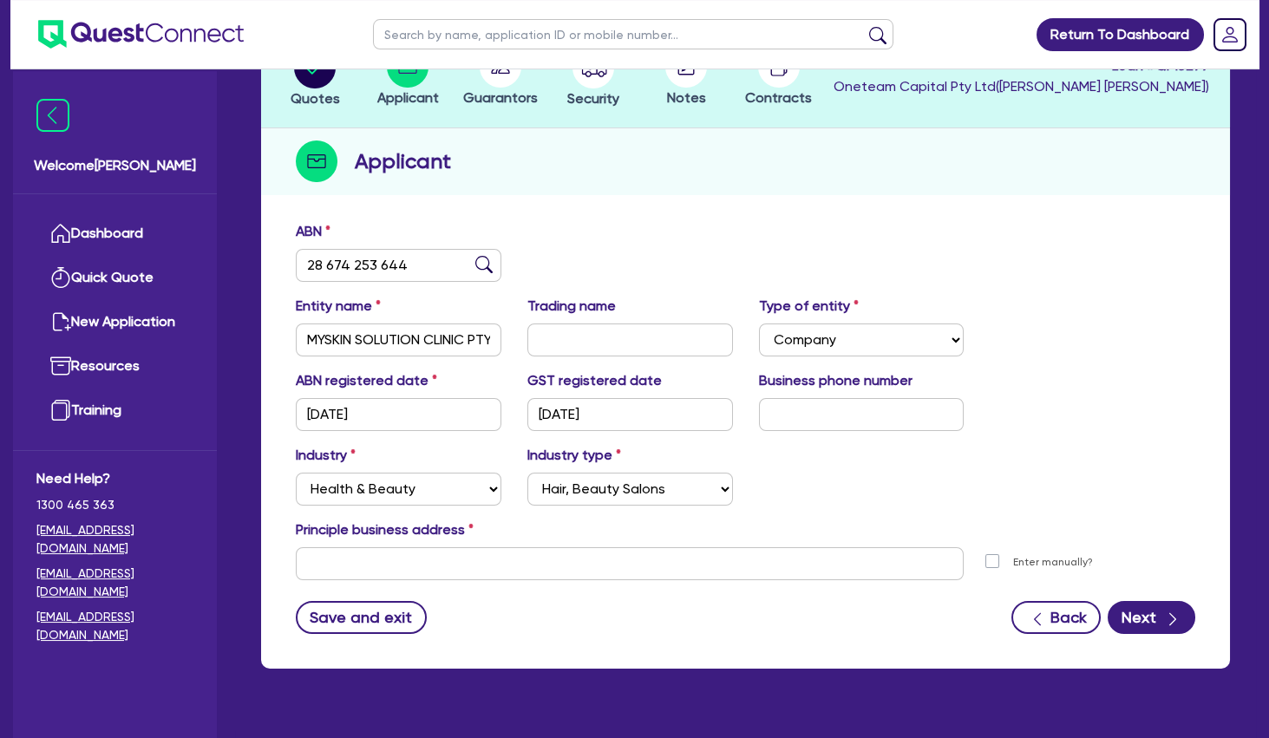
scroll to position [167, 0]
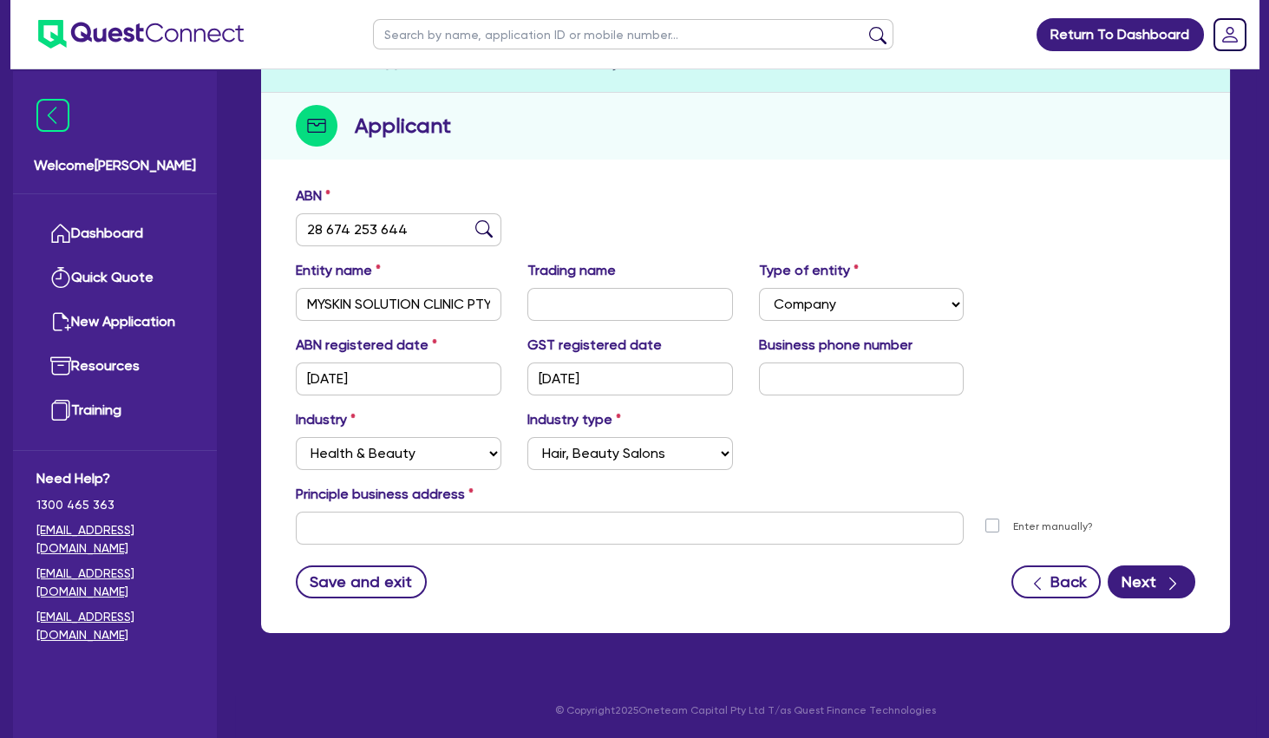
click at [461, 538] on input "text" at bounding box center [630, 528] width 668 height 33
paste input "[STREET_ADDRESS][PERSON_NAME]"
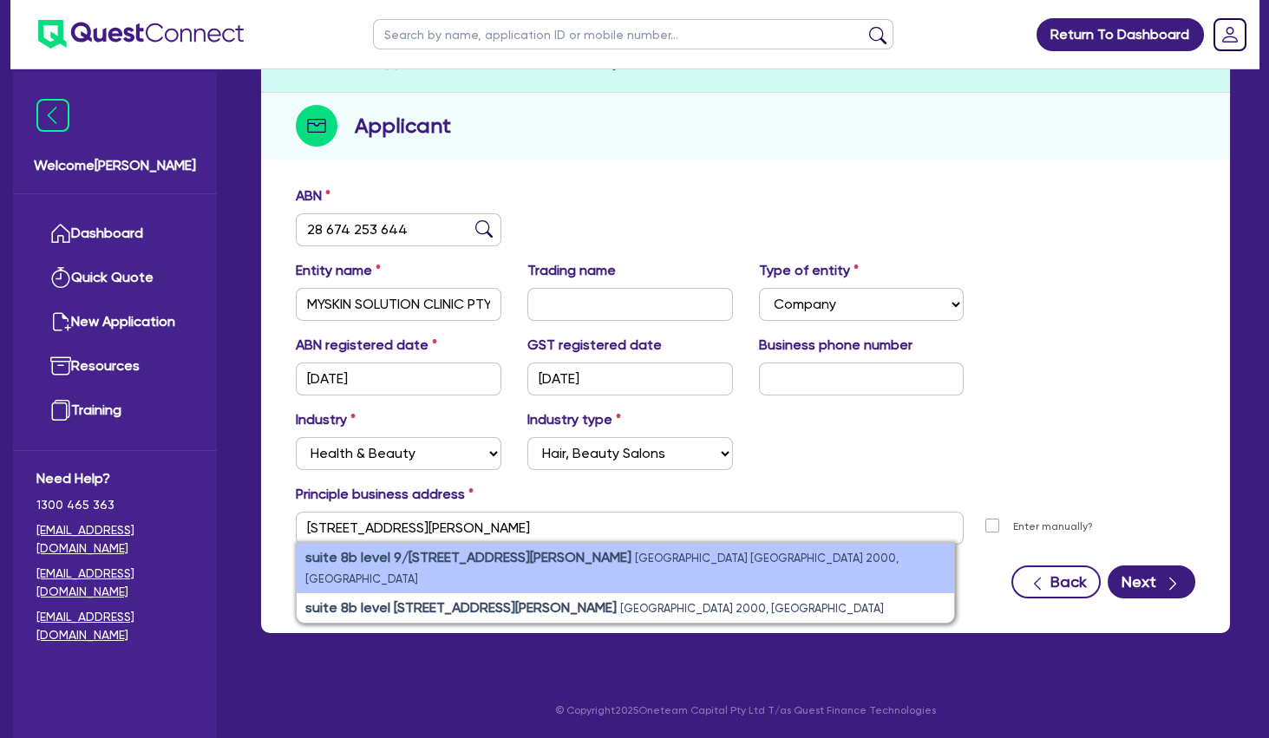
click at [461, 552] on strong "suite 8b level 9/[STREET_ADDRESS][PERSON_NAME]" at bounding box center [468, 557] width 326 height 16
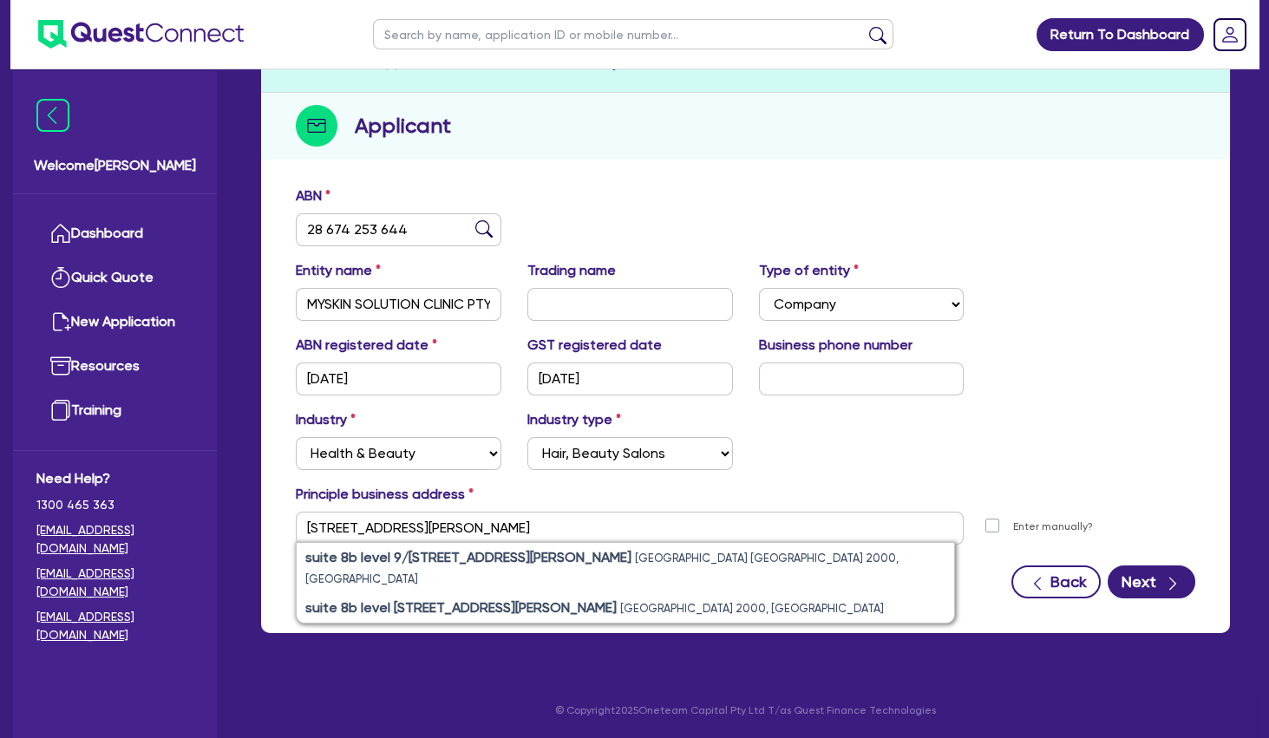
type input "suite 8b level 9 [STREET_ADDRESS][PERSON_NAME]"
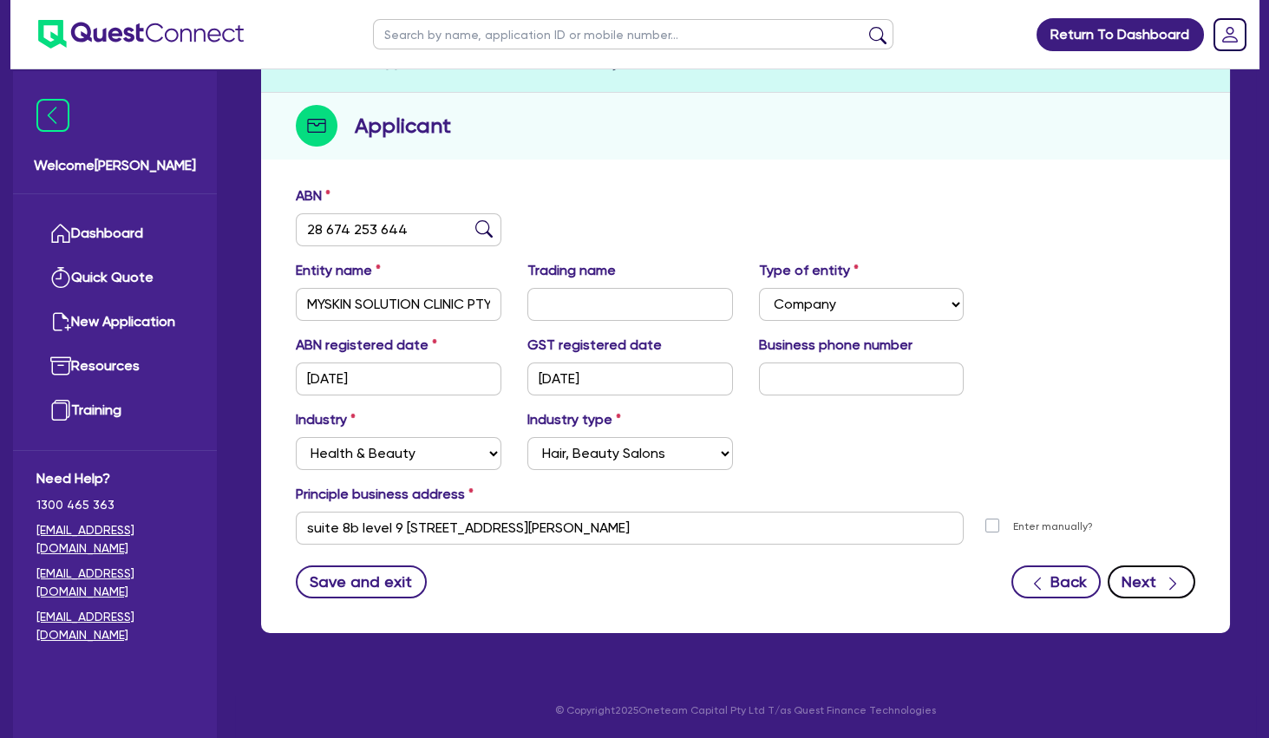
click at [1174, 583] on icon "button" at bounding box center [1172, 583] width 17 height 17
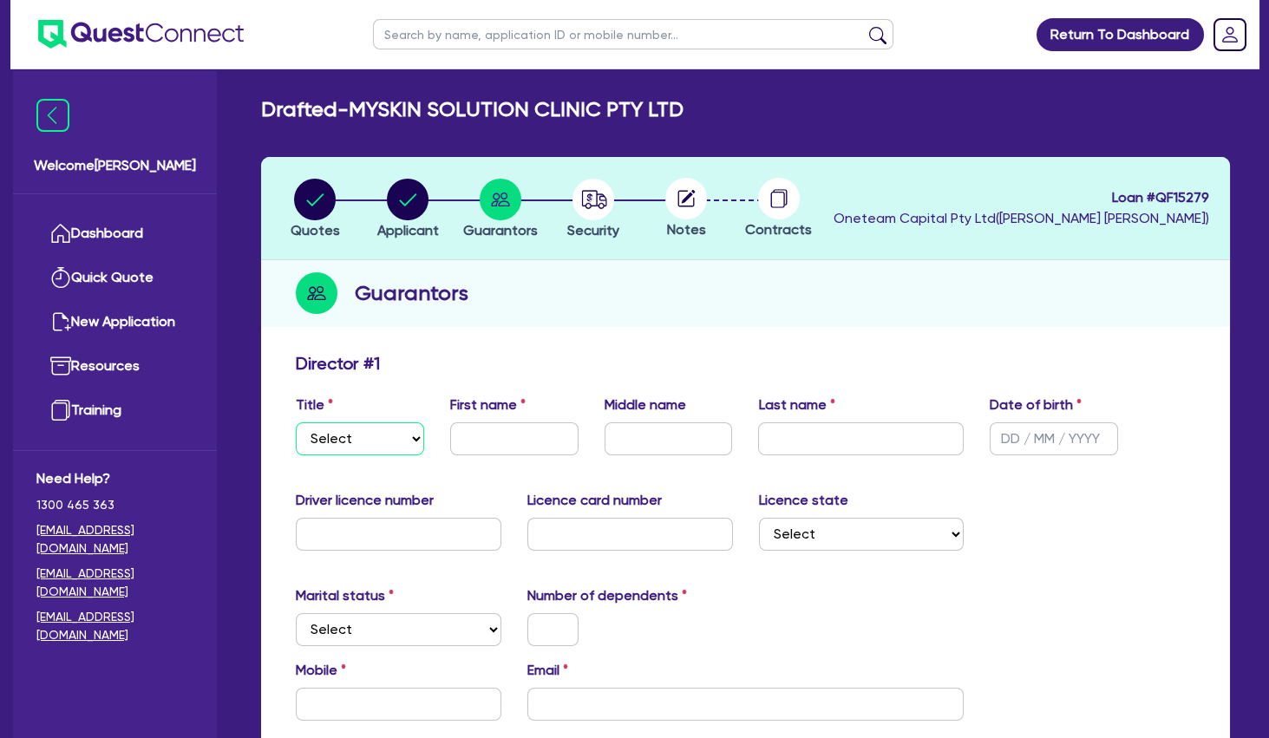
click at [296, 423] on select "Select Mr Mrs Ms Miss Dr" at bounding box center [360, 439] width 128 height 33
select select "MRS"
click option "Mrs" at bounding box center [0, 0] width 0 height 0
click at [603, 199] on circle "button" at bounding box center [594, 200] width 42 height 42
select select "TERTIARY_ASSETS"
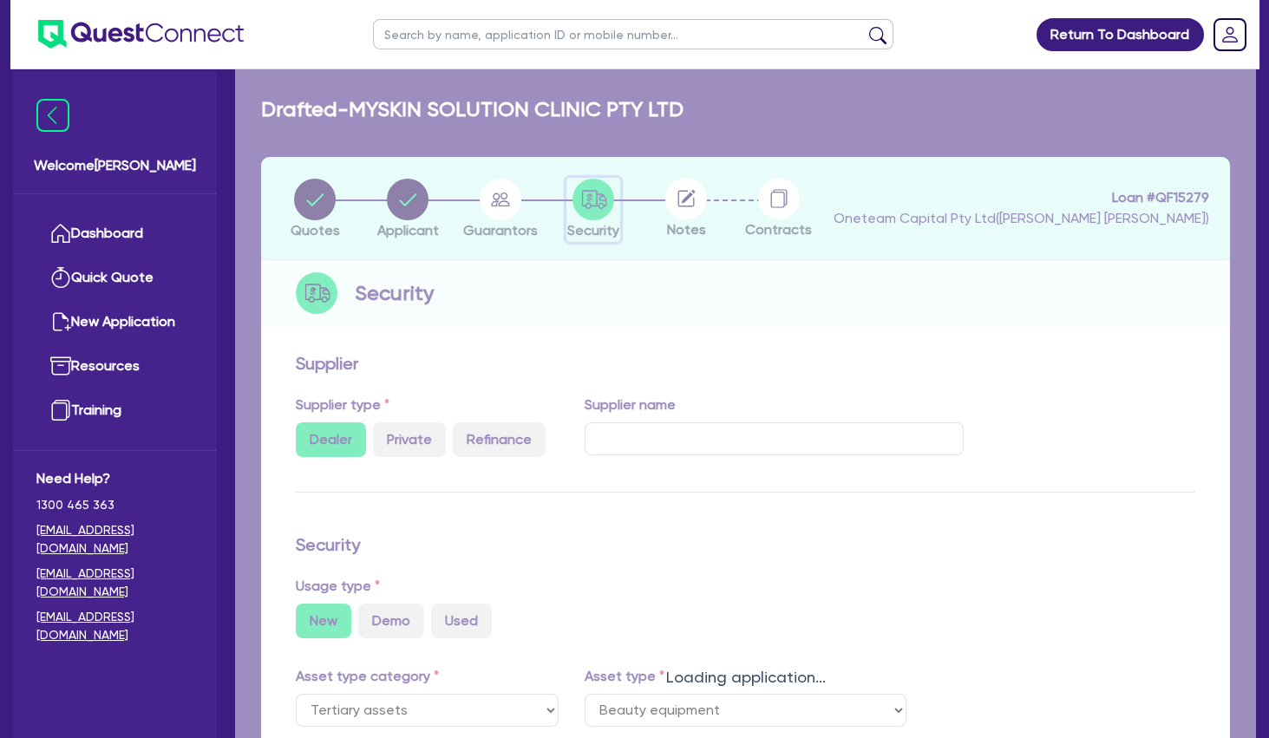
select select "BEAUTY_EQUIPMENT"
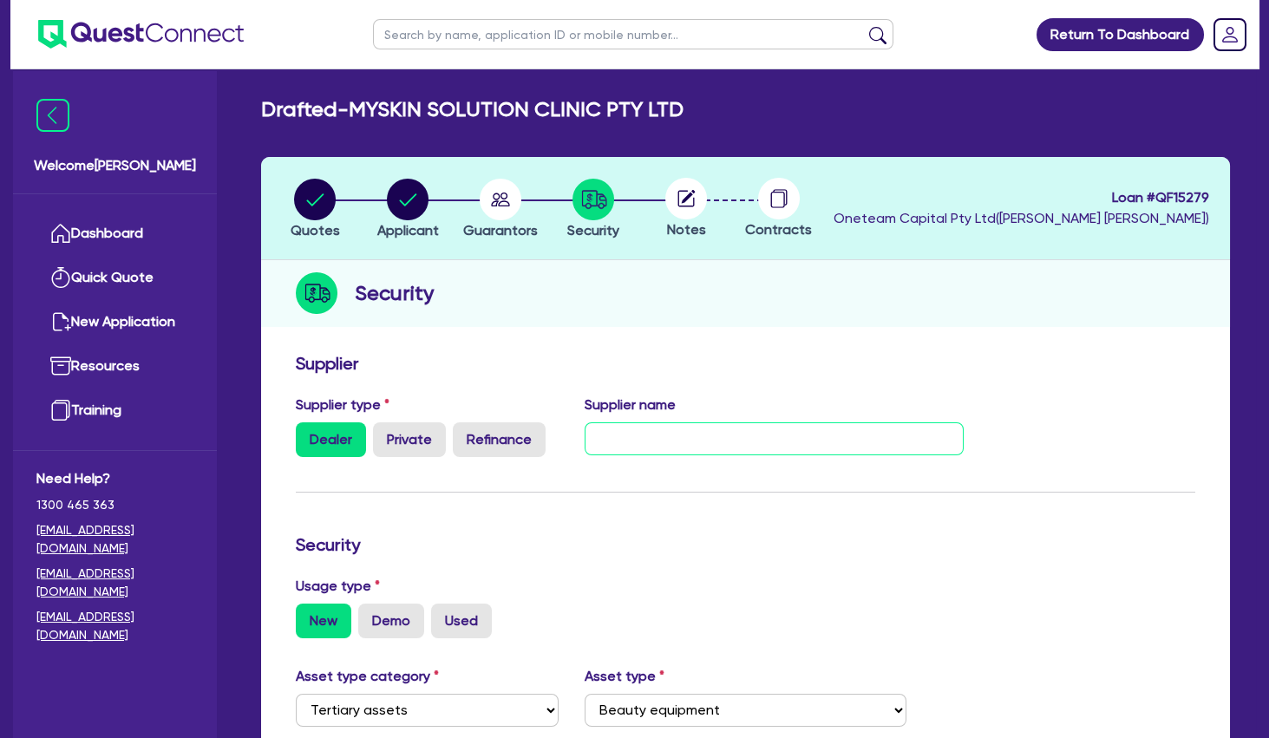
click at [712, 445] on input "text" at bounding box center [774, 439] width 379 height 33
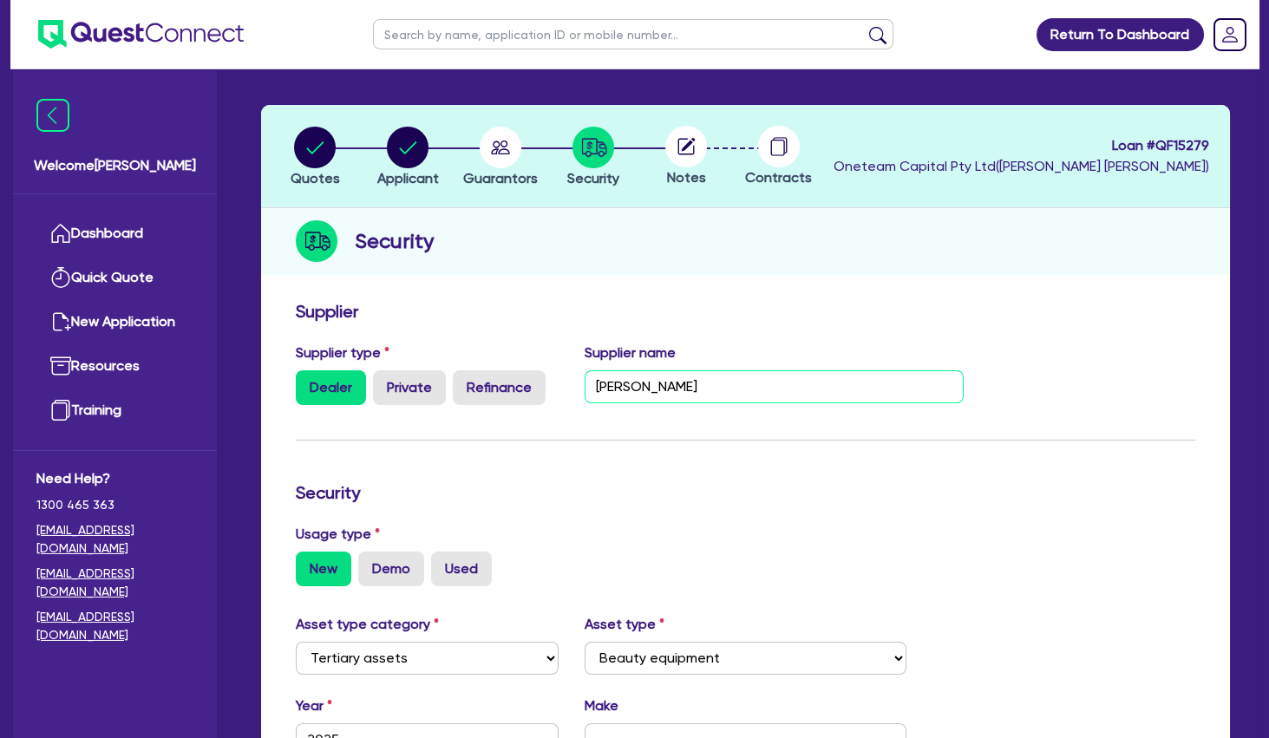
scroll to position [94, 0]
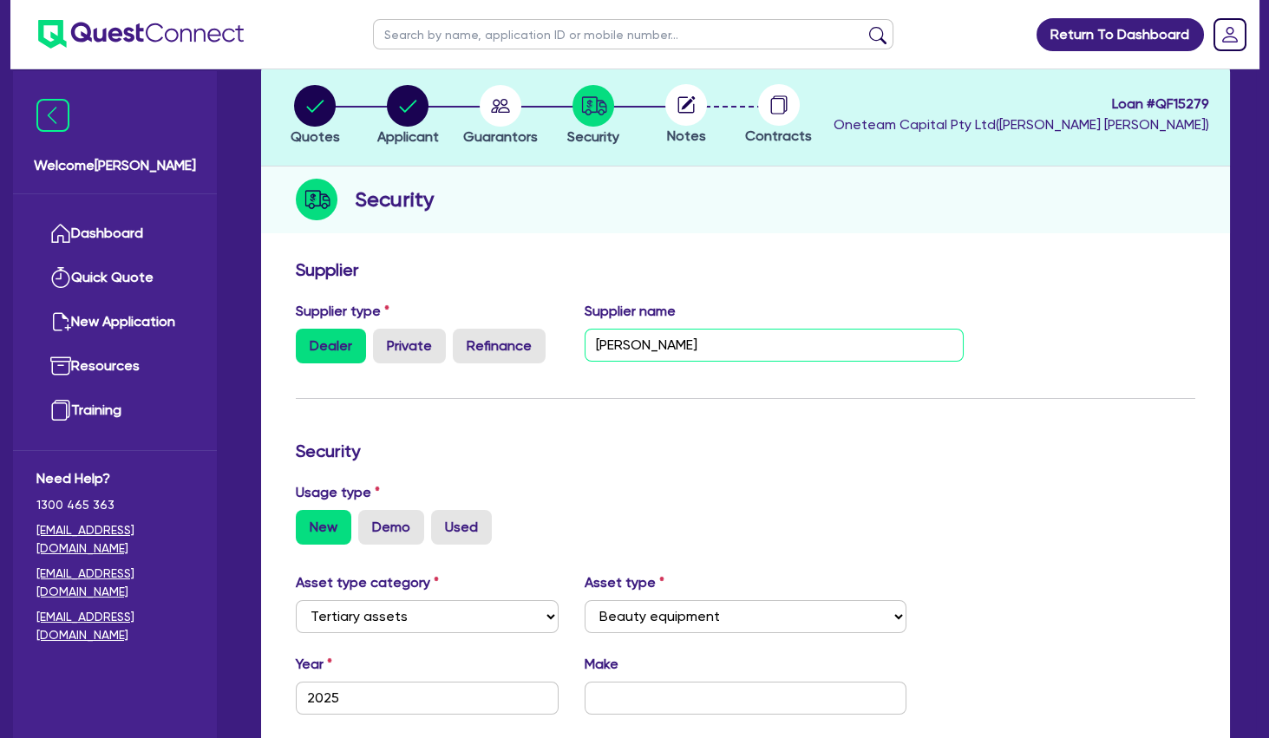
type input "[PERSON_NAME]"
click at [700, 695] on input "text" at bounding box center [745, 698] width 321 height 33
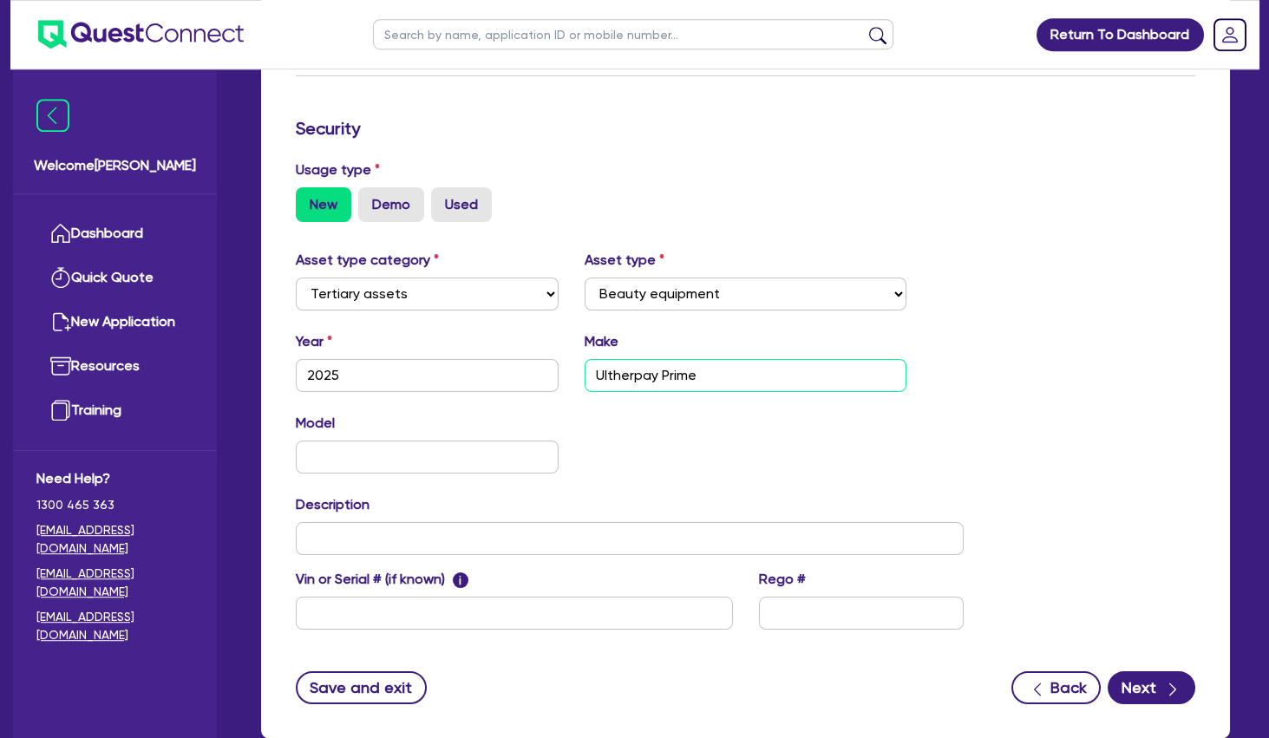
scroll to position [469, 0]
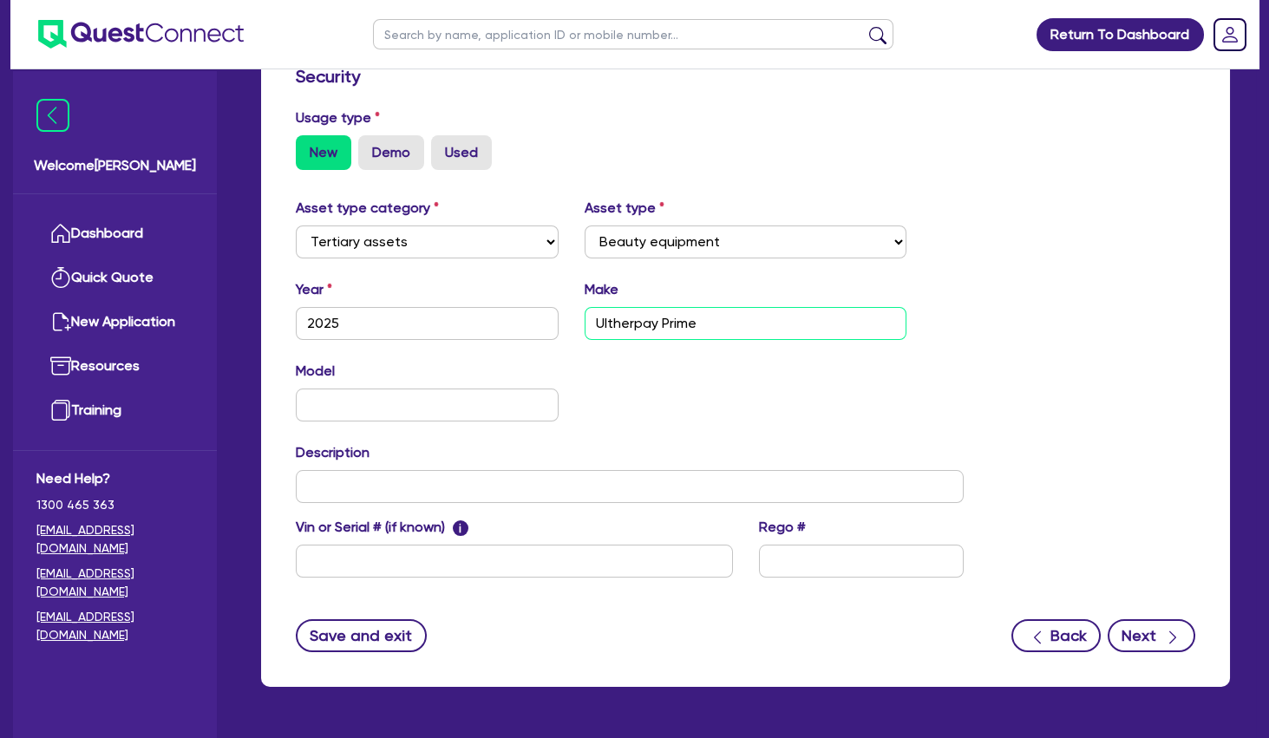
type input "Ultherpay Prime"
click at [1148, 633] on button "Next" at bounding box center [1152, 635] width 88 height 33
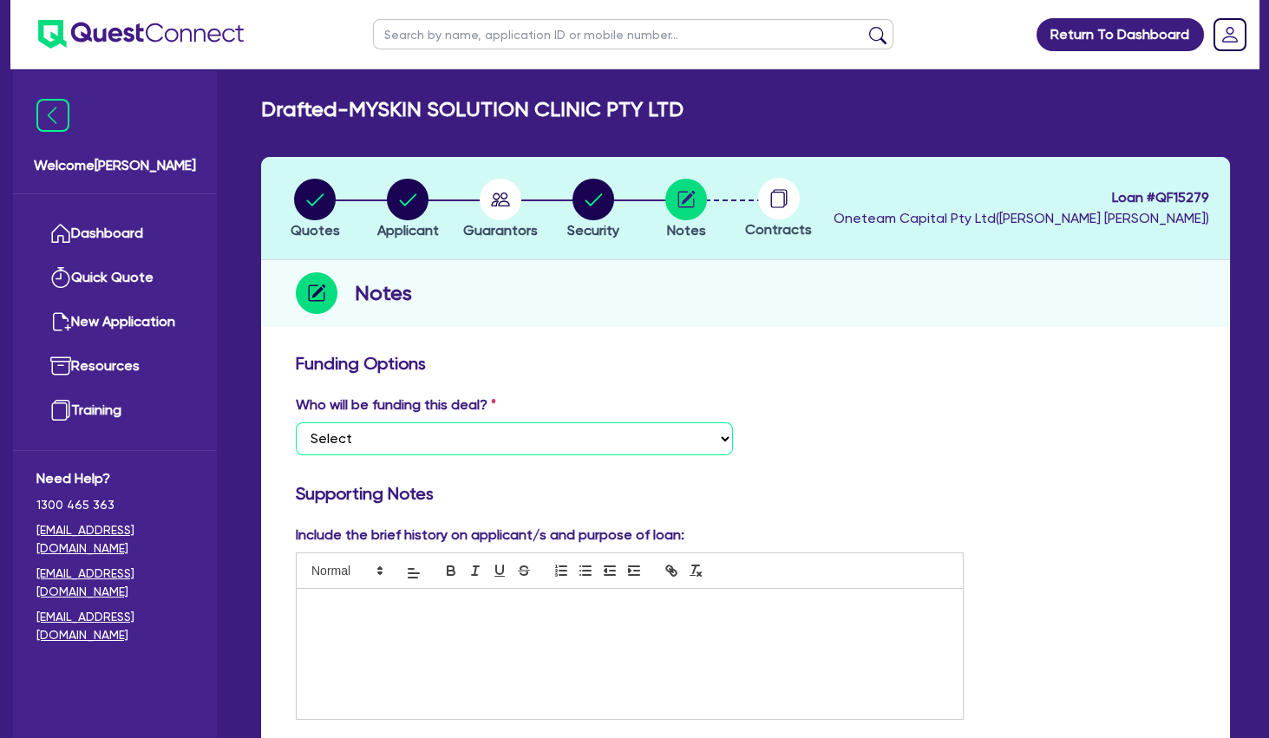
click at [296, 423] on select "Select I want Quest to fund 100% I will fund 100% I will co-fund with Quest Oth…" at bounding box center [514, 439] width 437 height 33
select select "Other"
click option "Other - I am referring this deal in" at bounding box center [0, 0] width 0 height 0
click at [442, 592] on div at bounding box center [630, 654] width 666 height 130
click at [362, 647] on p at bounding box center [630, 640] width 640 height 16
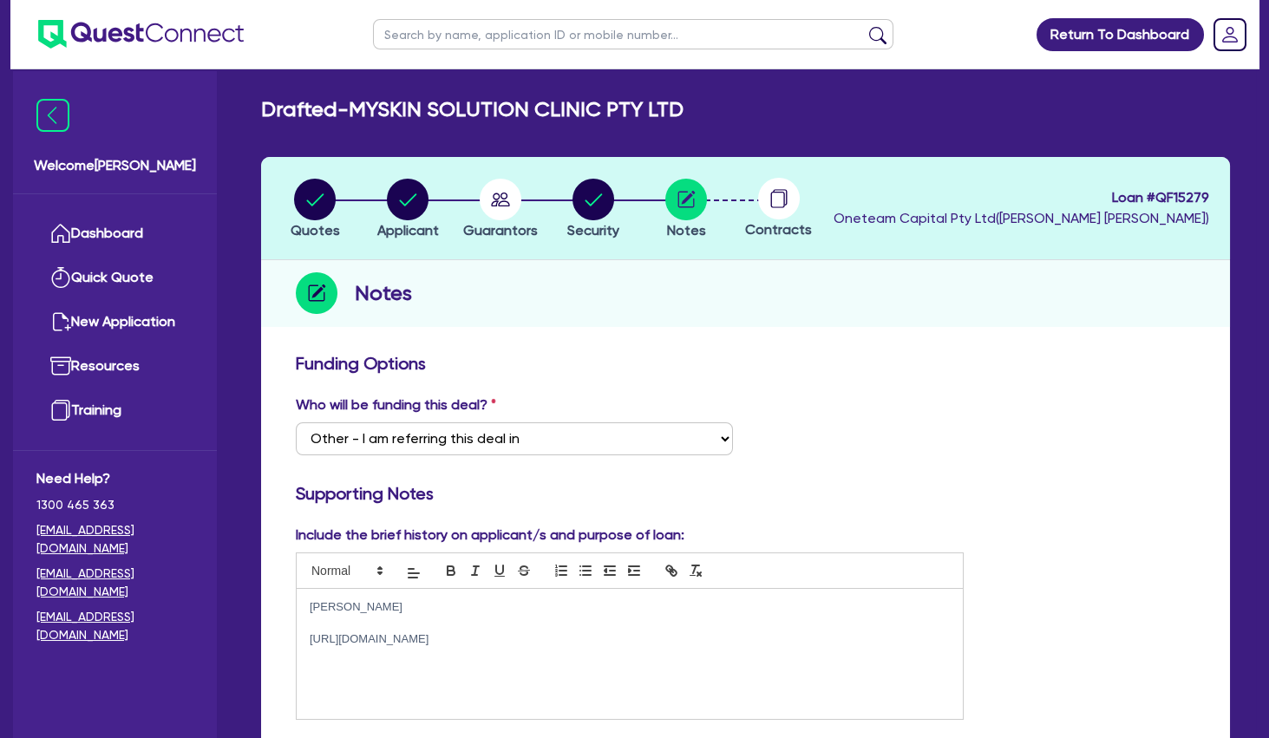
click at [381, 607] on p "[PERSON_NAME]" at bounding box center [630, 608] width 640 height 16
click at [312, 609] on p "Reg Nurse - NMW0002036968" at bounding box center [630, 608] width 640 height 16
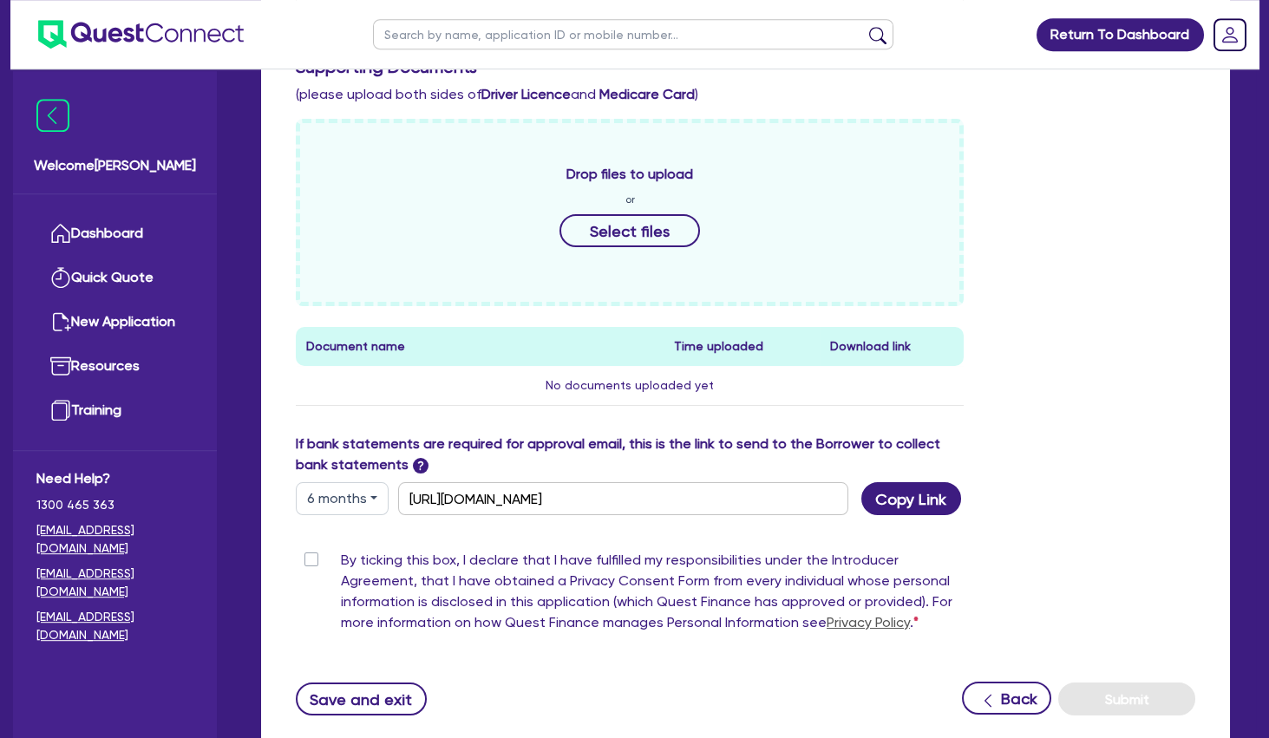
scroll to position [750, 0]
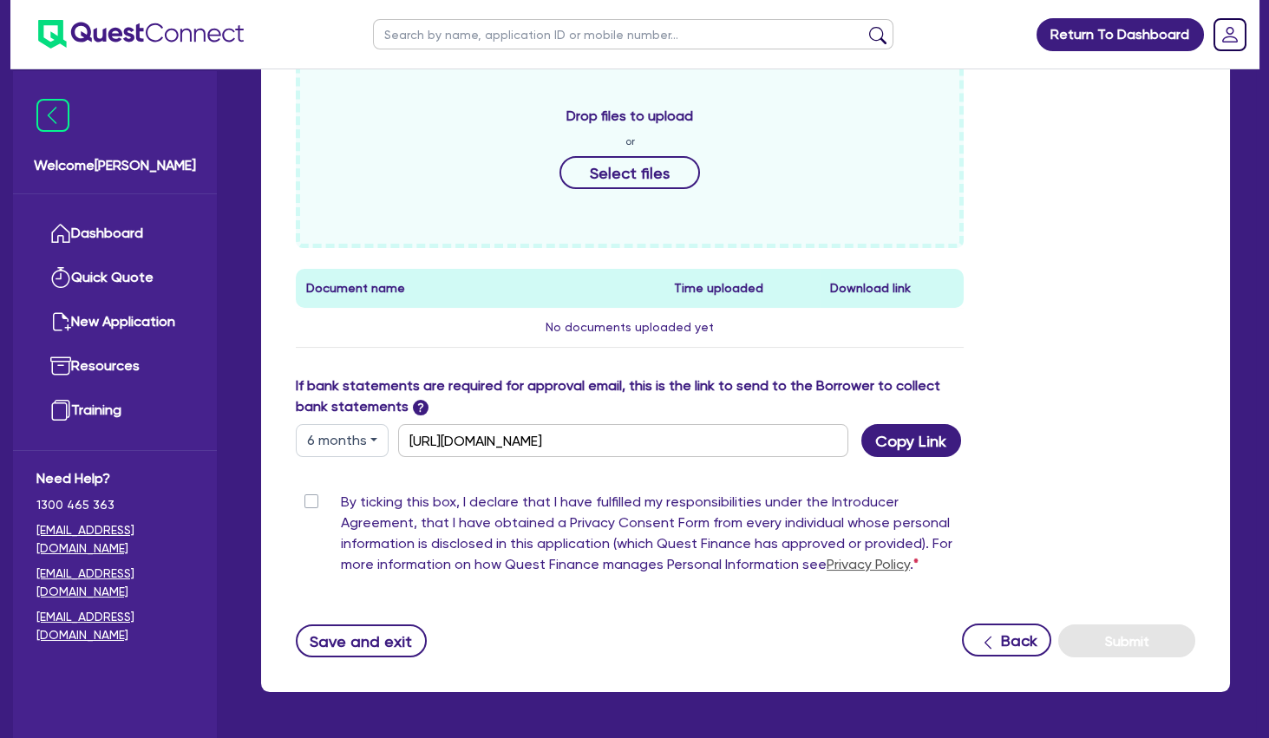
click at [341, 497] on label "By ticking this box, I declare that I have fulfilled my responsibilities under …" at bounding box center [652, 537] width 623 height 90
click at [310, 497] on input "By ticking this box, I declare that I have fulfilled my responsibilities under …" at bounding box center [303, 500] width 14 height 16
checkbox input "true"
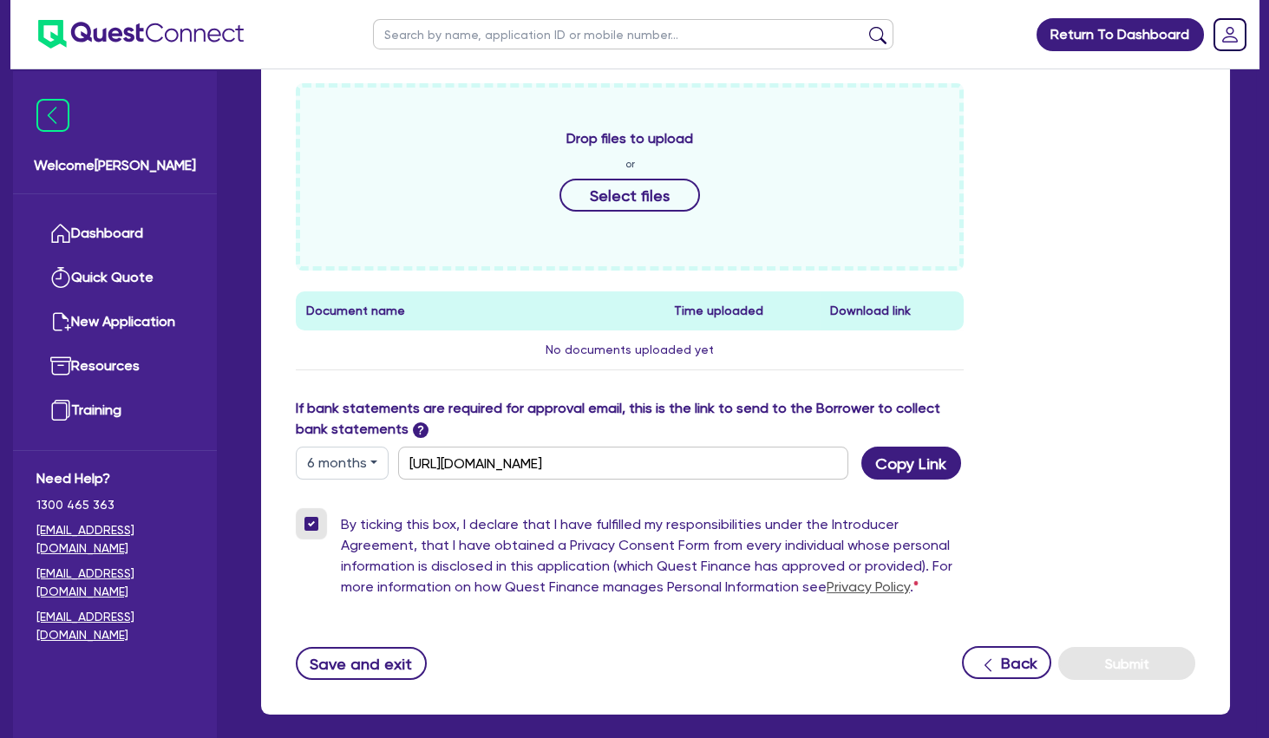
scroll to position [187, 0]
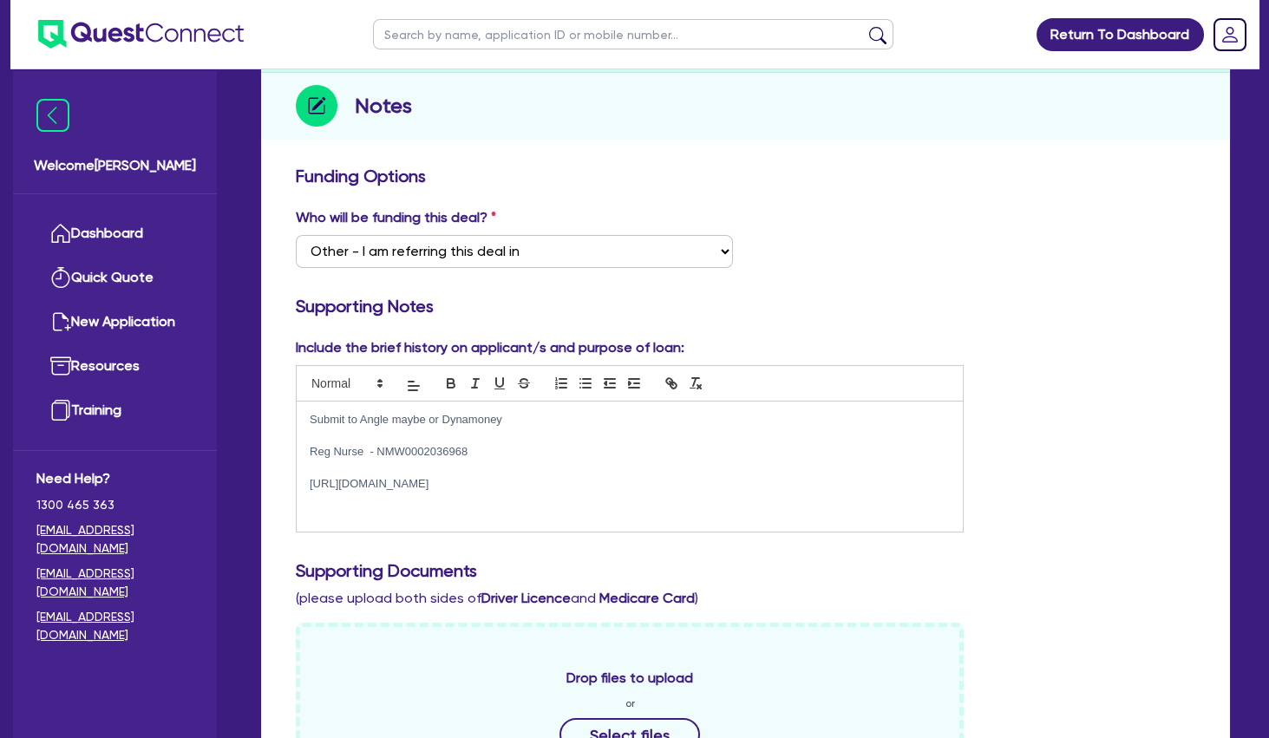
click at [418, 509] on div "Submit to Angle maybe or Dynamoney Reg Nurse - NMW0002036968 [URL][DOMAIN_NAME]" at bounding box center [630, 467] width 666 height 130
click at [496, 469] on p at bounding box center [630, 469] width 640 height 16
click at [536, 473] on p "[URL][DOMAIN_NAME]" at bounding box center [630, 469] width 640 height 16
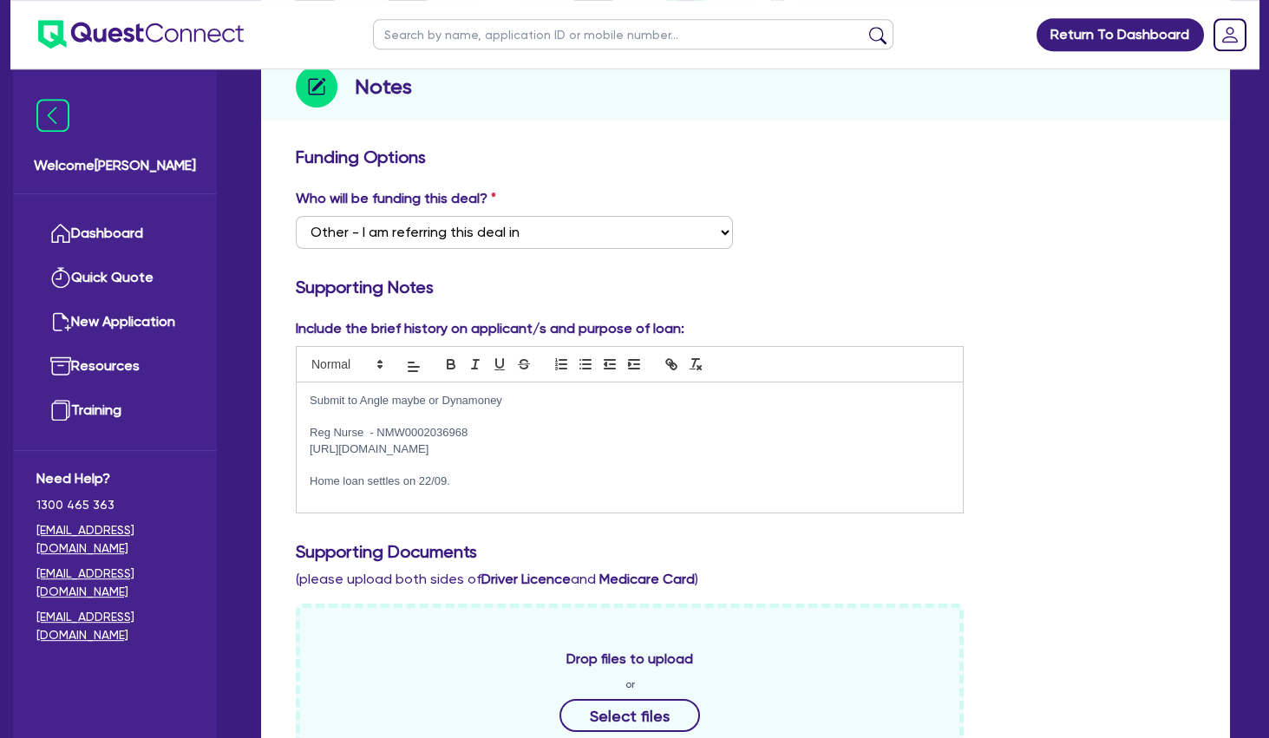
scroll to position [59, 0]
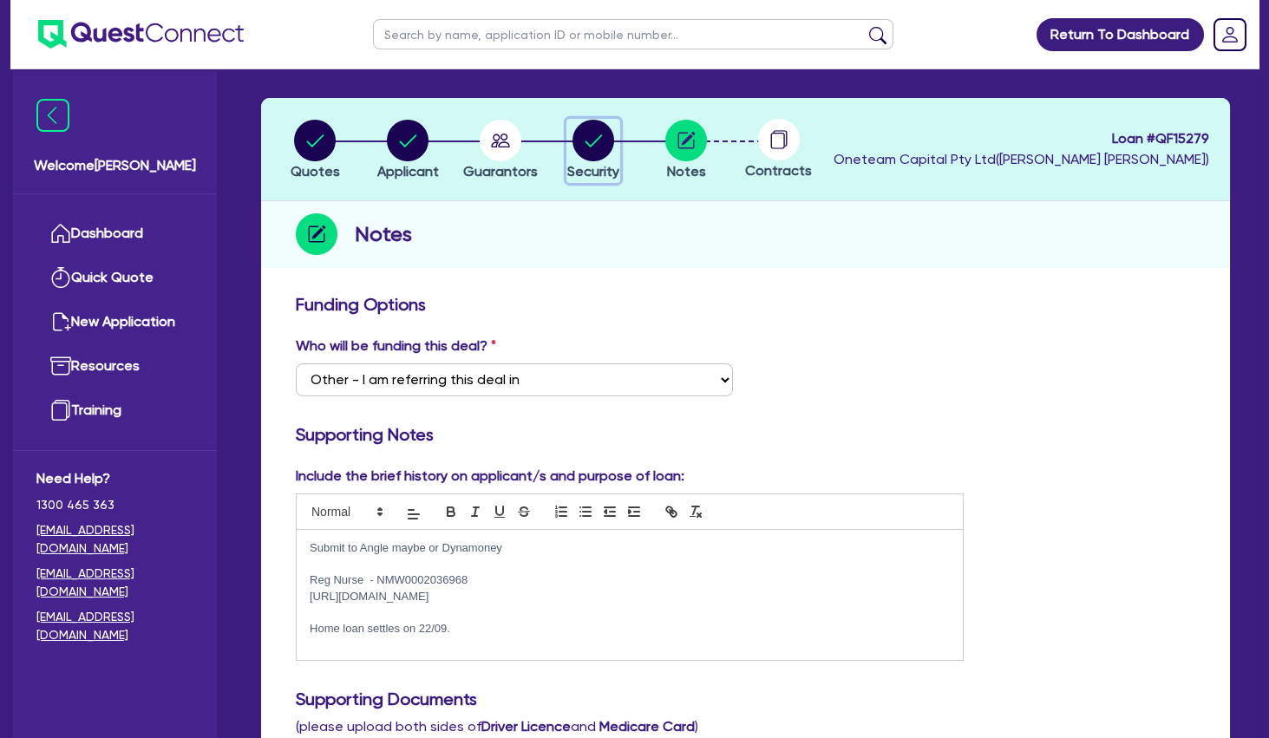
click at [595, 138] on circle "button" at bounding box center [594, 141] width 42 height 42
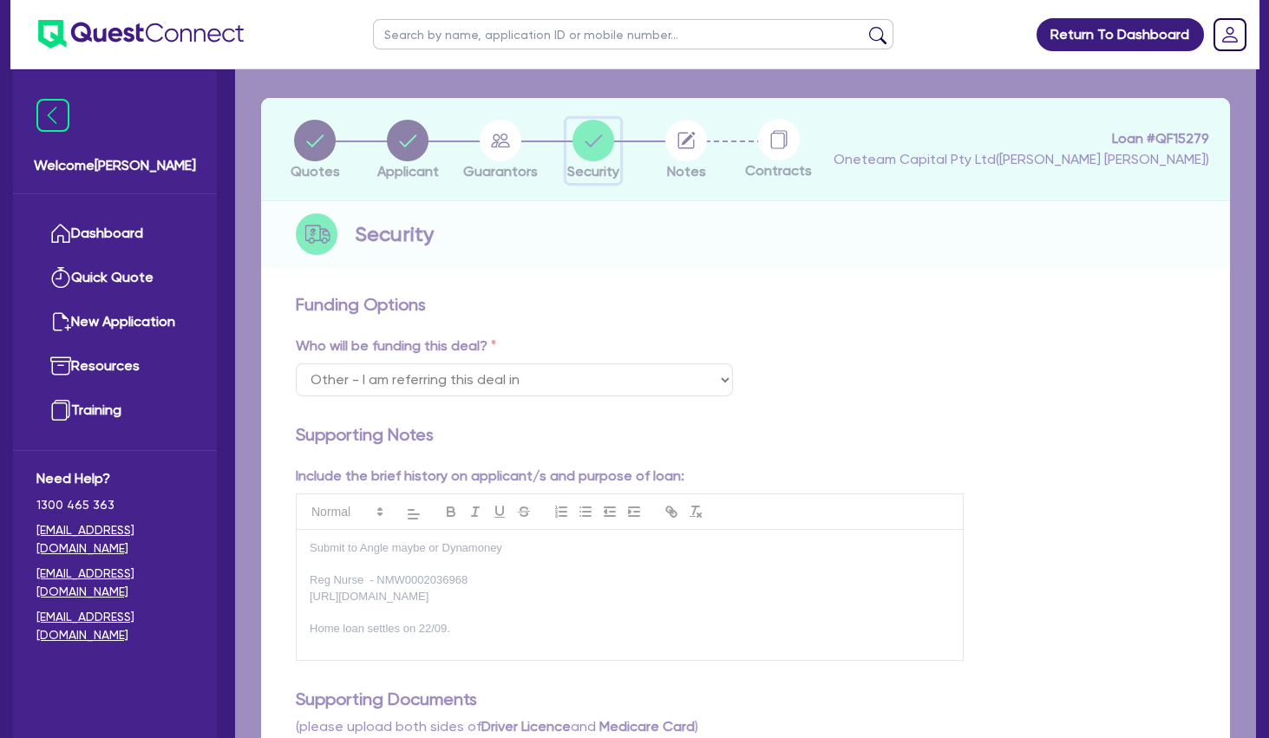
select select "TERTIARY_ASSETS"
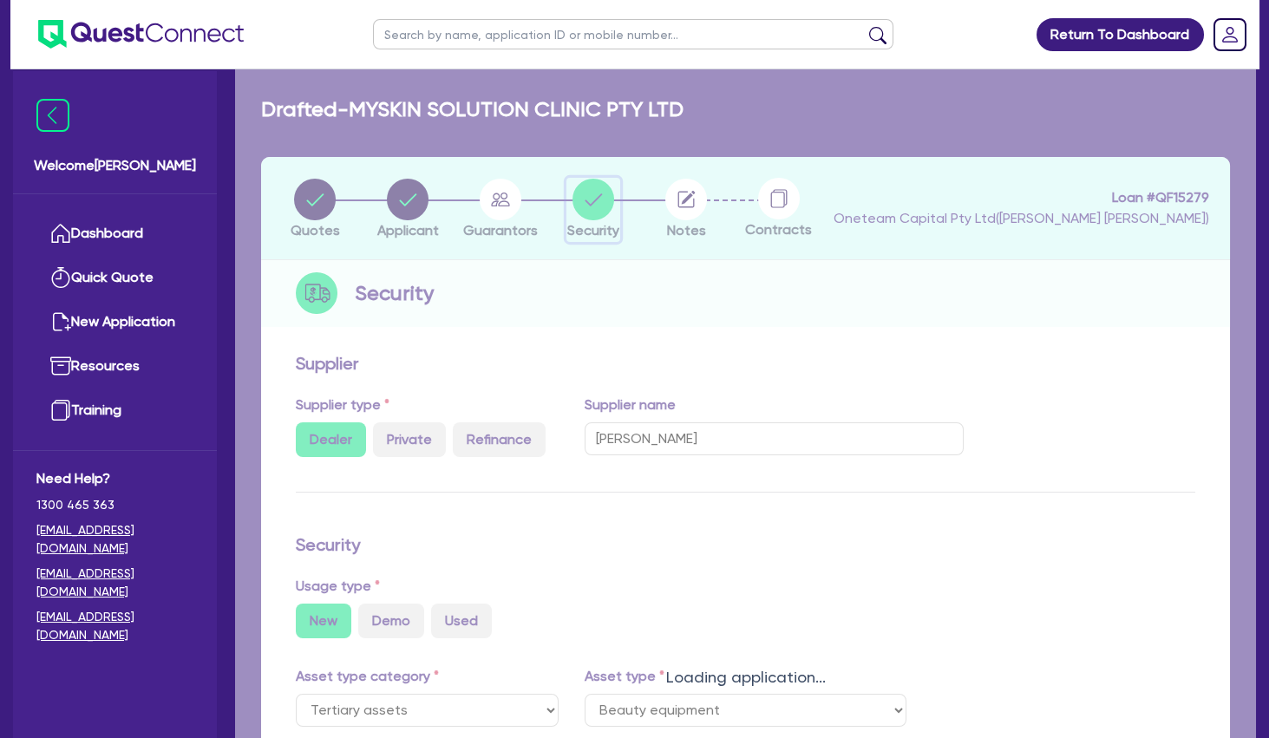
select select "BEAUTY_EQUIPMENT"
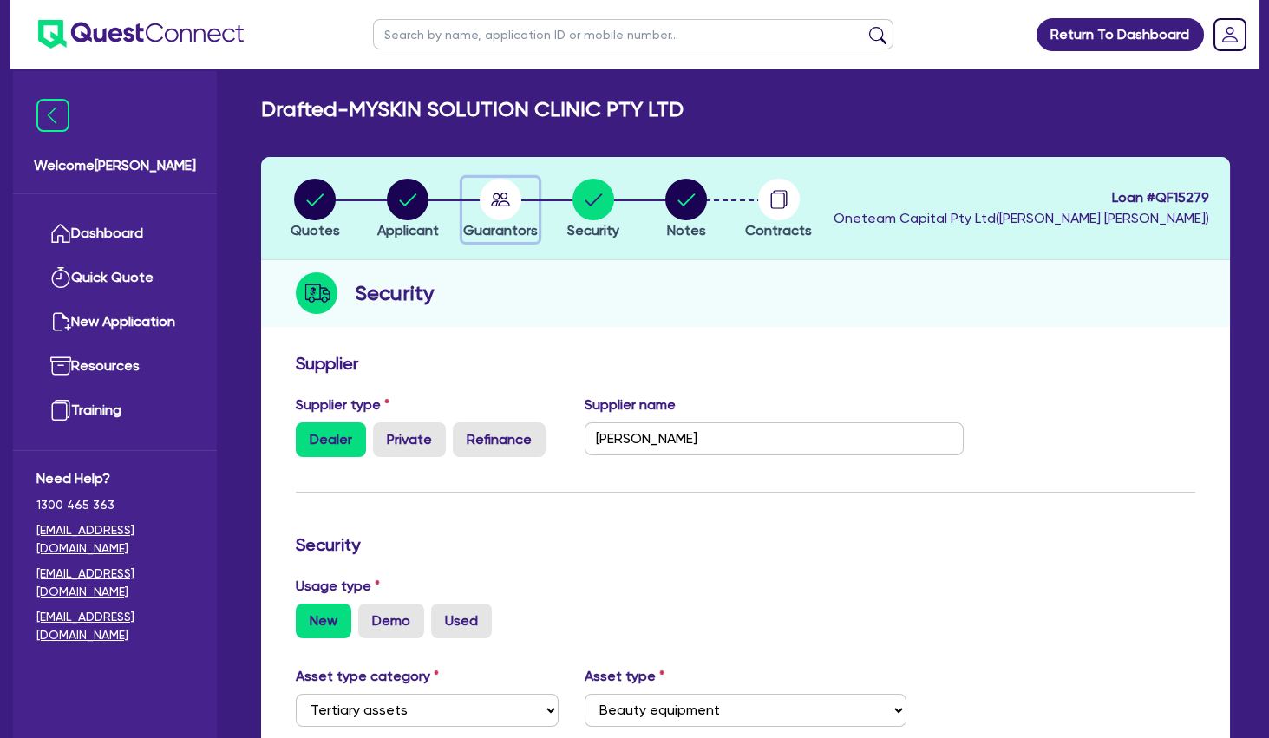
click at [508, 205] on circle "button" at bounding box center [501, 200] width 42 height 42
select select "MRS"
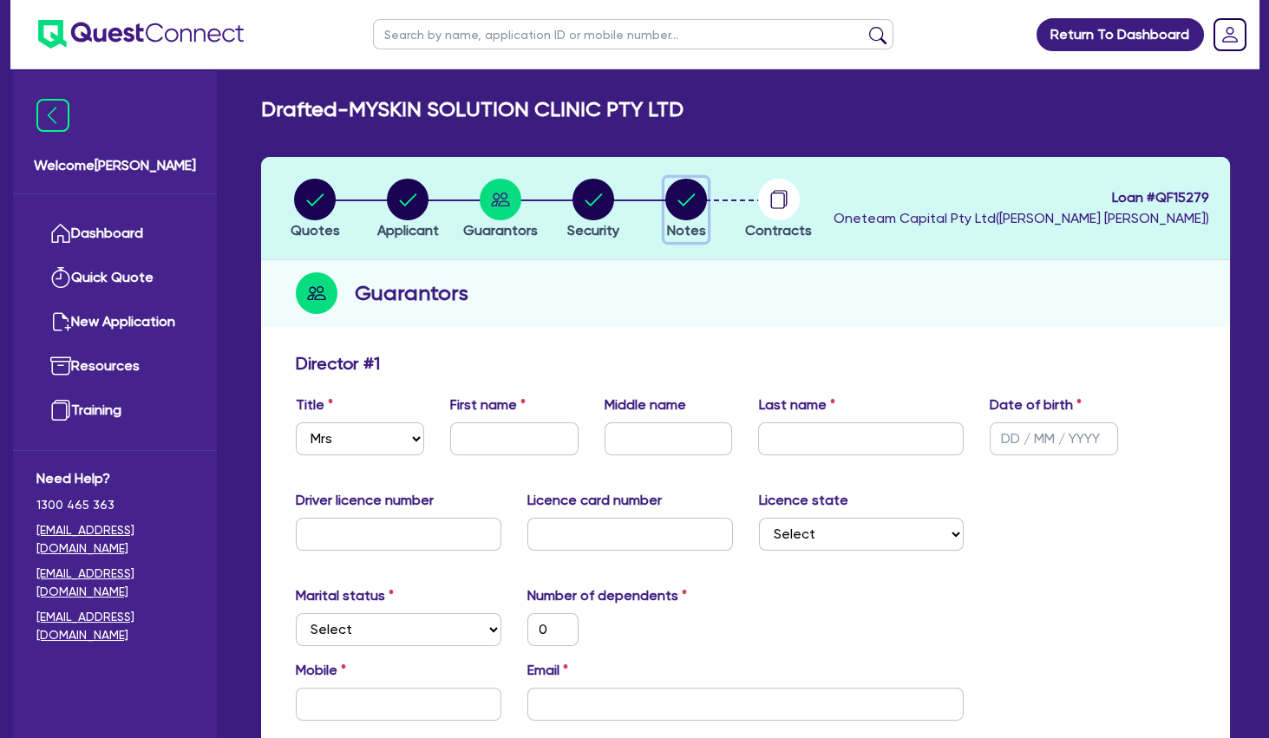
click at [697, 193] on circle "button" at bounding box center [686, 200] width 42 height 42
select select "Other"
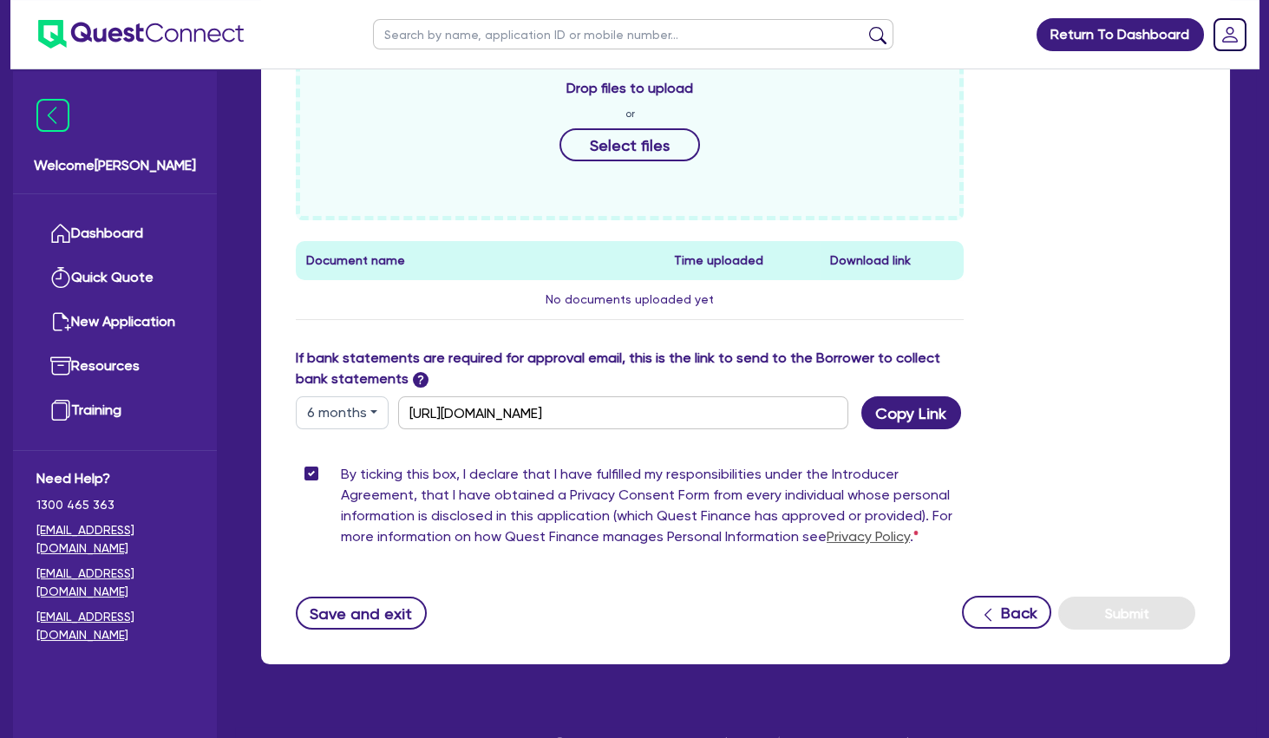
scroll to position [809, 0]
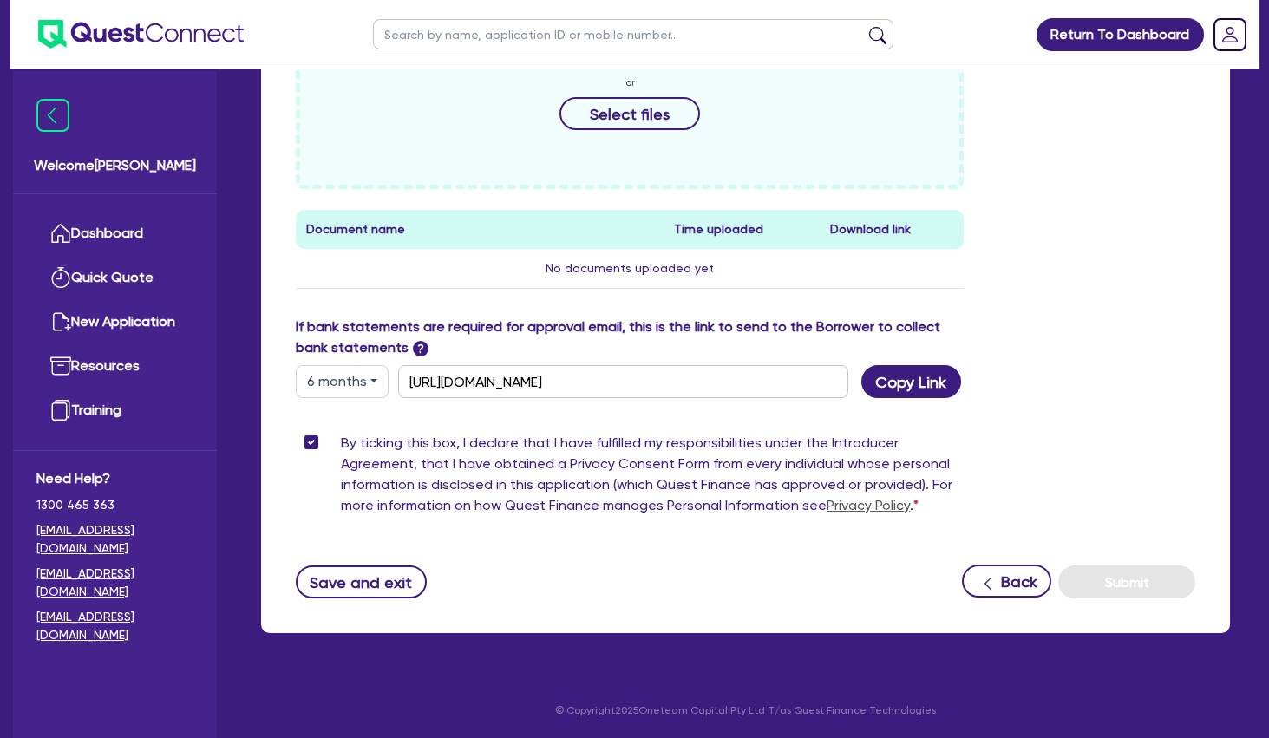
click at [368, 385] on button "6 months" at bounding box center [342, 381] width 93 height 33
click at [358, 482] on link "12 months" at bounding box center [365, 486] width 137 height 32
type input "[URL][DOMAIN_NAME]"
click at [910, 390] on button "Copy Link" at bounding box center [912, 381] width 100 height 33
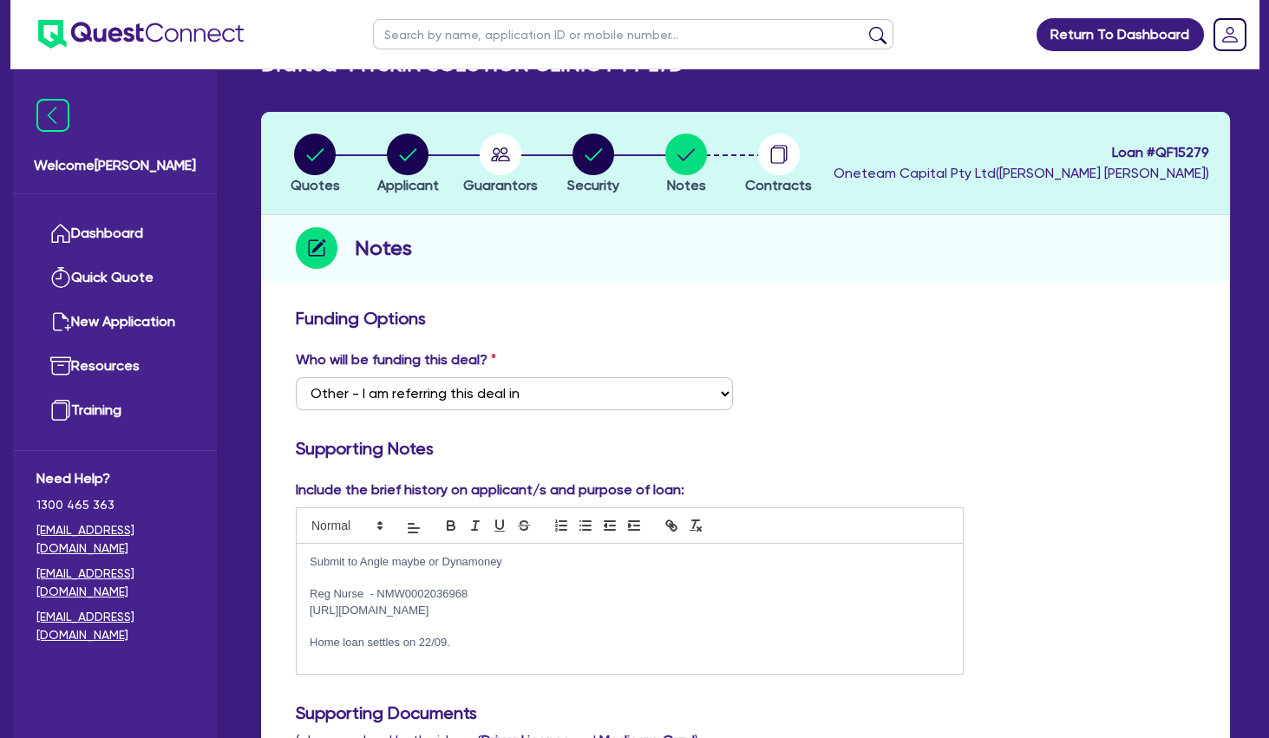
scroll to position [0, 0]
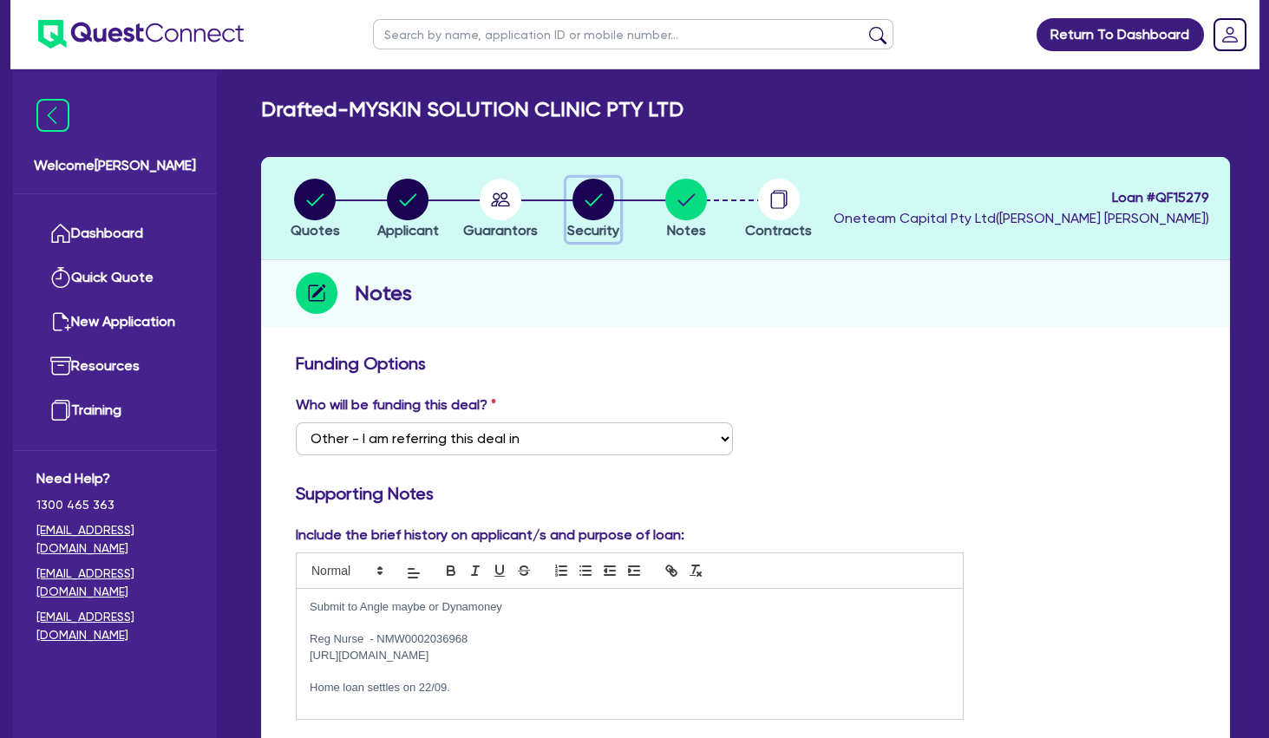
click at [590, 200] on circle "button" at bounding box center [594, 200] width 42 height 42
select select "TERTIARY_ASSETS"
select select "BEAUTY_EQUIPMENT"
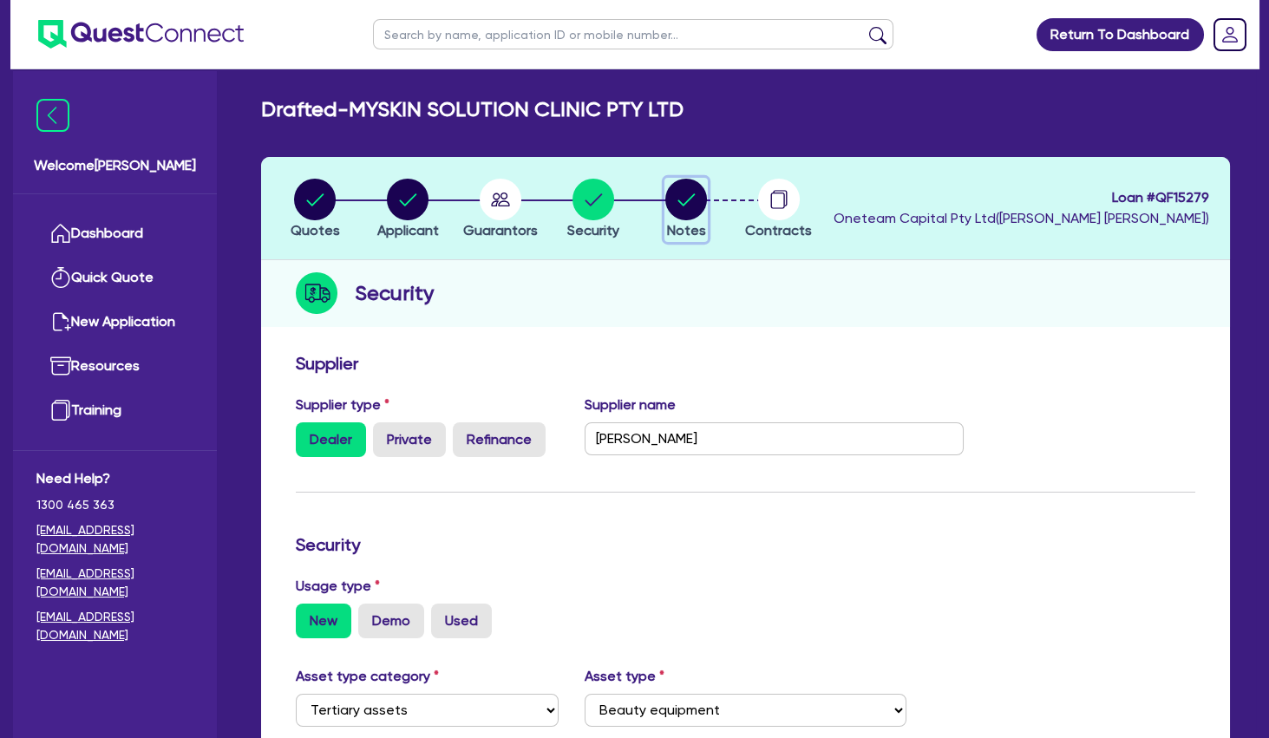
click at [695, 201] on circle "button" at bounding box center [686, 200] width 42 height 42
select select "Other"
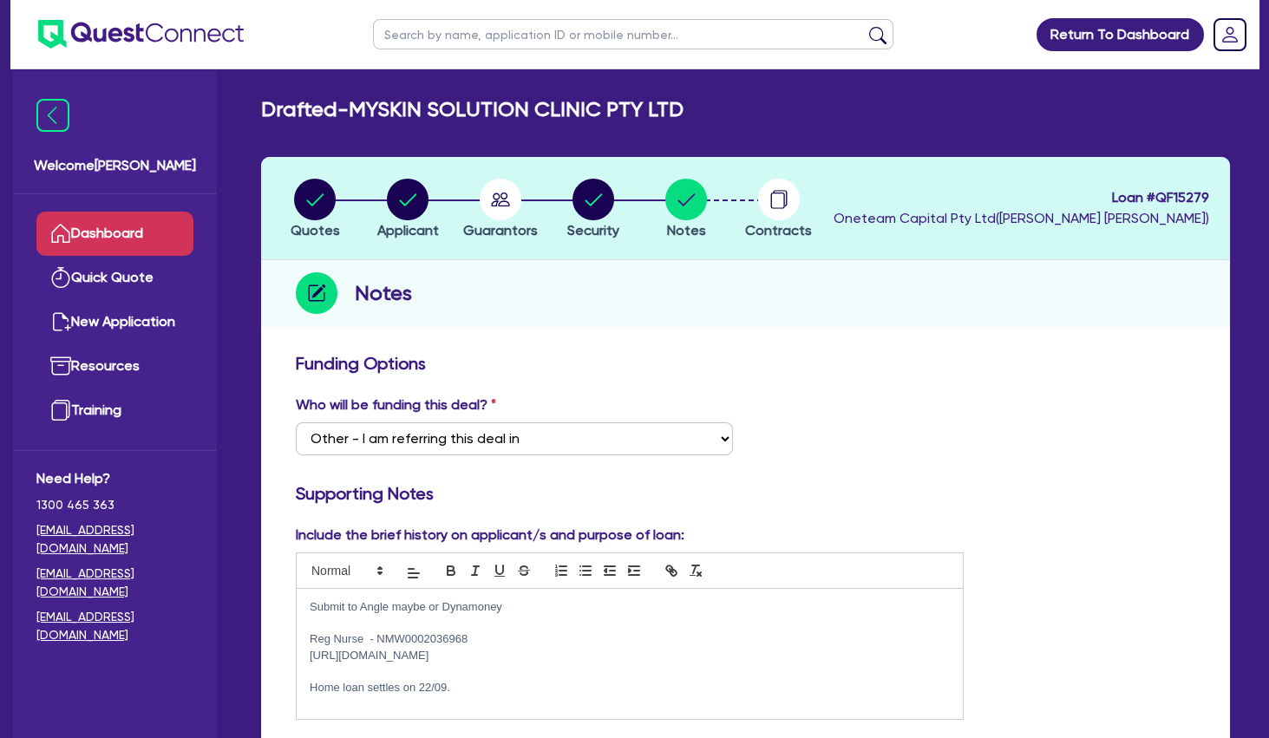
click at [132, 230] on link "Dashboard" at bounding box center [114, 234] width 157 height 44
